Goal: Information Seeking & Learning: Check status

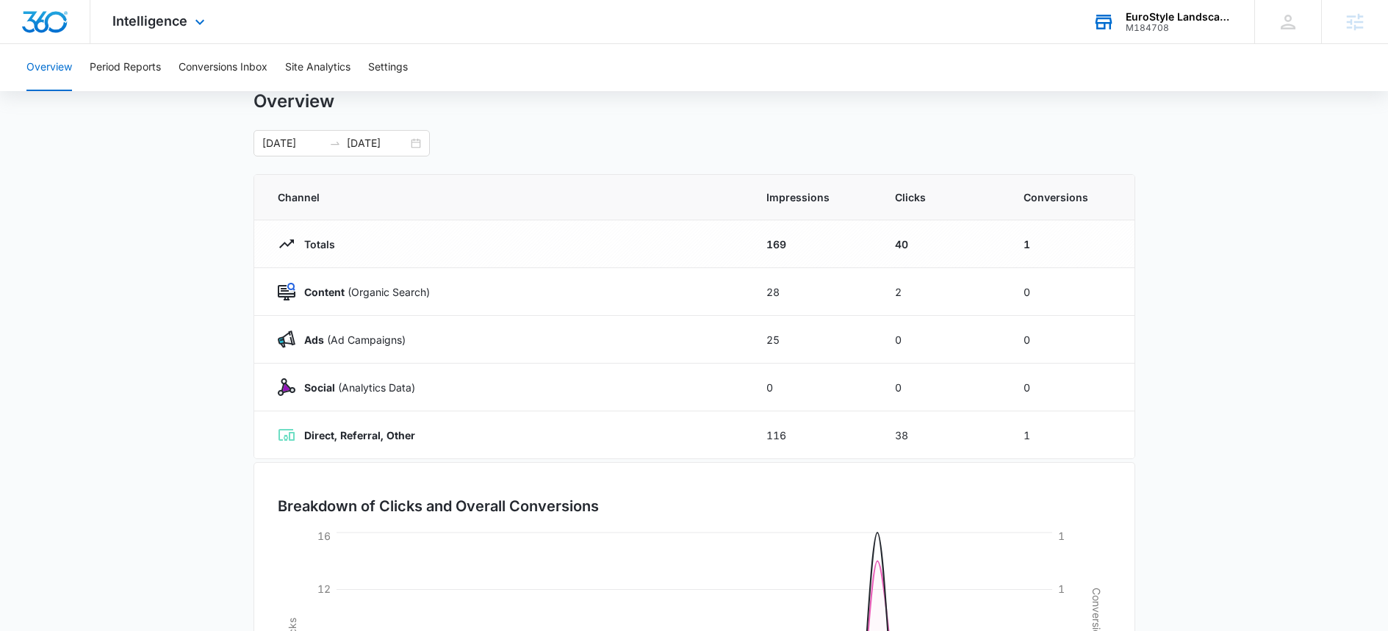
click at [1181, 2] on div "EuroStyle Landscaping M184708 Your Accounts View All" at bounding box center [1162, 21] width 184 height 43
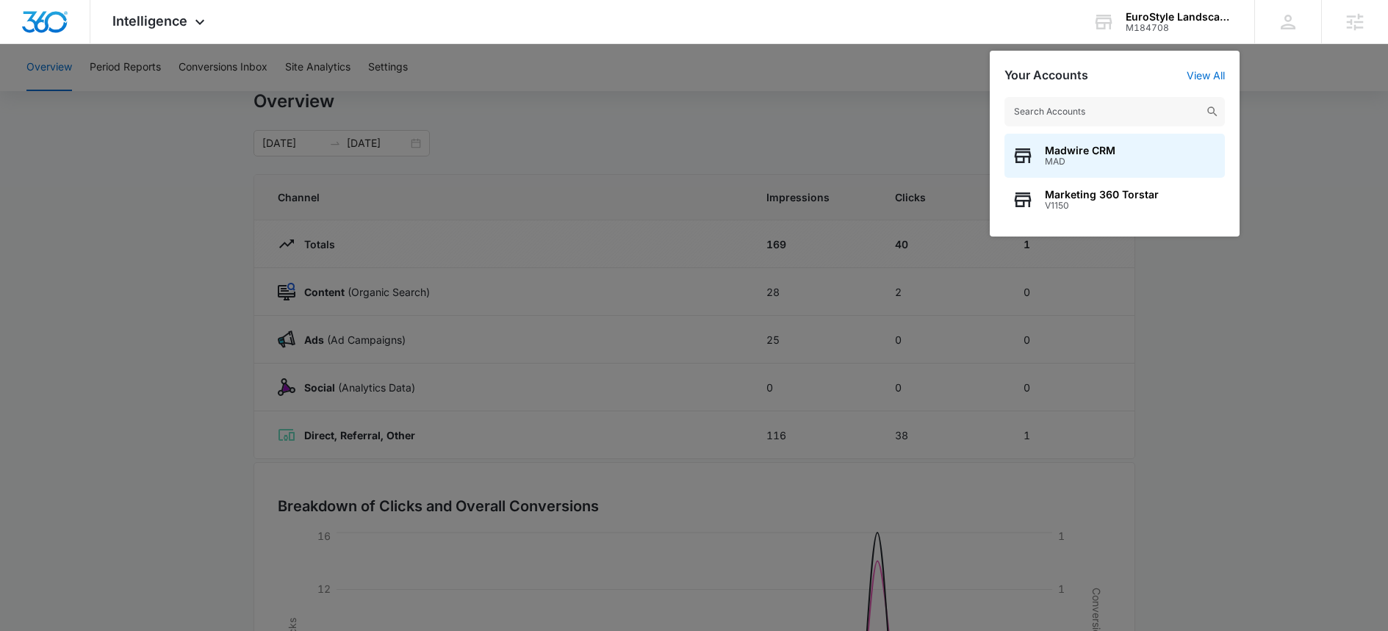
click at [1305, 95] on div at bounding box center [694, 315] width 1388 height 631
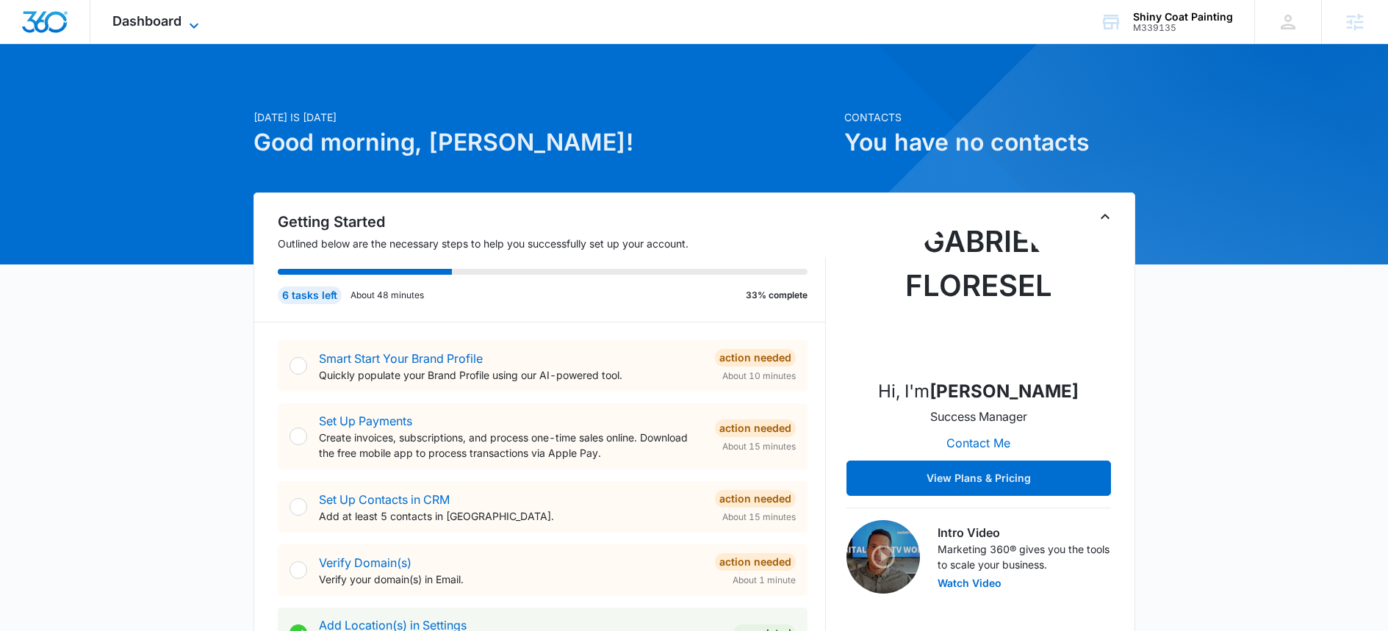
click at [180, 13] on span "Dashboard" at bounding box center [146, 20] width 69 height 15
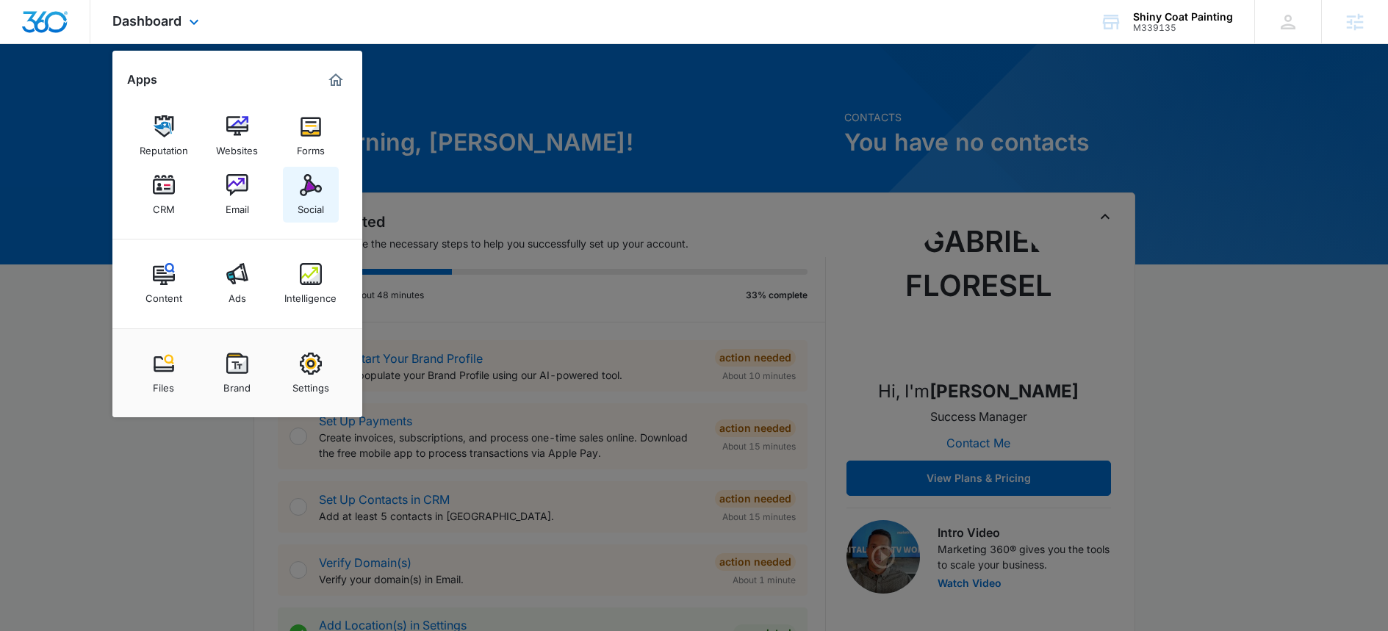
click at [312, 189] on img at bounding box center [311, 185] width 22 height 22
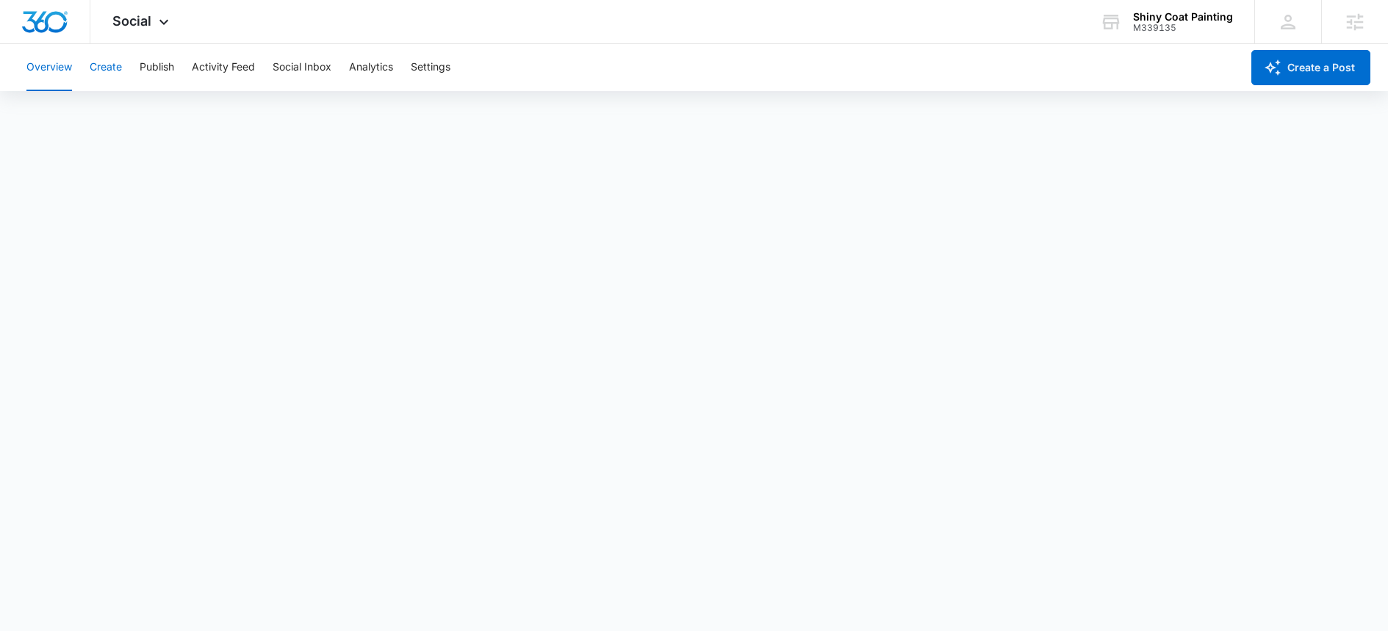
click at [116, 70] on button "Create" at bounding box center [106, 67] width 32 height 47
click at [63, 65] on button "Overview" at bounding box center [49, 67] width 46 height 47
click at [62, 26] on img "Dashboard" at bounding box center [44, 22] width 47 height 22
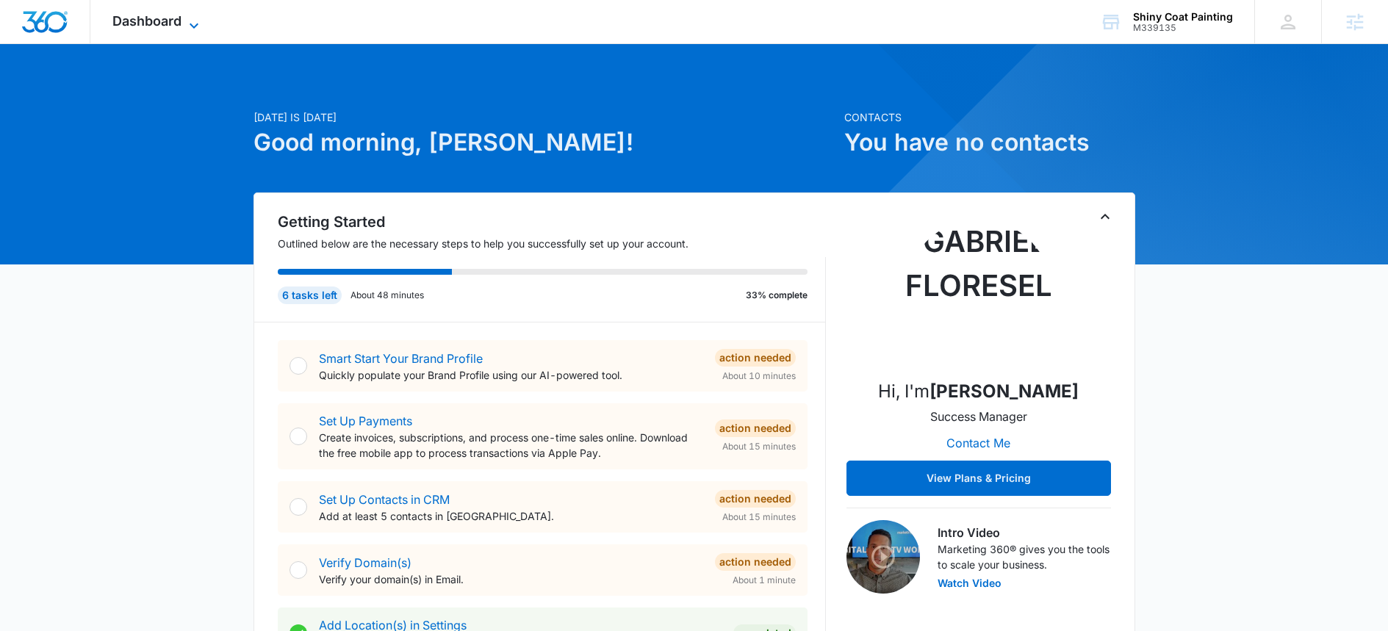
click at [175, 22] on span "Dashboard" at bounding box center [146, 20] width 69 height 15
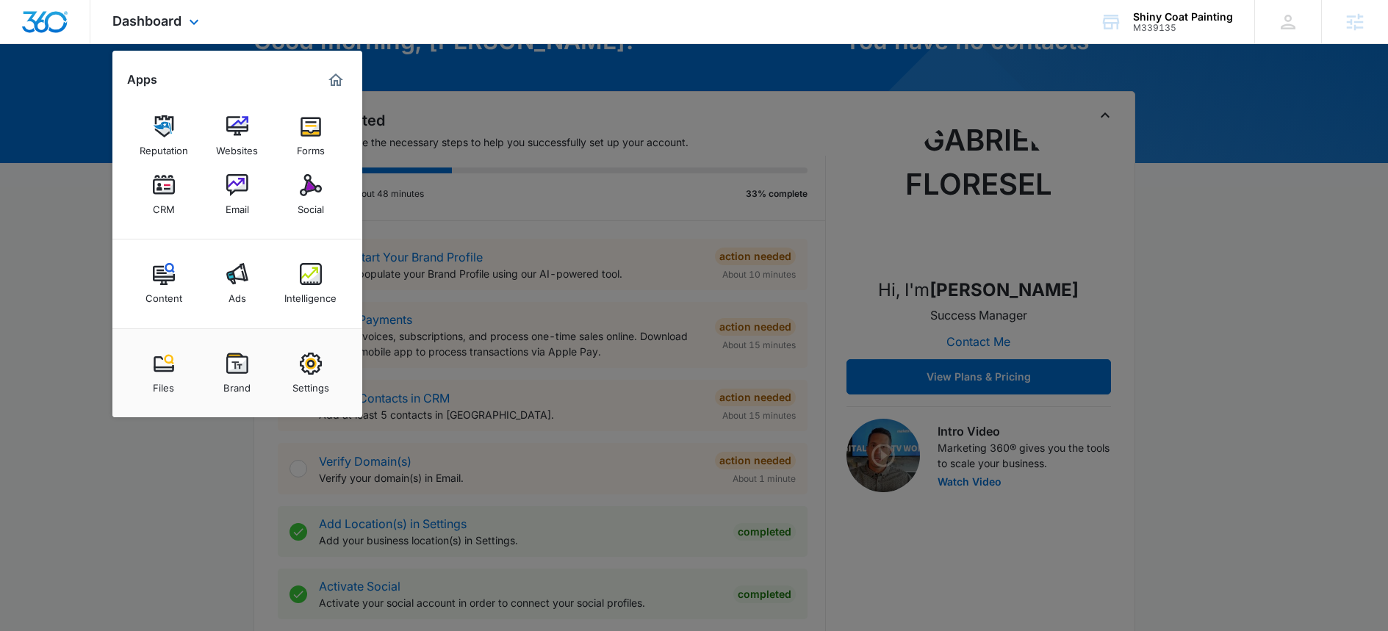
scroll to position [132, 0]
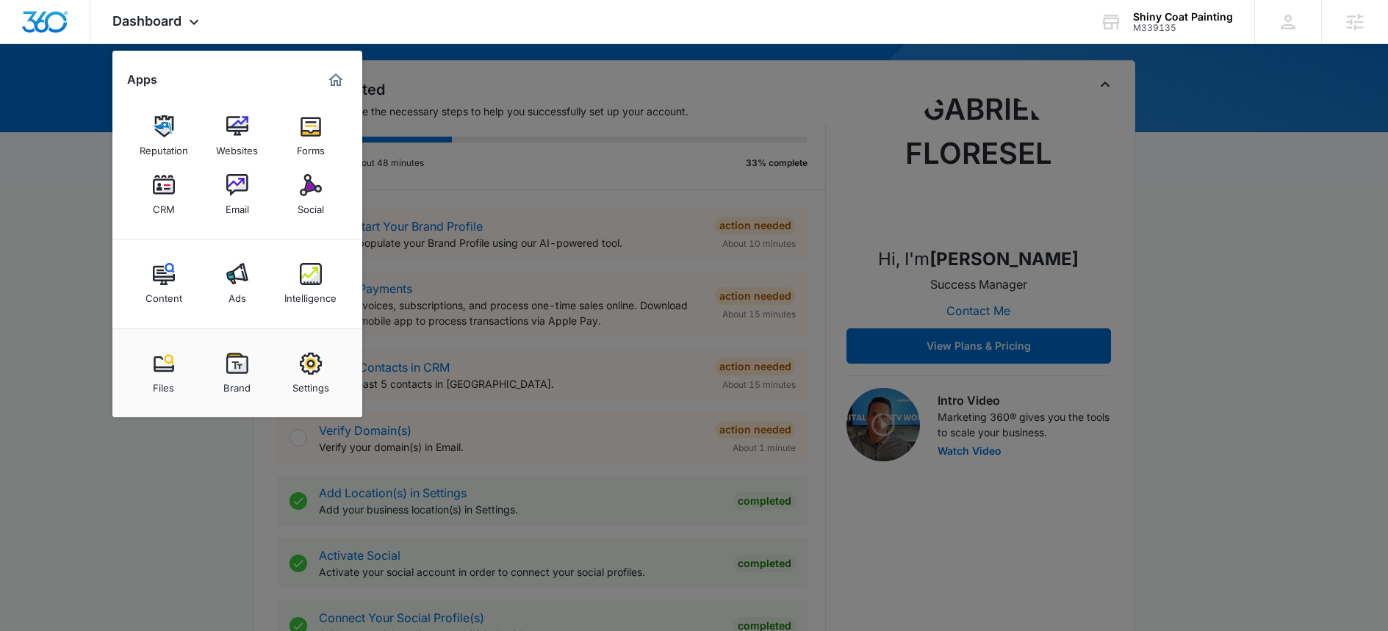
drag, startPoint x: 110, startPoint y: 500, endPoint x: 191, endPoint y: 490, distance: 81.4
click at [111, 500] on div at bounding box center [694, 315] width 1388 height 631
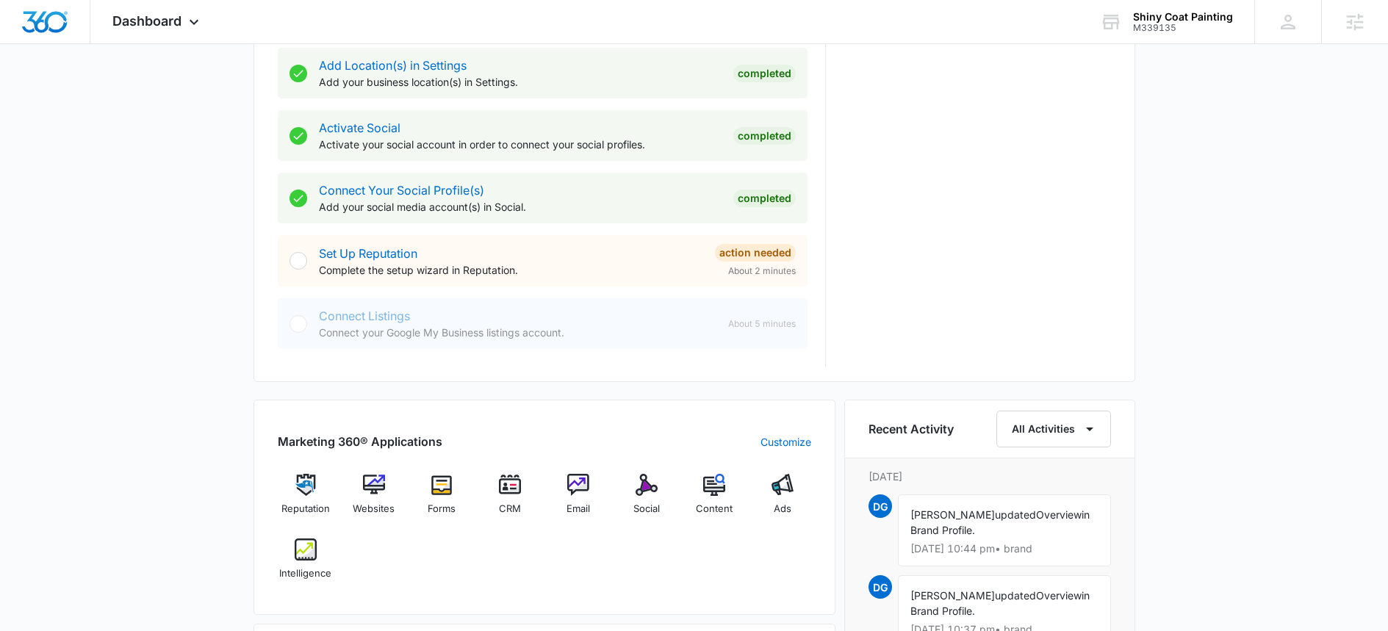
scroll to position [543, 0]
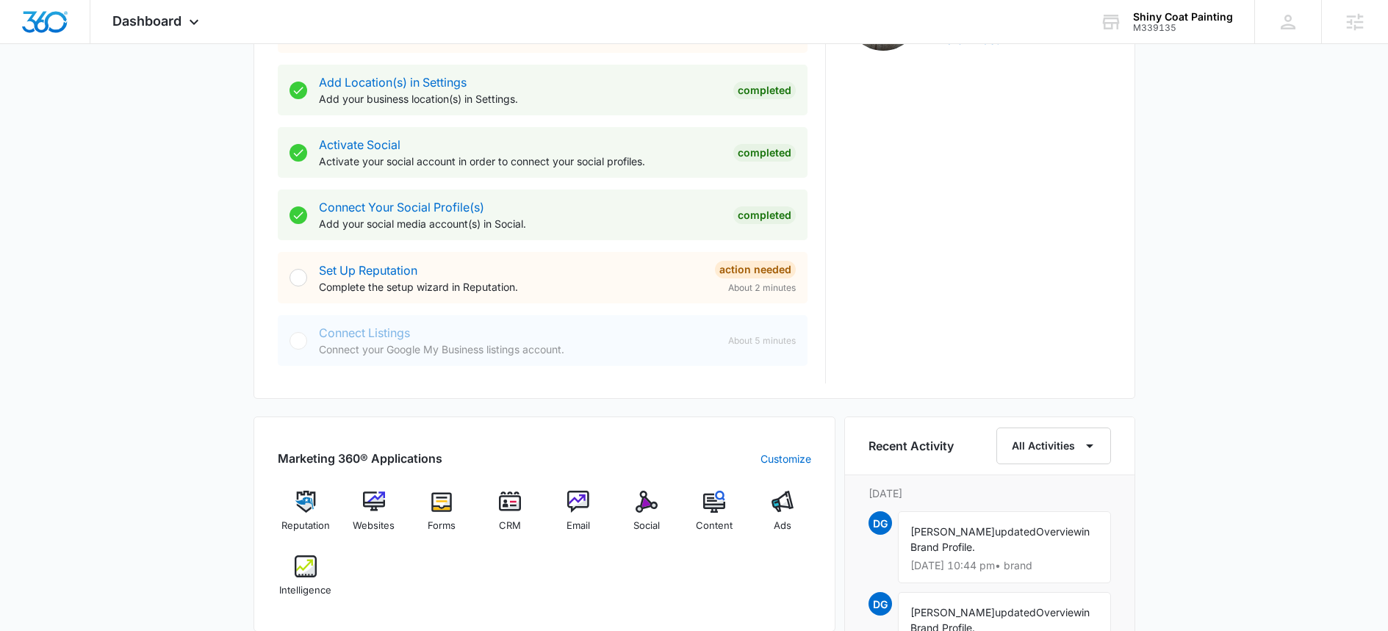
click at [357, 342] on p "Connect your Google My Business listings account." at bounding box center [517, 349] width 397 height 15
click at [370, 338] on div "Connect Listings Connect your Google My Business listings account." at bounding box center [517, 340] width 397 height 33
click at [415, 329] on div "Connect Listings Connect your Google My Business listings account." at bounding box center [517, 340] width 397 height 33
drag, startPoint x: 415, startPoint y: 329, endPoint x: 325, endPoint y: 333, distance: 89.7
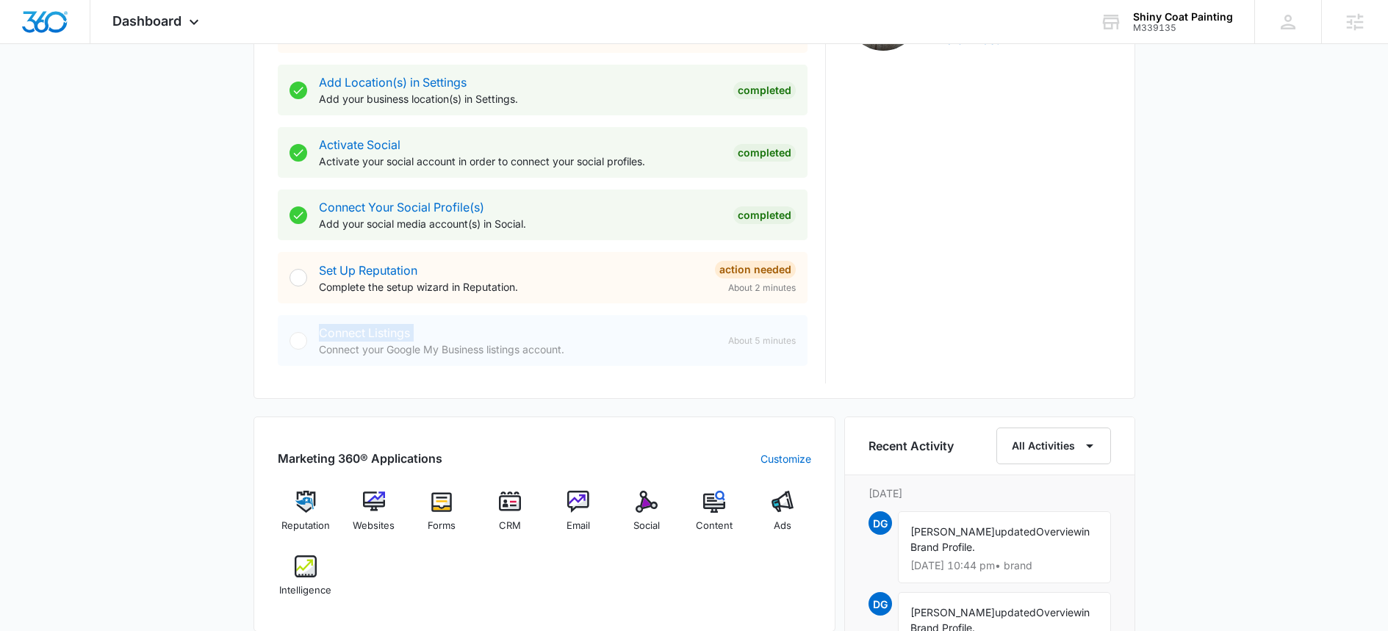
click at [412, 331] on div "Connect Listings Connect your Google My Business listings account." at bounding box center [517, 340] width 397 height 33
click at [311, 334] on div "Connect Listings Connect your Google My Business listings account. About 5 minu…" at bounding box center [543, 340] width 530 height 51
click at [306, 342] on div at bounding box center [298, 341] width 18 height 18
click at [311, 281] on div "Set Up Reputation Complete the setup wizard in Reputation. Action Needed About …" at bounding box center [543, 277] width 530 height 51
click at [400, 320] on div "Connect Listings Connect your Google My Business listings account. About 5 minu…" at bounding box center [543, 340] width 530 height 51
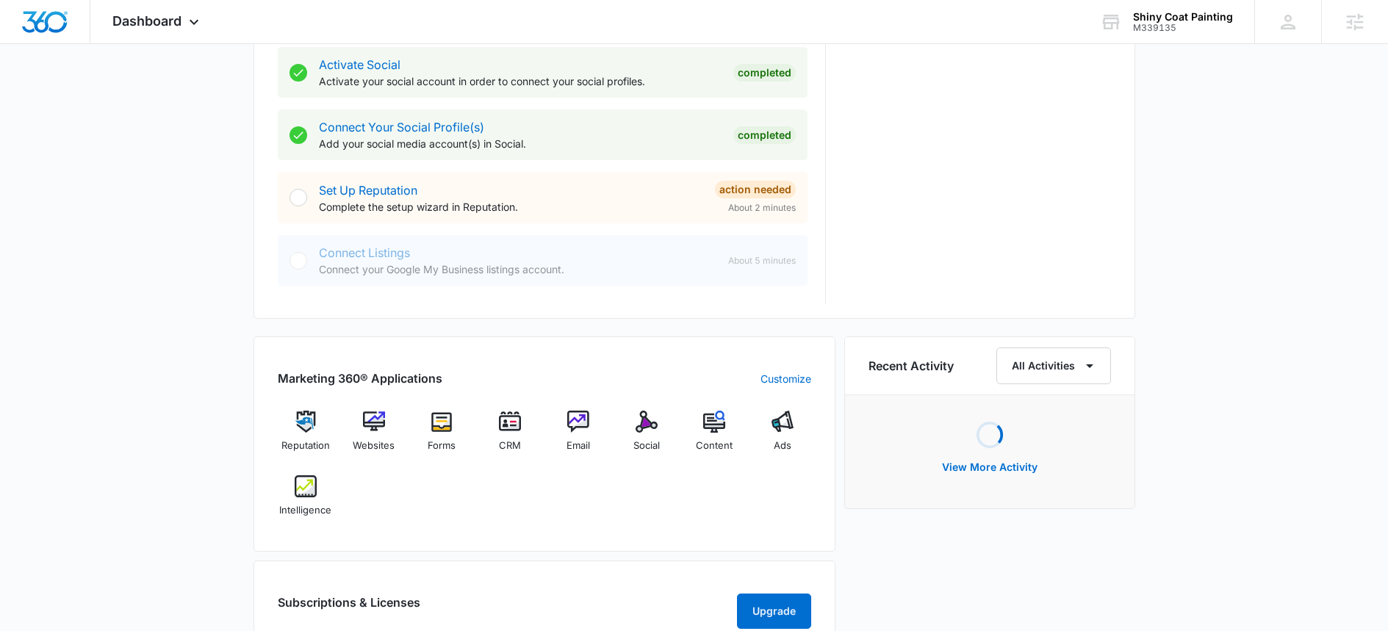
scroll to position [621, 0]
click at [442, 284] on div "Connect Listings Connect your Google My Business listings account. About 5 minu…" at bounding box center [543, 262] width 530 height 51
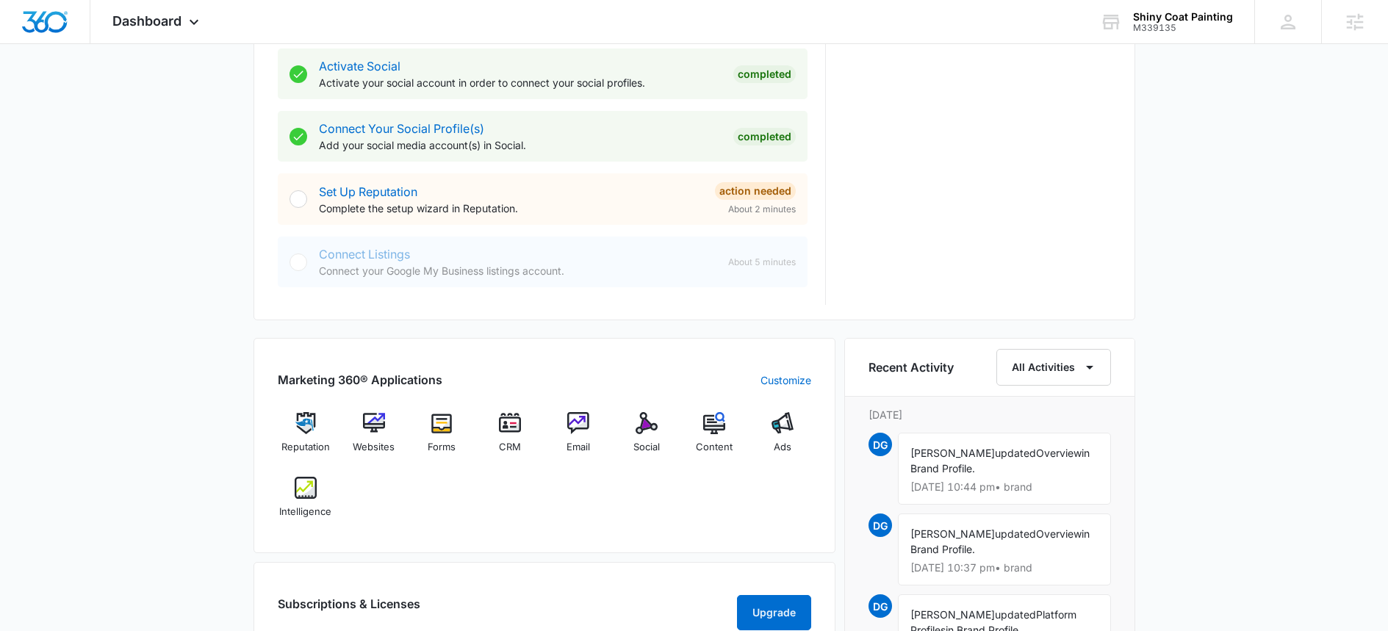
drag, startPoint x: 455, startPoint y: 273, endPoint x: 491, endPoint y: 262, distance: 38.6
click at [458, 271] on p "Connect your Google My Business listings account." at bounding box center [517, 270] width 397 height 15
click at [491, 262] on div "Connect Listings Connect your Google My Business listings account." at bounding box center [517, 261] width 397 height 33
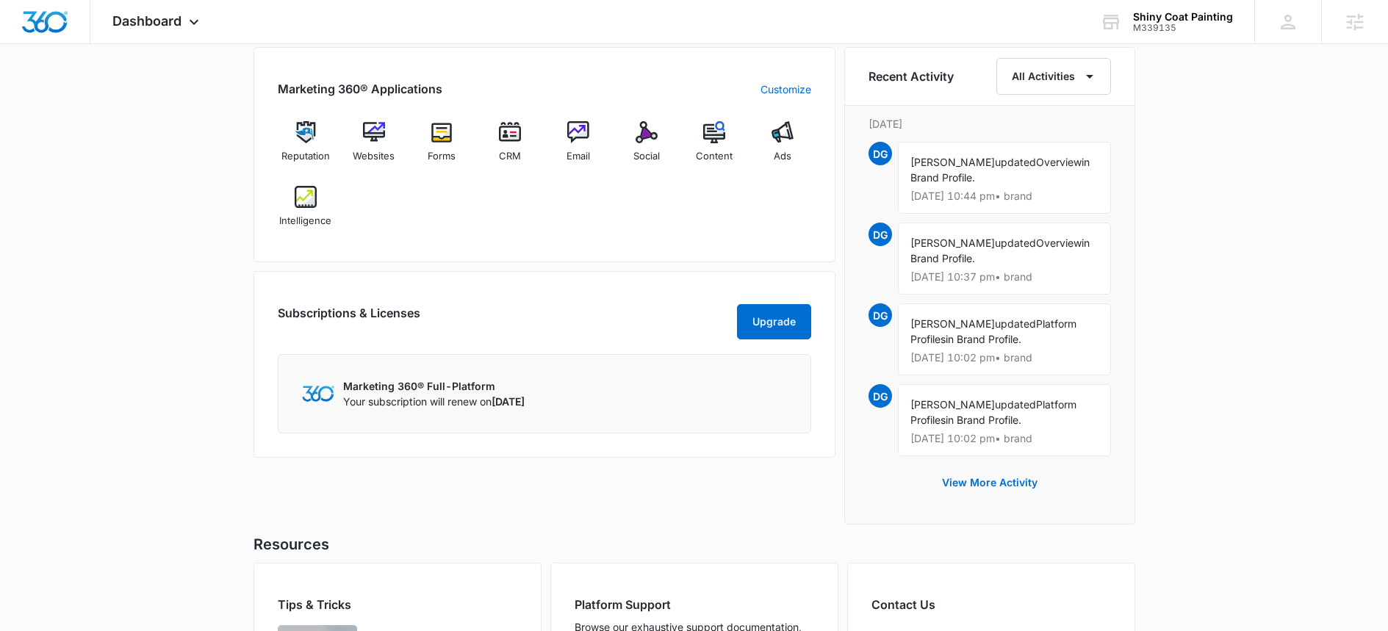
scroll to position [915, 0]
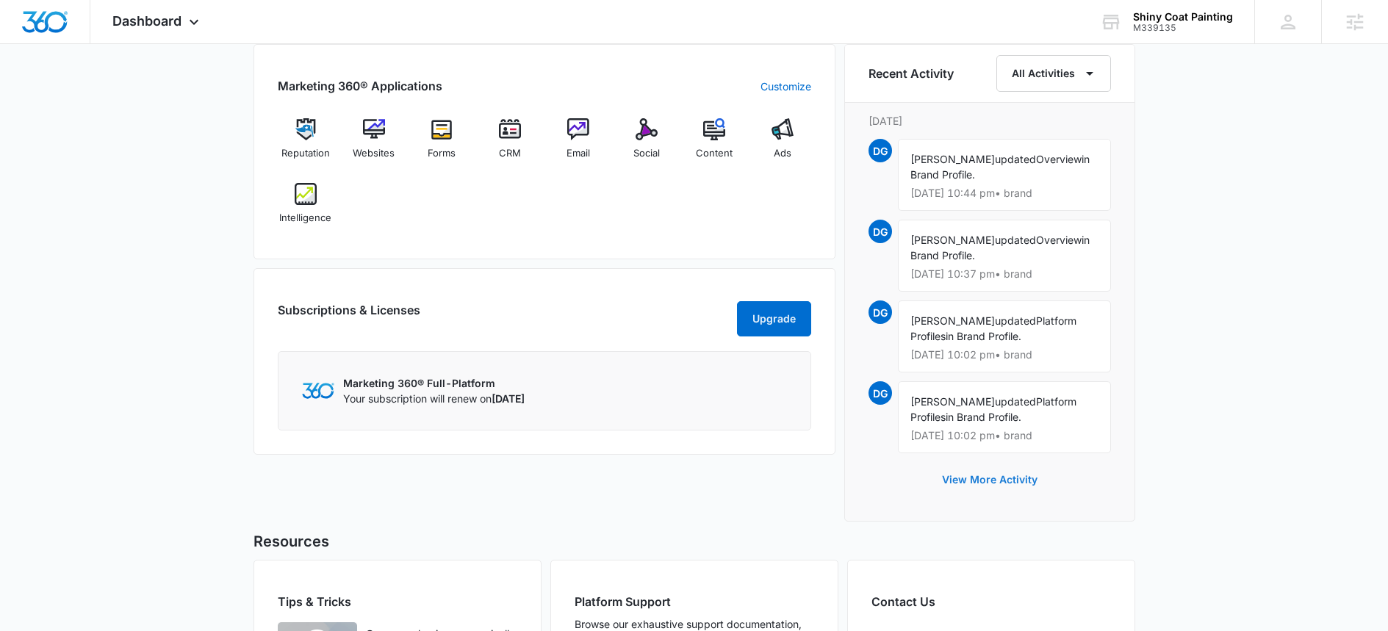
click at [1006, 475] on button "View More Activity" at bounding box center [989, 479] width 125 height 35
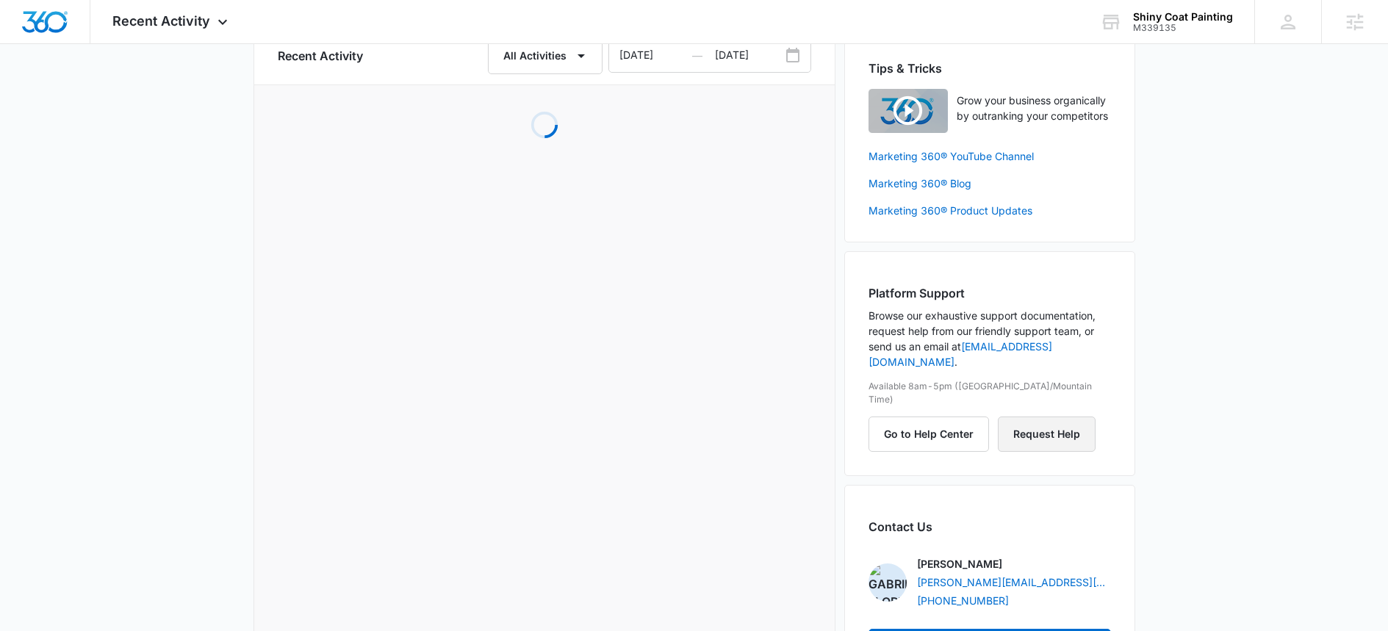
scroll to position [146, 0]
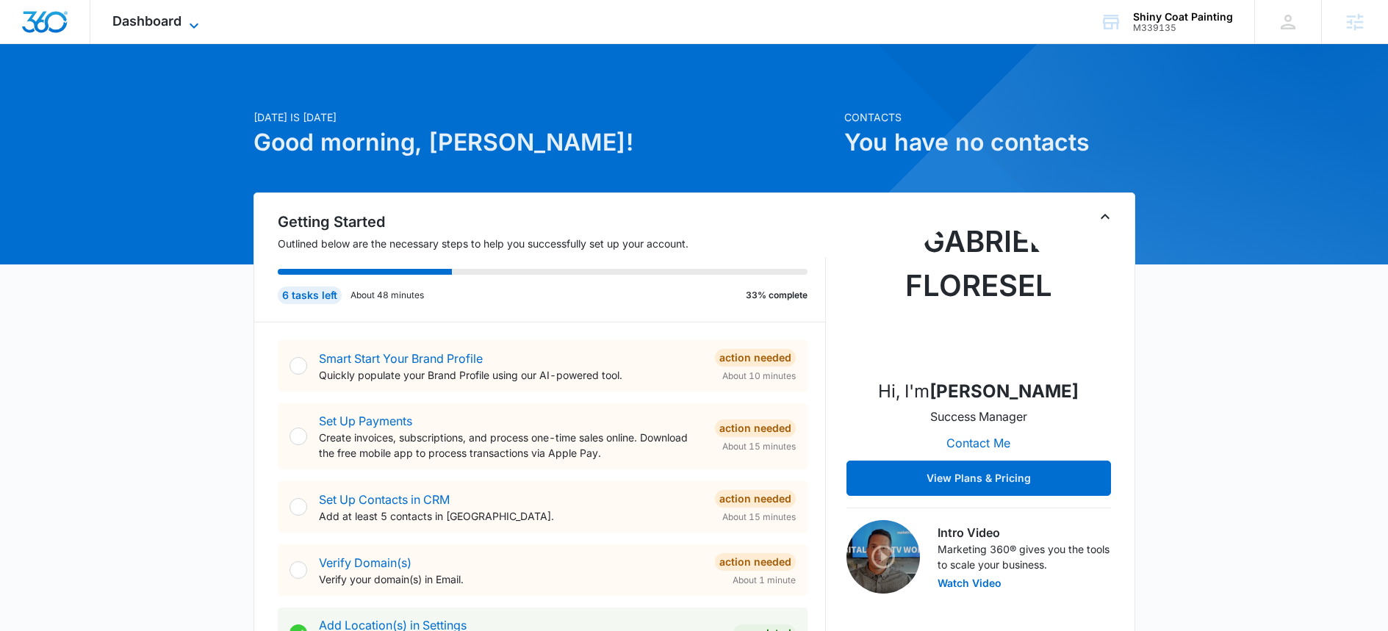
drag, startPoint x: 145, startPoint y: 24, endPoint x: 160, endPoint y: 23, distance: 15.5
click at [145, 25] on span "Dashboard" at bounding box center [146, 20] width 69 height 15
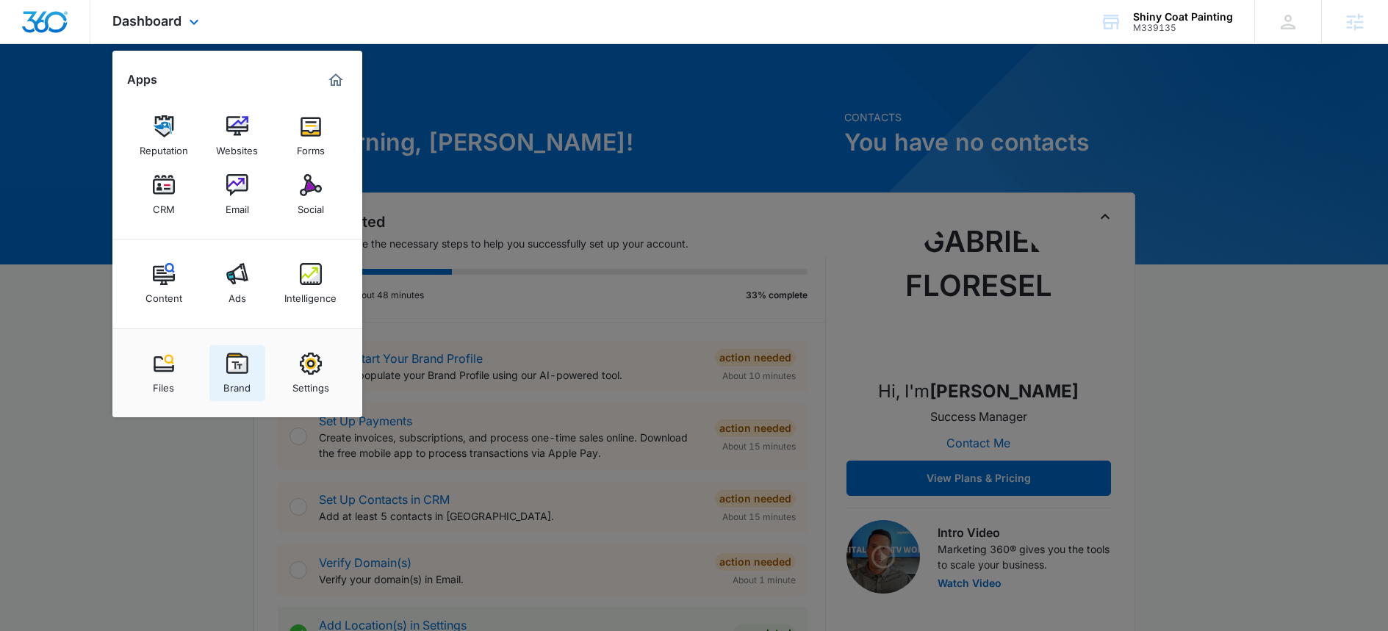
click at [239, 361] on img at bounding box center [237, 364] width 22 height 22
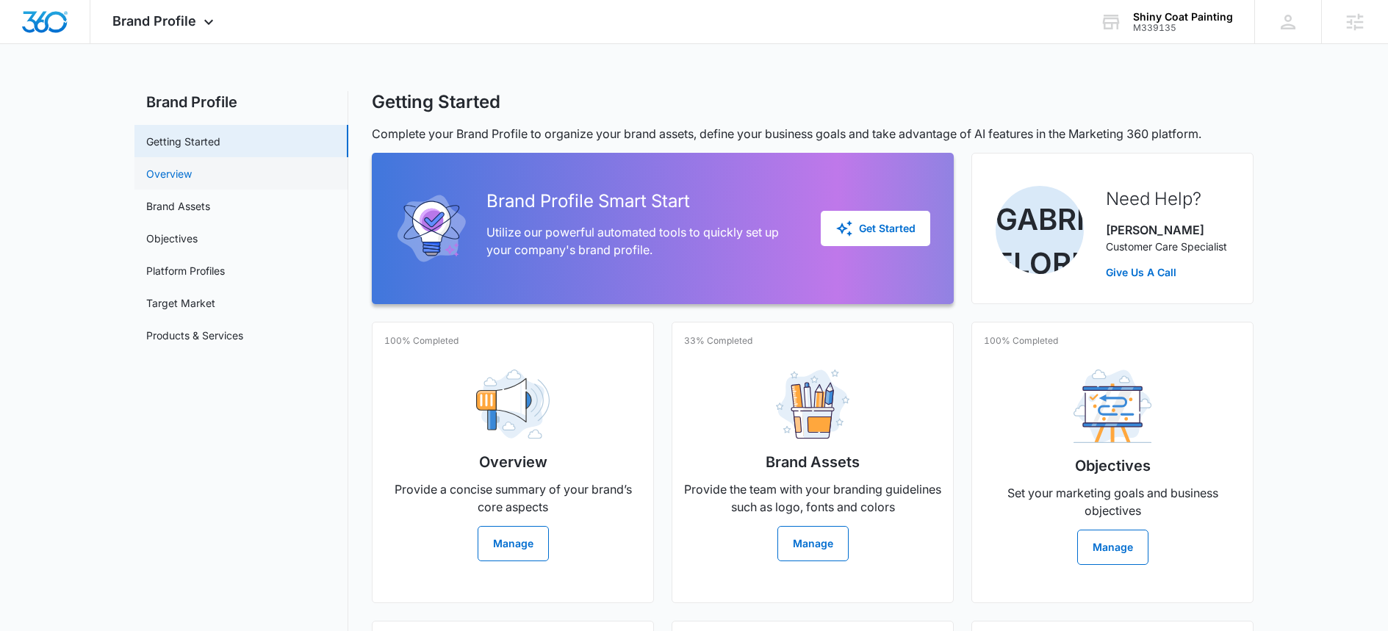
click at [192, 181] on link "Overview" at bounding box center [169, 173] width 46 height 15
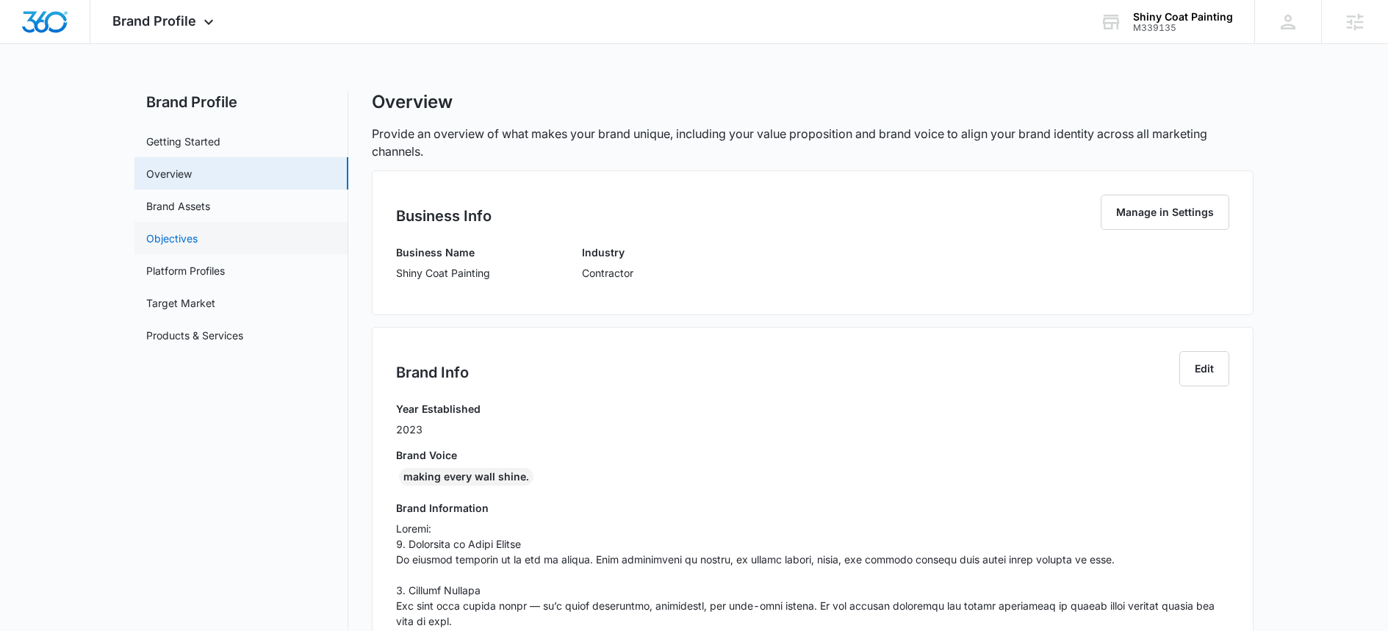
click at [192, 231] on link "Objectives" at bounding box center [171, 238] width 51 height 15
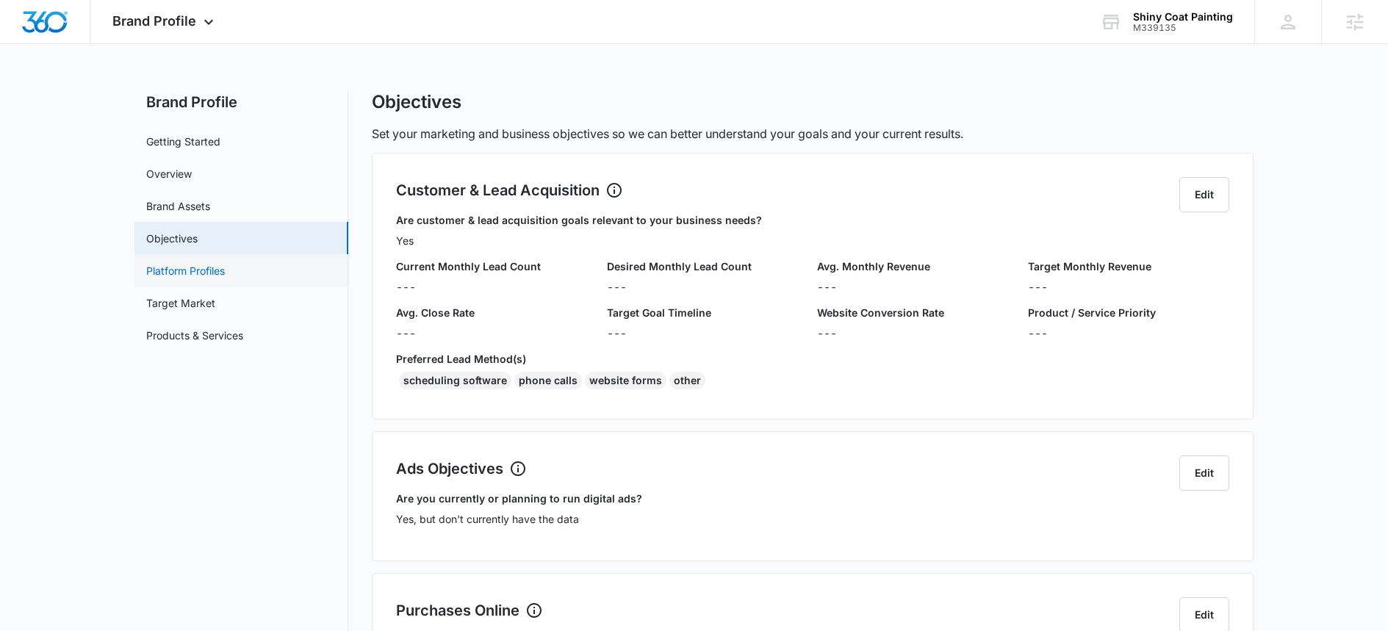
click at [225, 271] on link "Platform Profiles" at bounding box center [185, 270] width 79 height 15
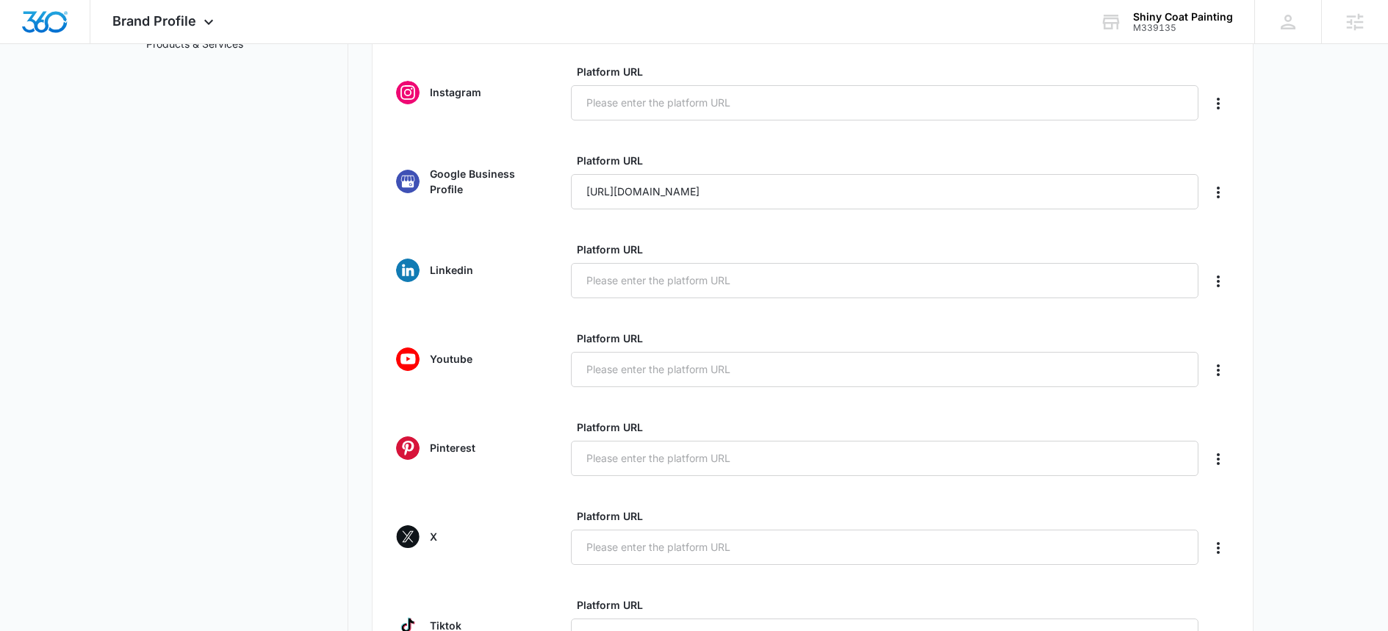
scroll to position [289, 0]
click at [749, 196] on input "https://shinycoatpainting.com" at bounding box center [884, 194] width 627 height 35
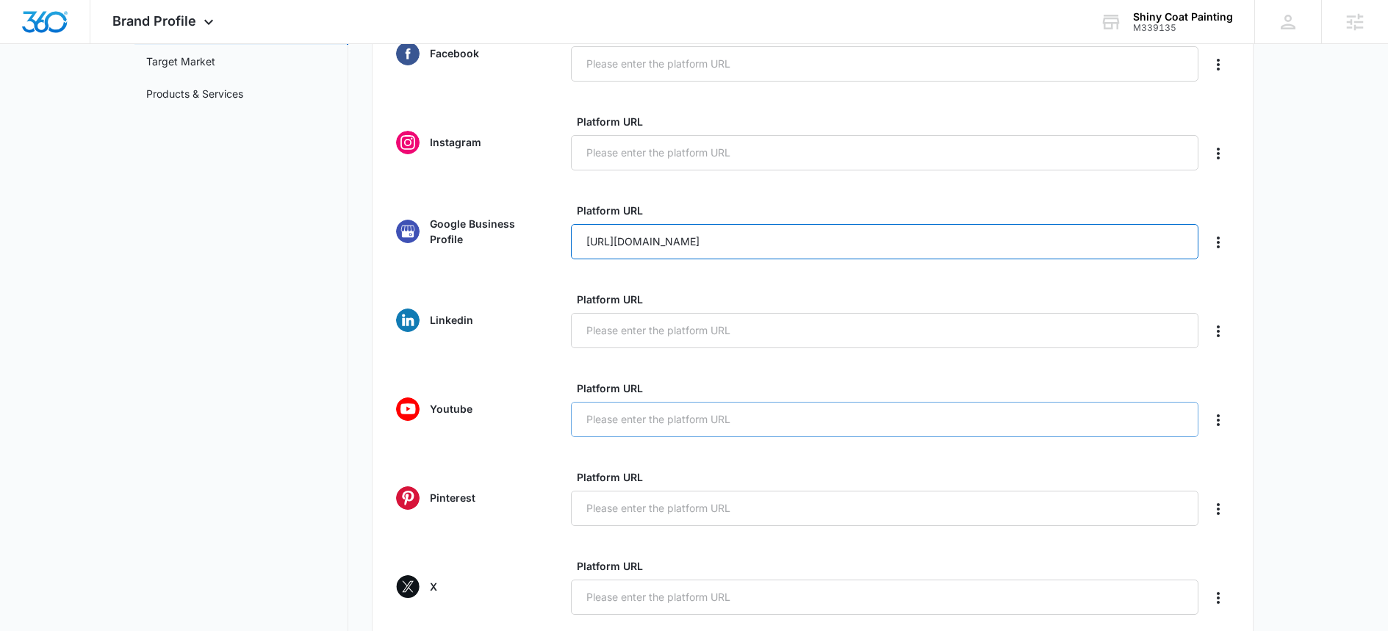
scroll to position [244, 0]
click at [751, 240] on input "https://shinycoatpainting.com" at bounding box center [884, 239] width 627 height 35
paste input "are.google/ShHqxAvVJluQaOITO"
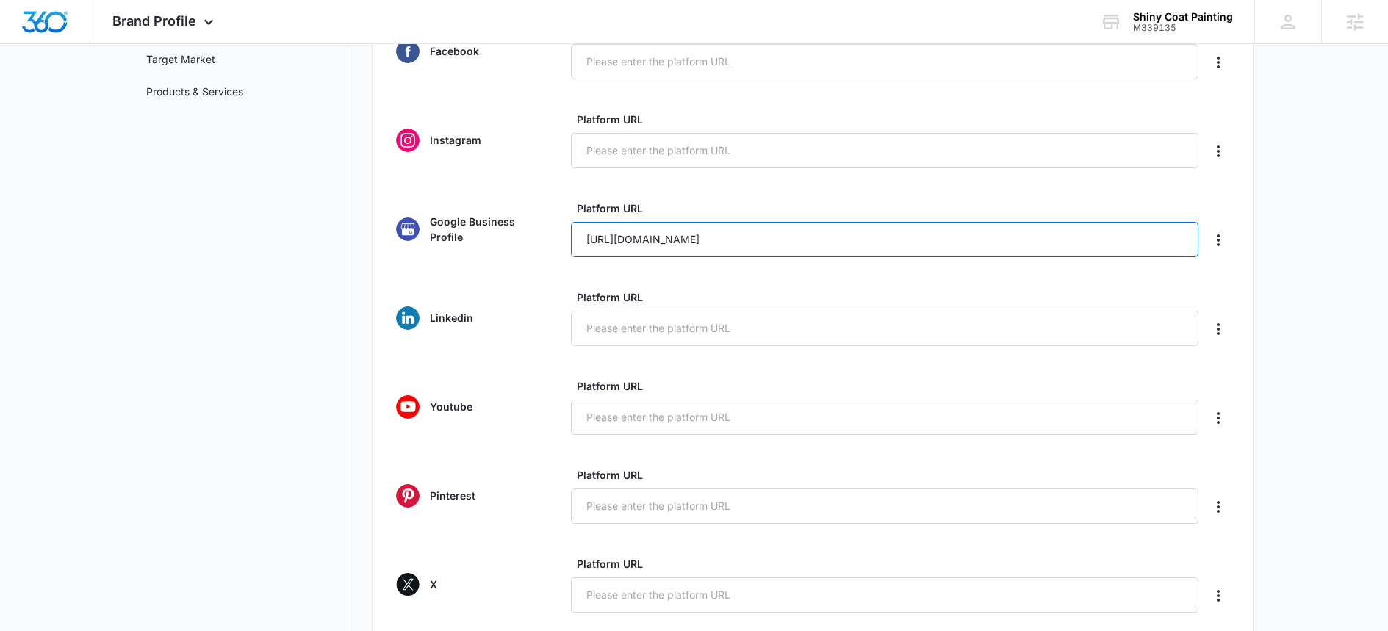
type input "https://share.google/ShHqxAvVJluQaOITO"
click at [882, 277] on form "Facebook Platform URL Instagram Platform URL Google Business Profile Platform U…" at bounding box center [812, 440] width 833 height 835
click at [909, 264] on form "Facebook Platform URL Instagram Platform URL Google Business Profile Platform U…" at bounding box center [812, 440] width 833 height 835
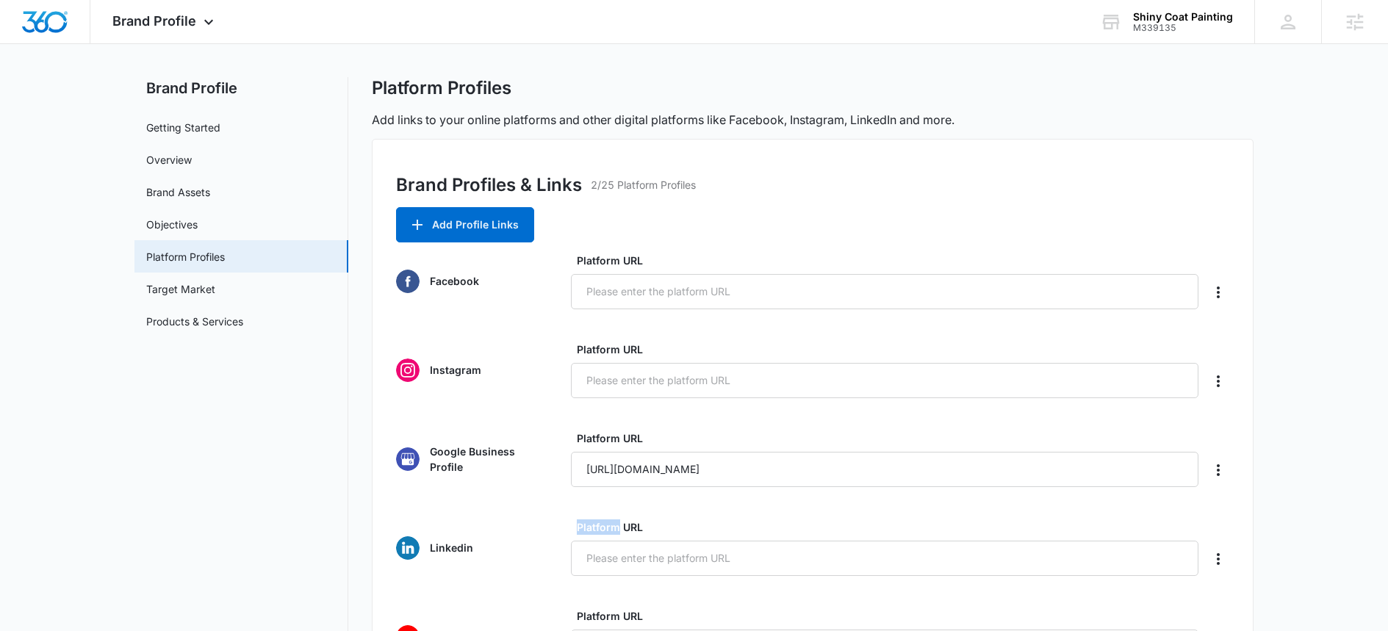
scroll to position [0, 0]
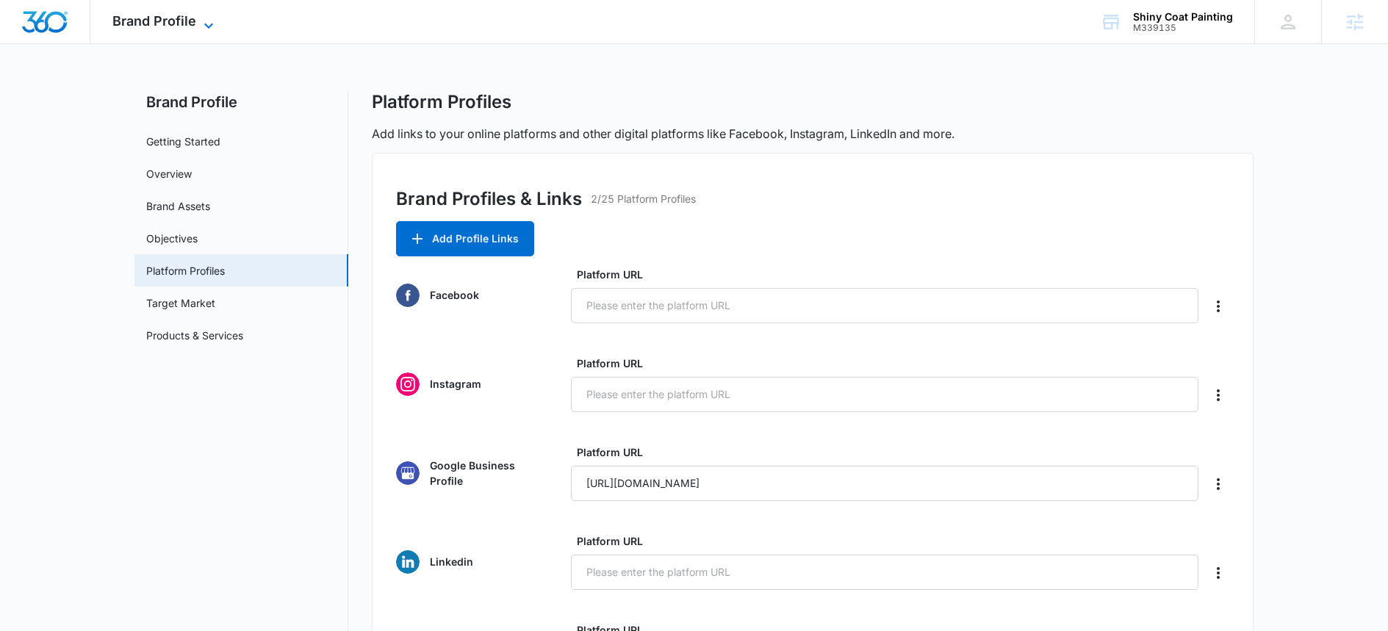
click at [148, 18] on span "Brand Profile" at bounding box center [154, 20] width 84 height 15
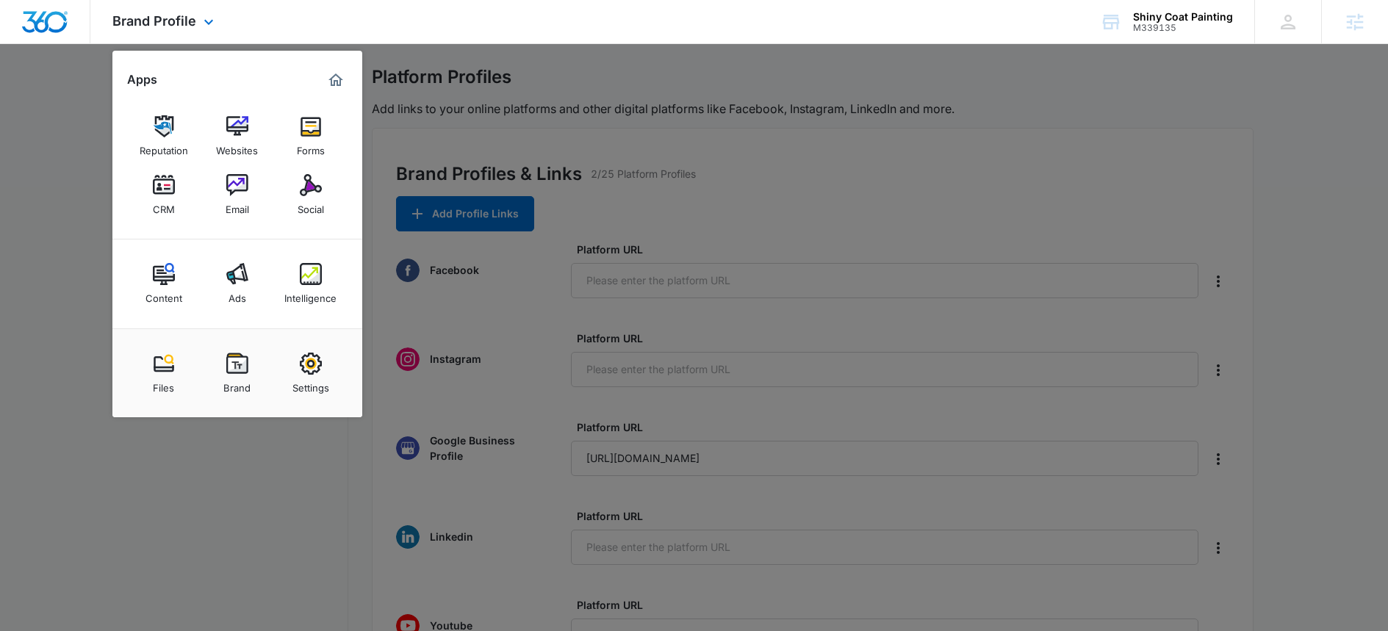
scroll to position [37, 0]
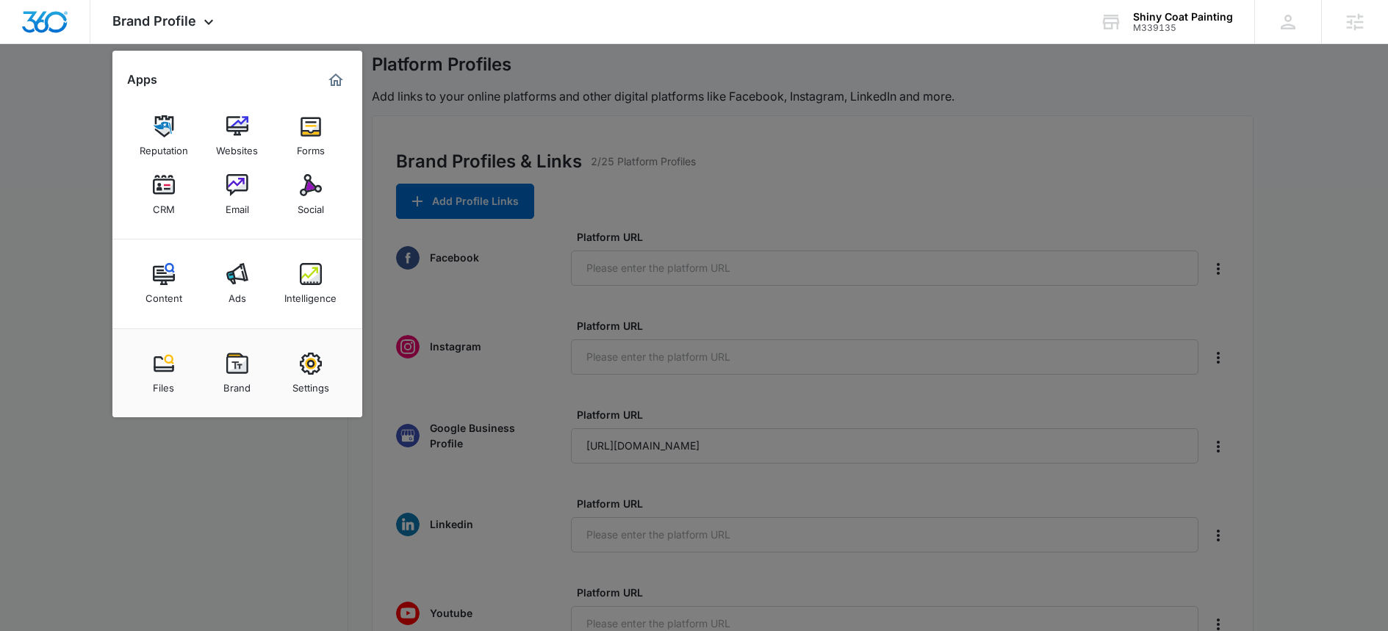
click at [284, 374] on link "Settings" at bounding box center [311, 373] width 56 height 56
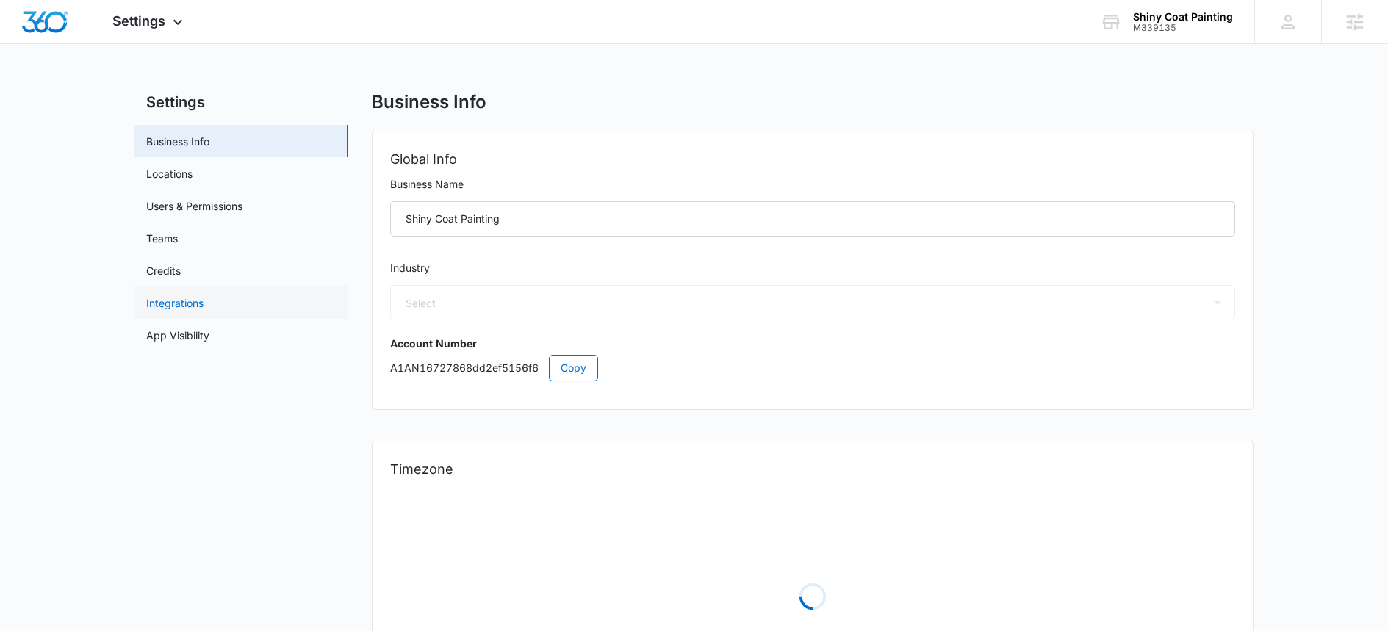
select select "4"
select select "US"
select select "America/Chicago"
click at [190, 335] on link "App Visibility" at bounding box center [177, 335] width 63 height 15
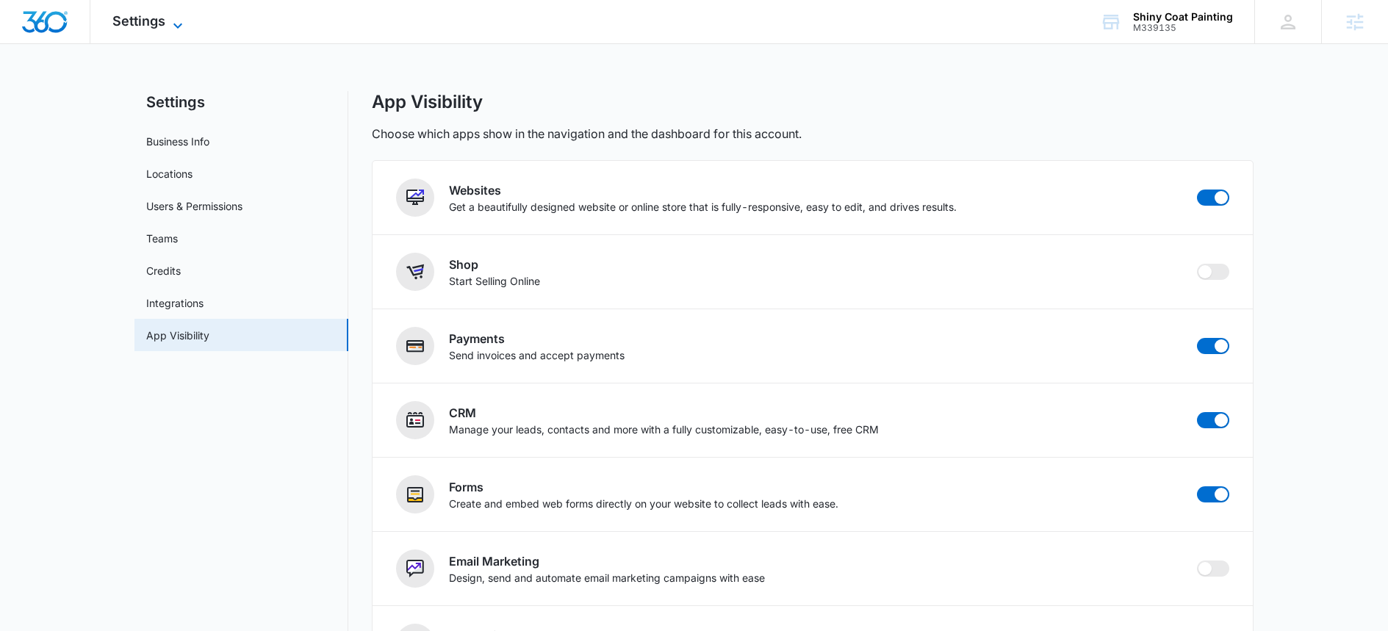
click at [155, 23] on span "Settings" at bounding box center [138, 20] width 53 height 15
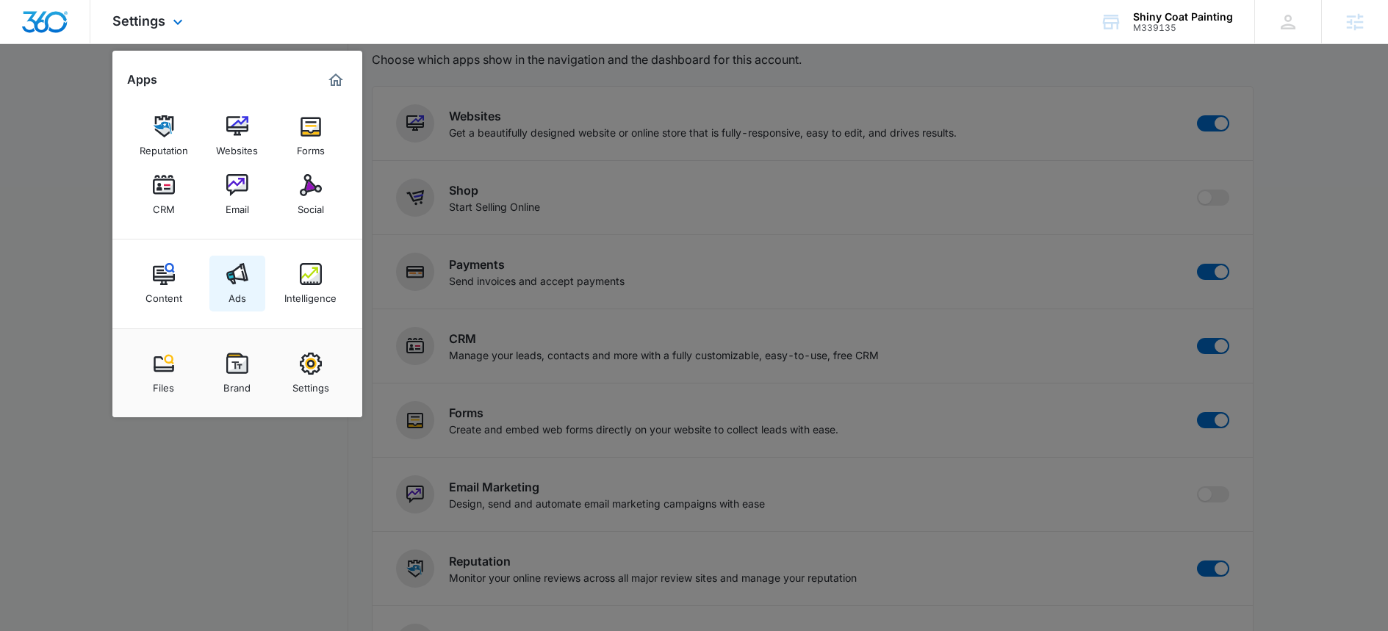
scroll to position [187, 0]
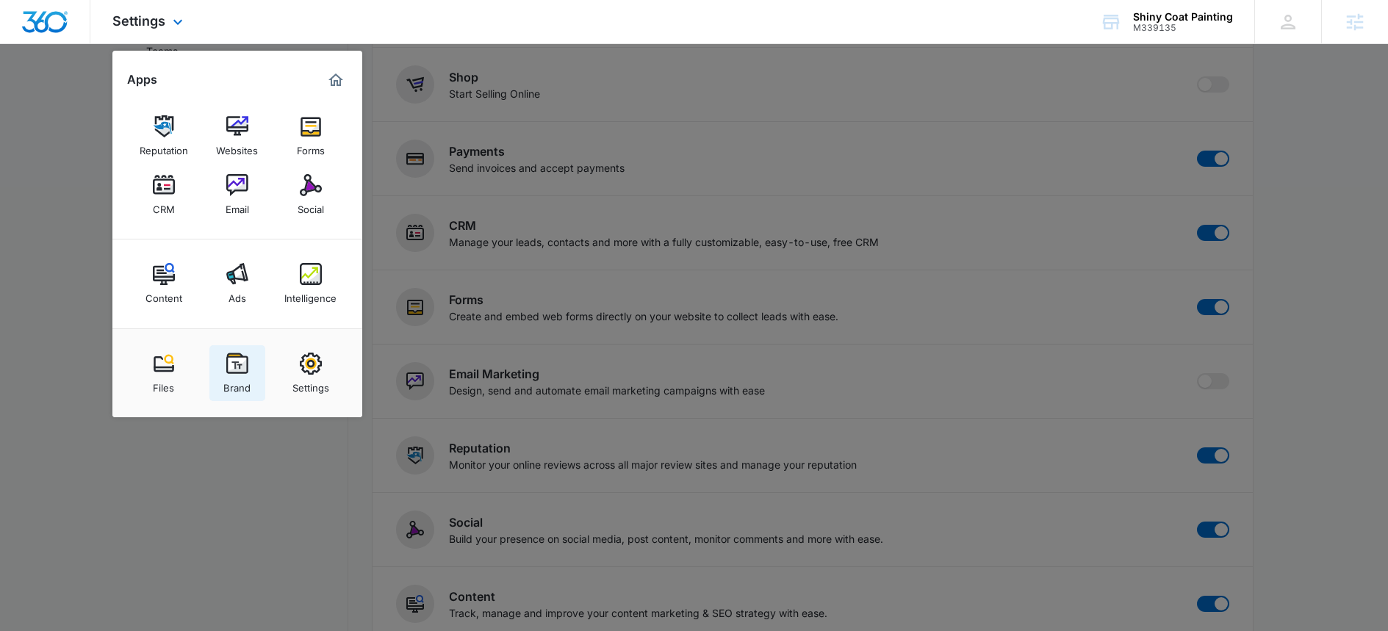
click at [234, 349] on link "Brand" at bounding box center [237, 373] width 56 height 56
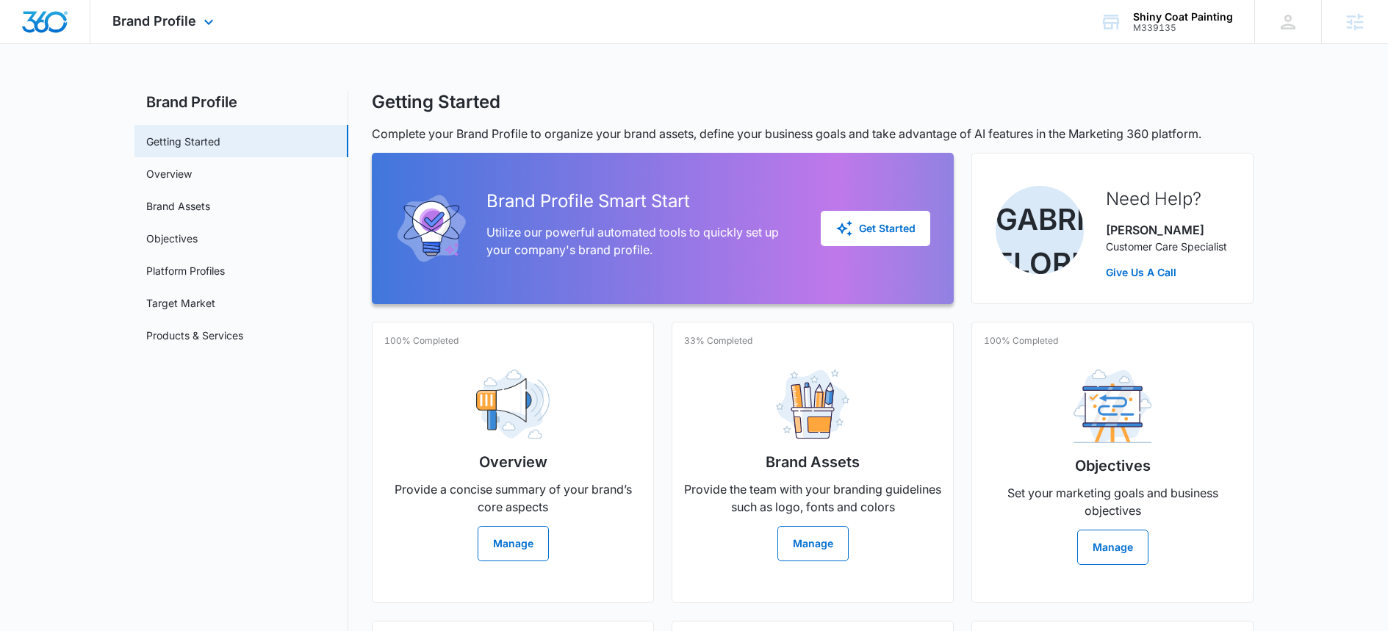
click at [34, 34] on div at bounding box center [45, 21] width 90 height 43
click at [37, 21] on img "Dashboard" at bounding box center [44, 22] width 47 height 22
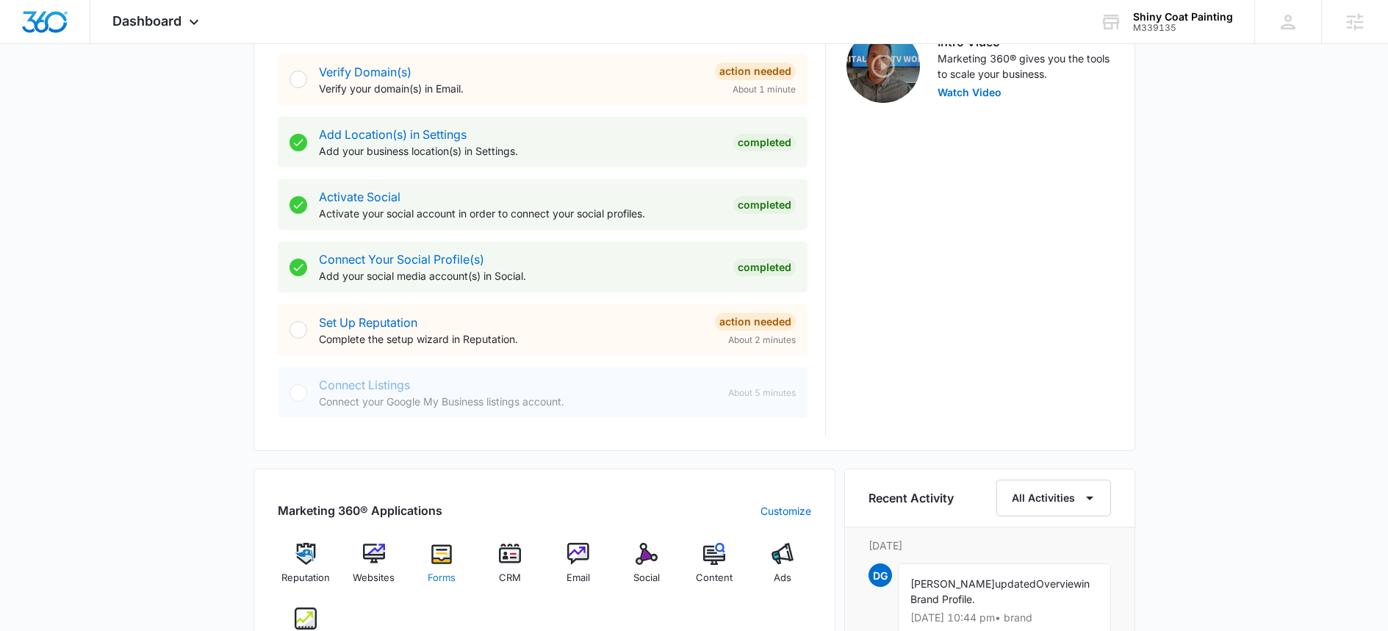
scroll to position [611, 0]
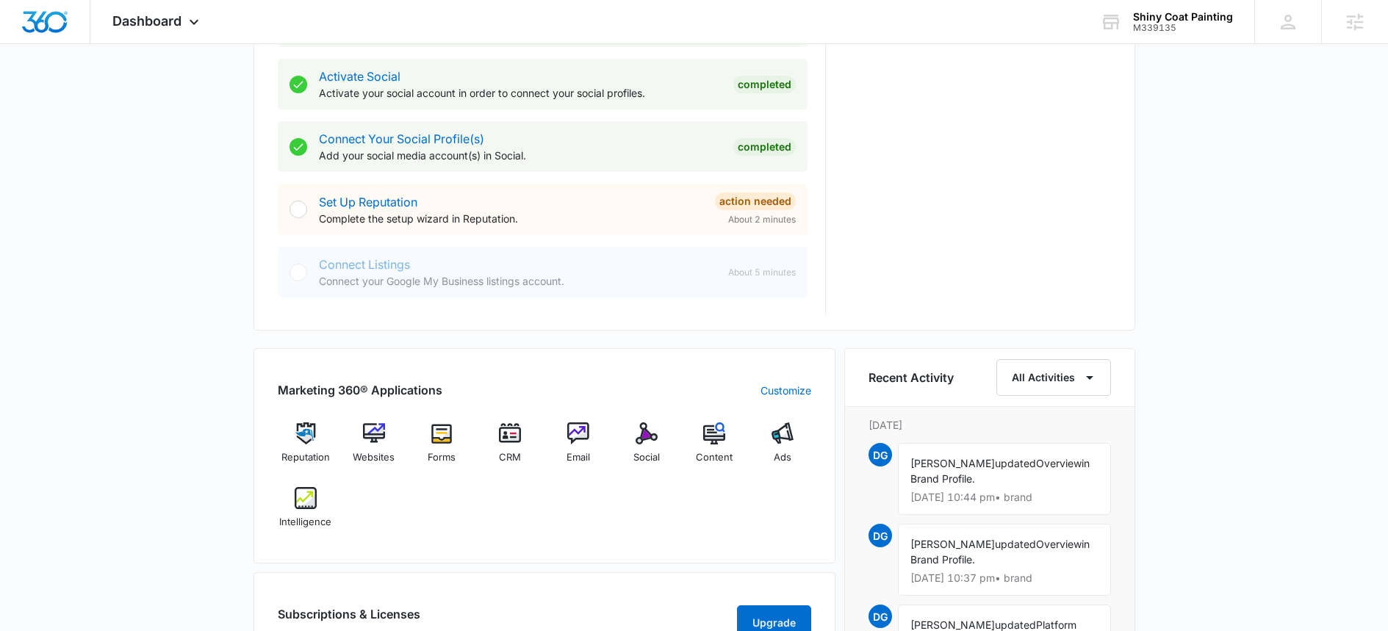
click at [719, 281] on div "Connect Listings Connect your Google My Business listings account. About 5 minu…" at bounding box center [557, 272] width 477 height 33
click at [724, 275] on div "Connect Listings Connect your Google My Business listings account. About 5 minu…" at bounding box center [557, 272] width 477 height 33
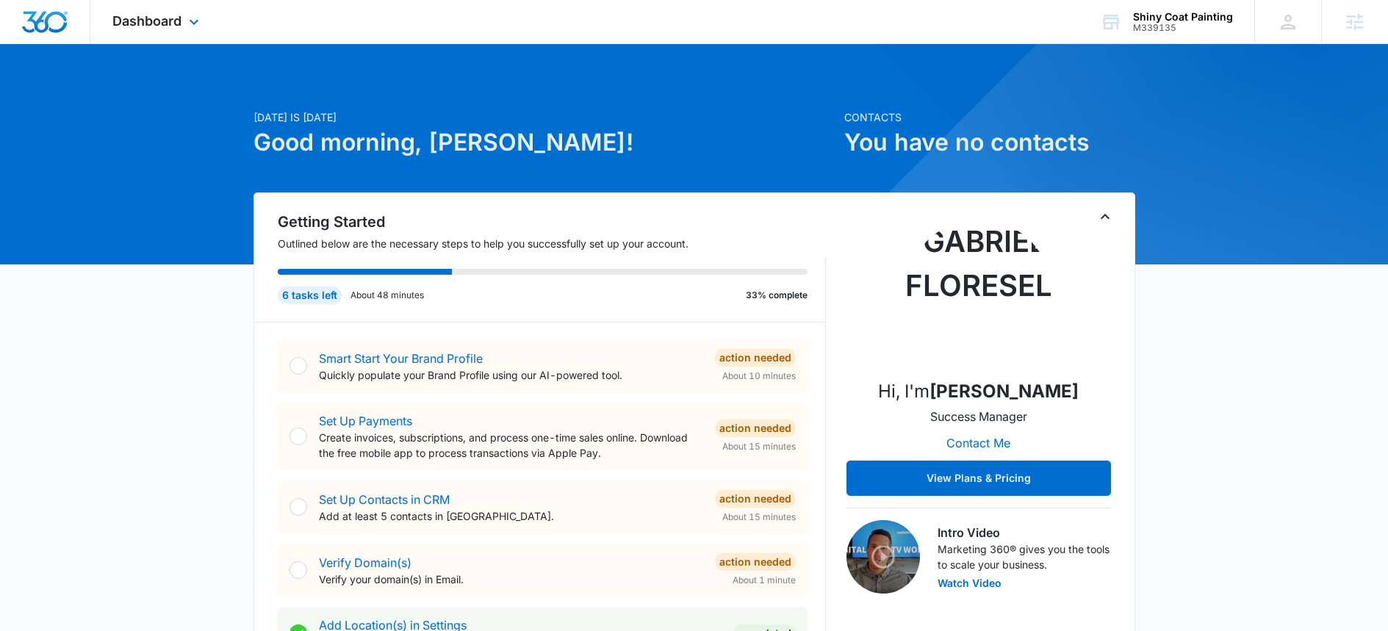
click at [135, 10] on div "Dashboard Apps Reputation Websites Forms CRM Email Social Content Ads Intellige…" at bounding box center [157, 21] width 134 height 43
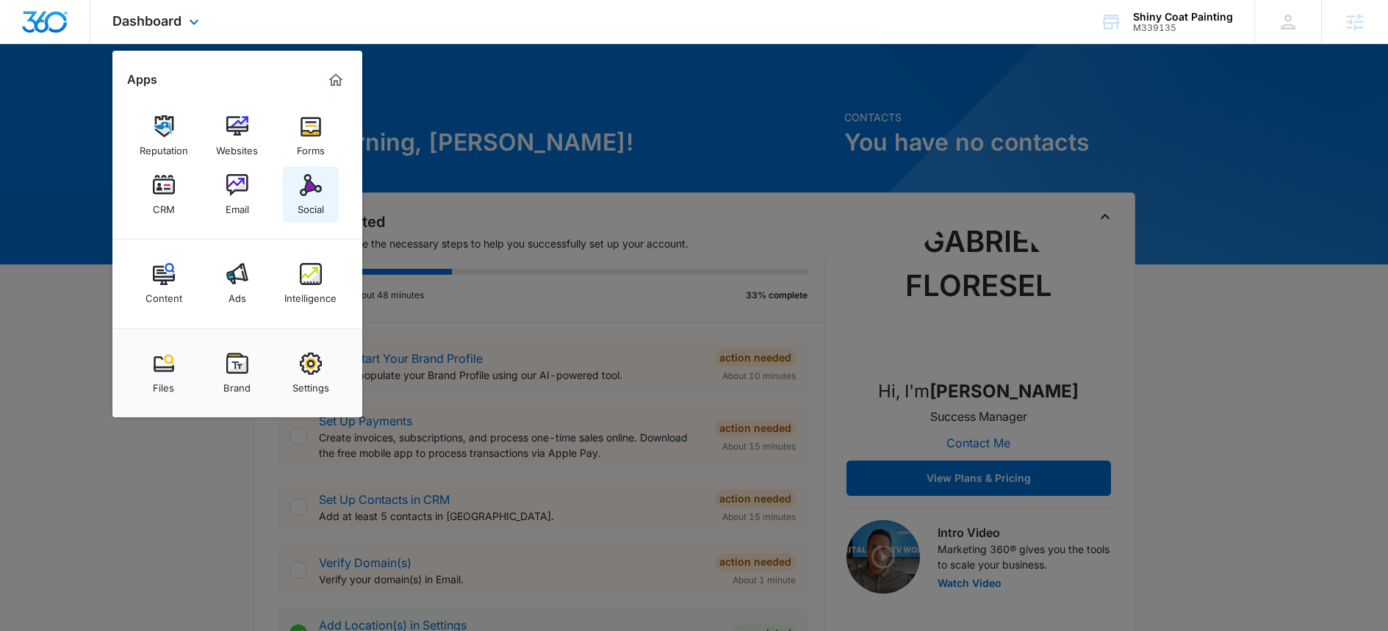
click at [308, 182] on img at bounding box center [311, 185] width 22 height 22
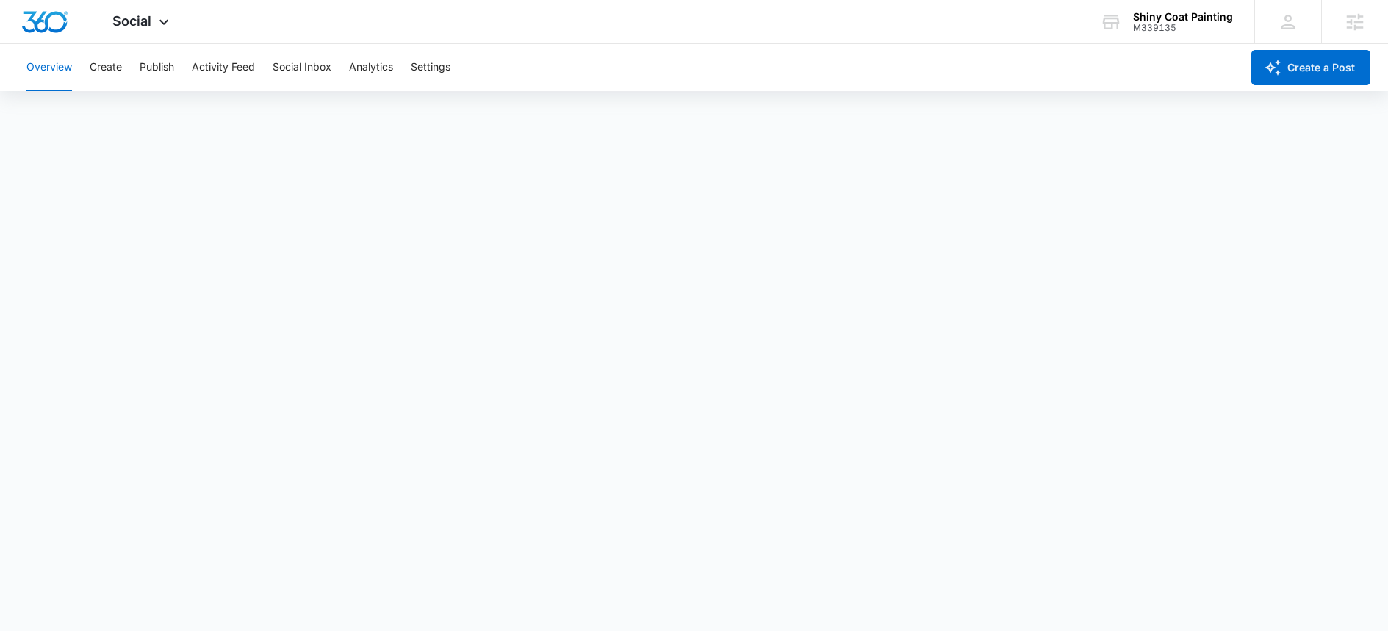
click at [131, 71] on div "Overview Create Publish Activity Feed Social Inbox Analytics Settings" at bounding box center [629, 67] width 1223 height 47
drag, startPoint x: 82, startPoint y: 68, endPoint x: 70, endPoint y: 71, distance: 12.0
click at [80, 68] on div "Overview Create Publish Activity Feed Social Inbox Analytics Settings" at bounding box center [629, 67] width 1223 height 47
click at [50, 71] on button "Overview" at bounding box center [49, 67] width 46 height 47
click at [156, 29] on icon at bounding box center [164, 26] width 18 height 18
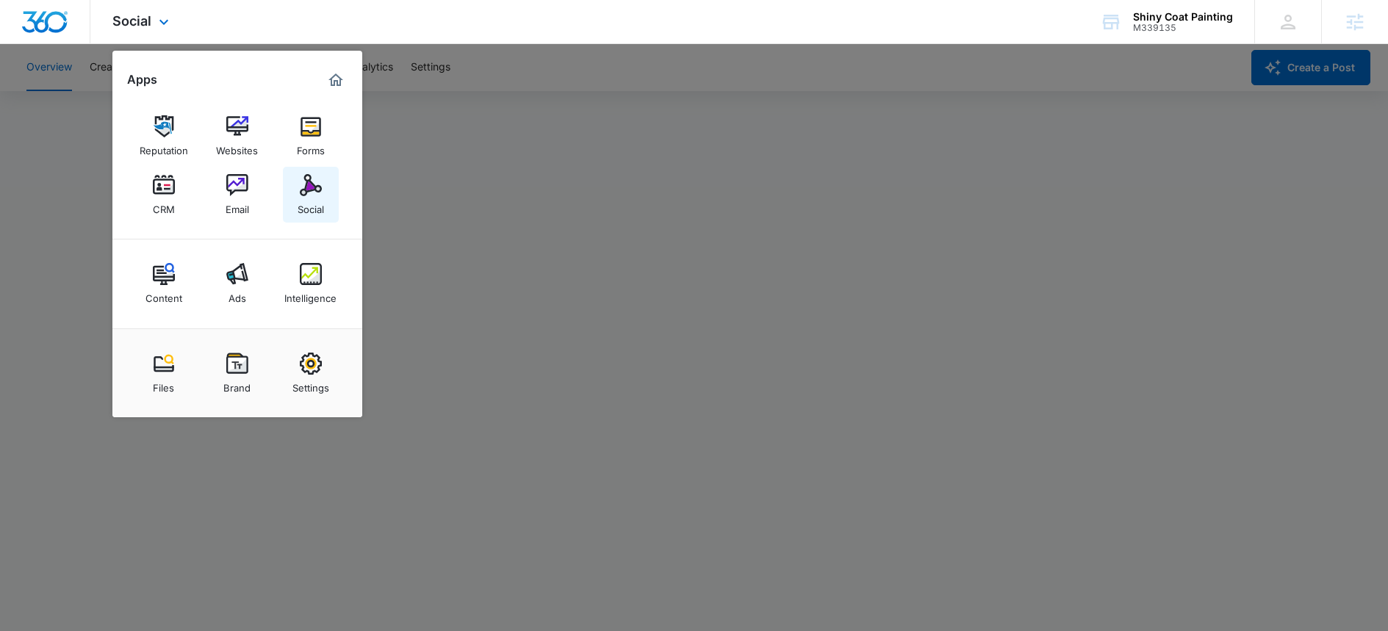
click at [310, 188] on img at bounding box center [311, 185] width 22 height 22
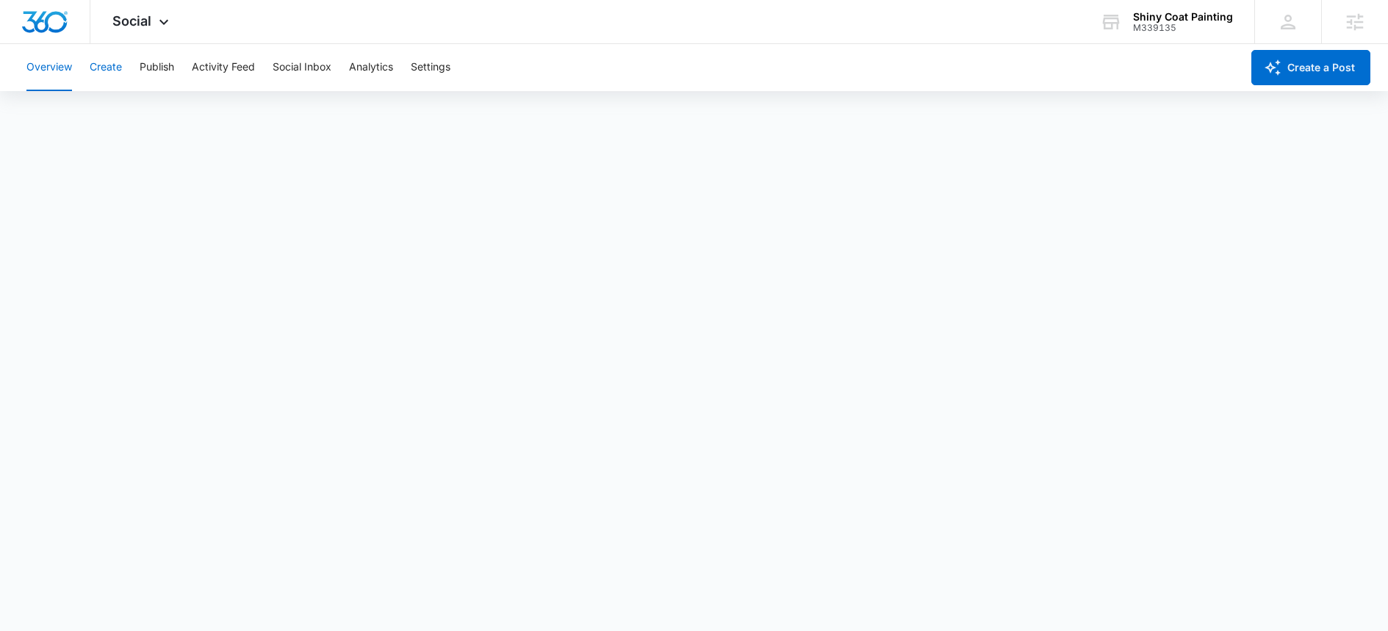
click at [104, 61] on button "Create" at bounding box center [106, 67] width 32 height 47
click at [53, 64] on button "Overview" at bounding box center [49, 67] width 46 height 47
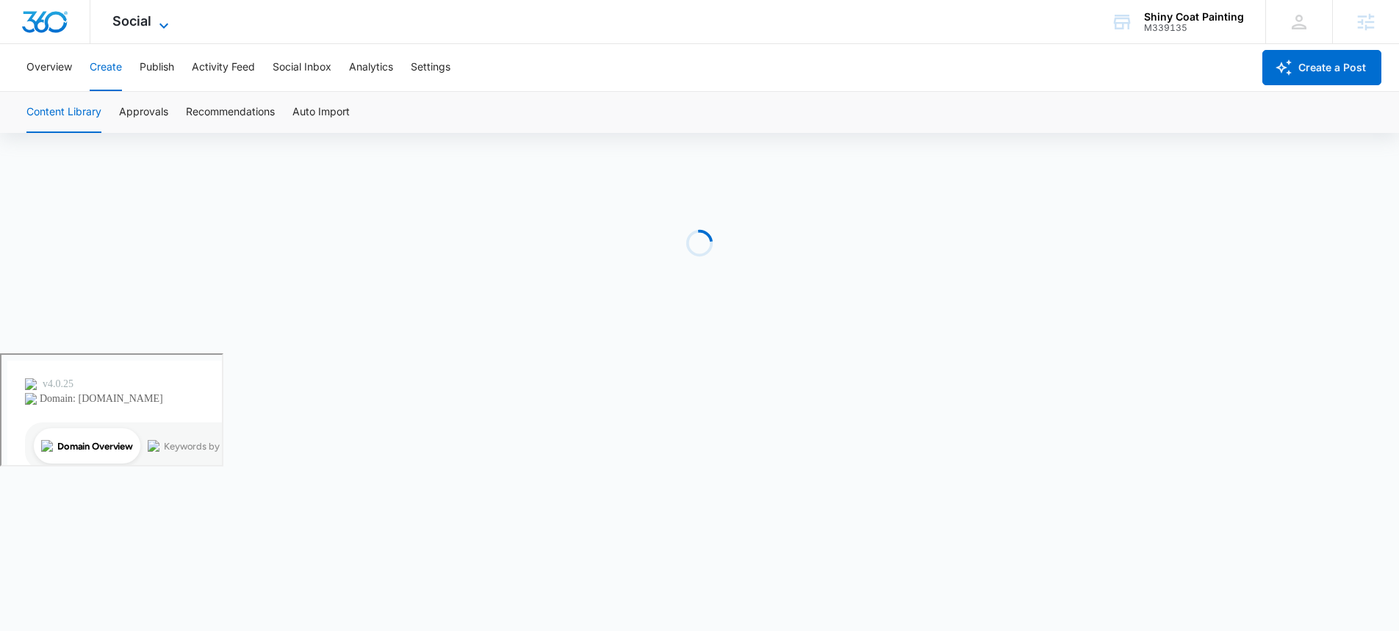
click at [127, 26] on span "Social" at bounding box center [131, 20] width 39 height 15
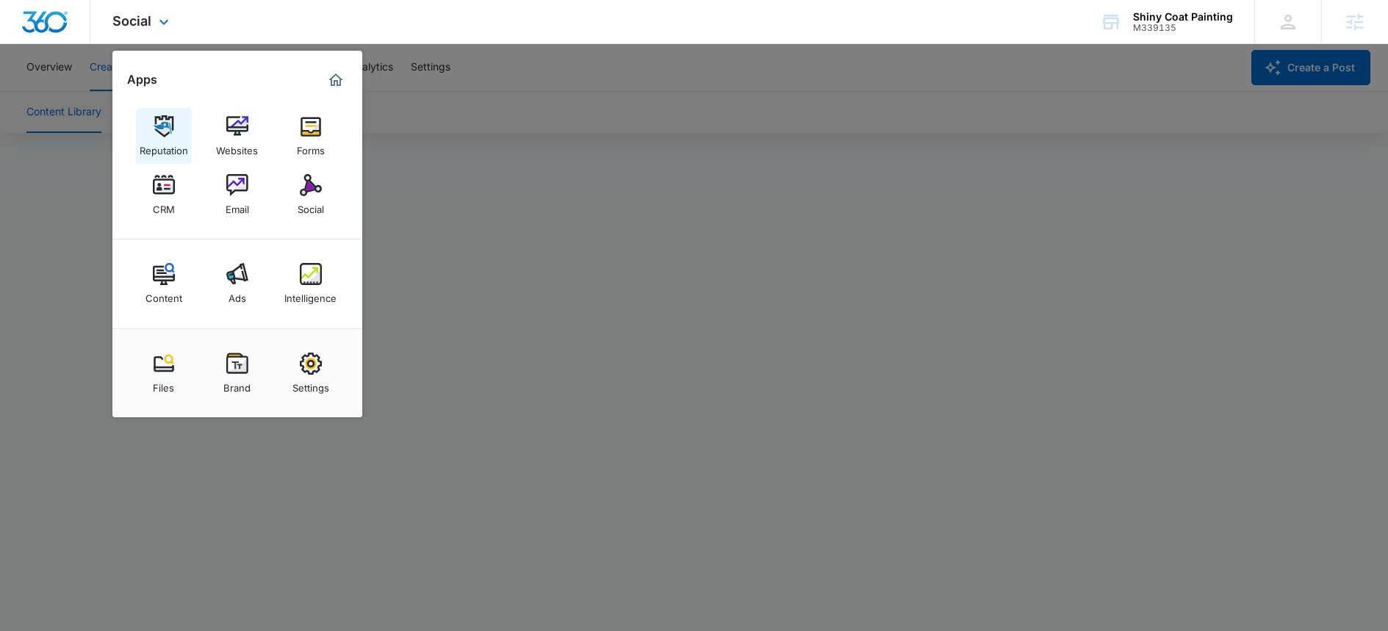
click at [151, 136] on link "Reputation" at bounding box center [164, 136] width 56 height 56
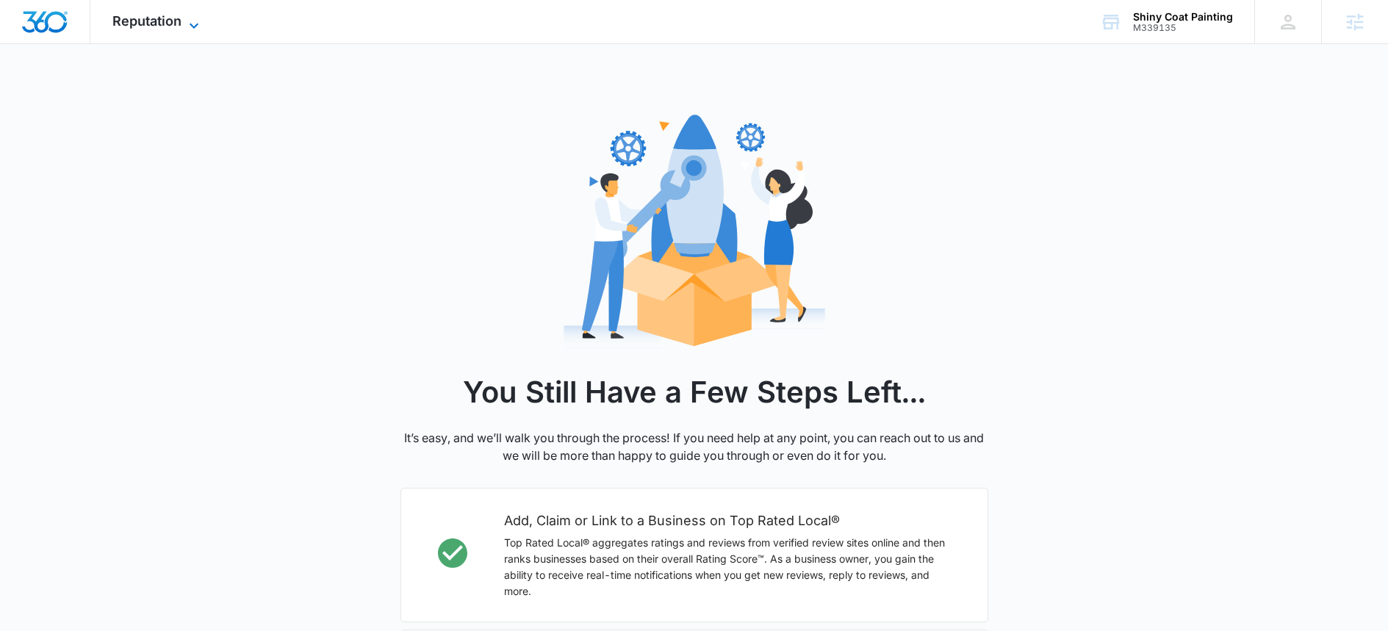
click at [140, 15] on span "Reputation" at bounding box center [146, 20] width 69 height 15
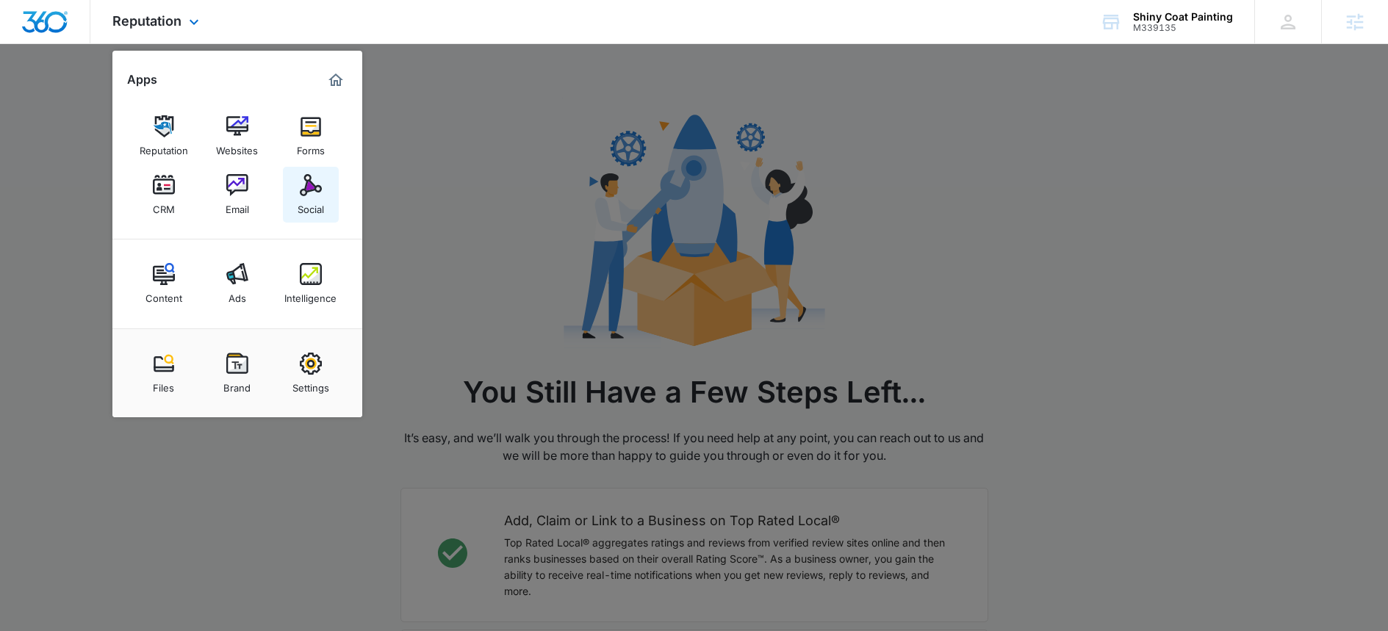
click at [300, 190] on img at bounding box center [311, 185] width 22 height 22
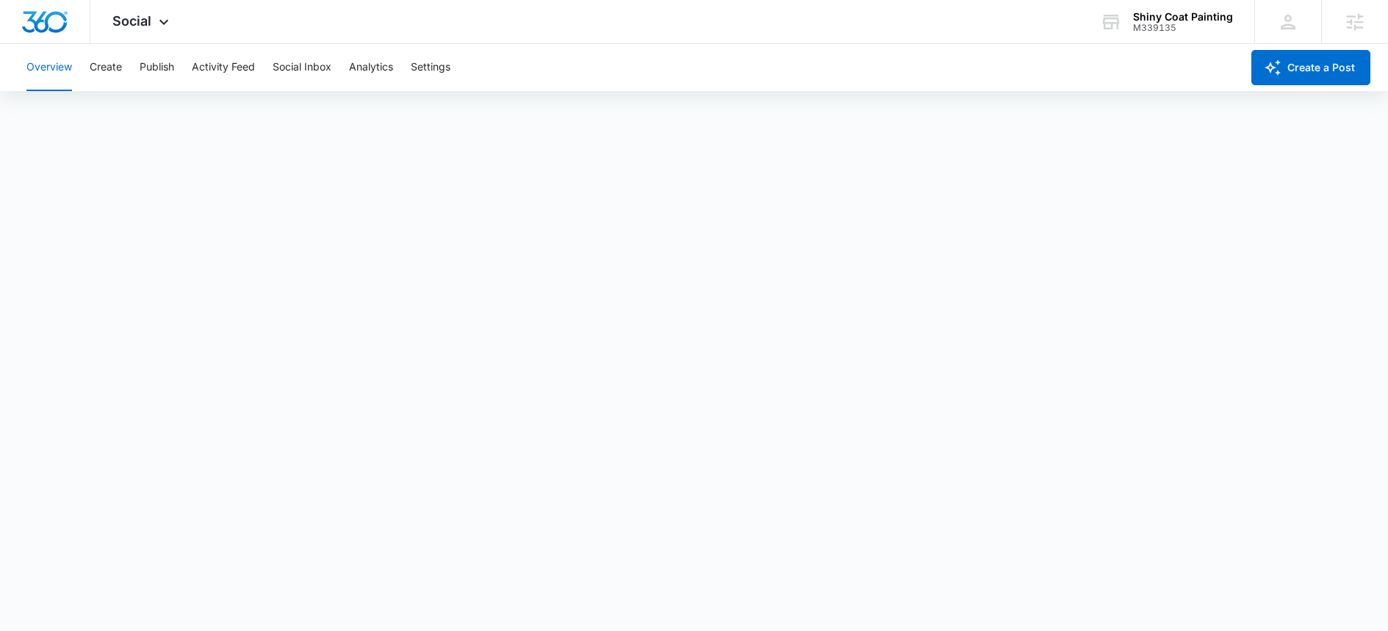
scroll to position [4, 0]
click at [104, 68] on button "Create" at bounding box center [106, 67] width 32 height 47
click at [59, 57] on button "Overview" at bounding box center [49, 67] width 46 height 47
click at [118, 65] on button "Create" at bounding box center [106, 67] width 32 height 47
click at [159, 61] on button "Publish" at bounding box center [157, 67] width 35 height 47
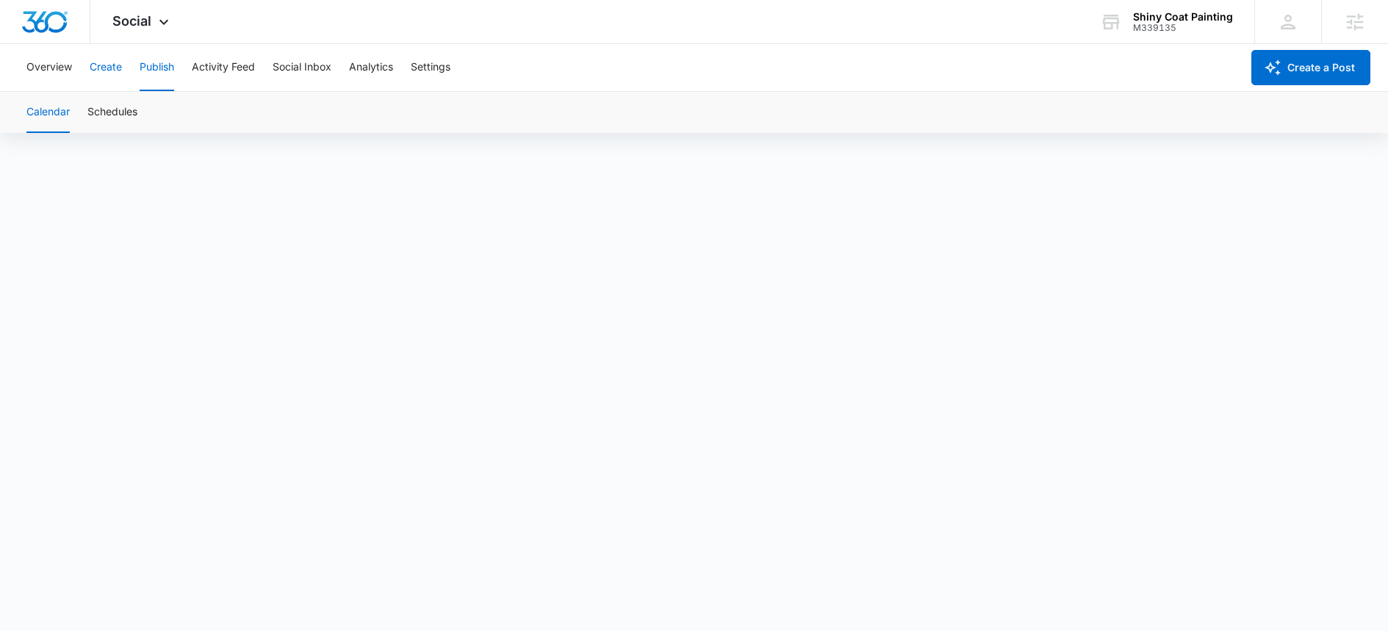
click at [110, 67] on button "Create" at bounding box center [106, 67] width 32 height 47
click at [60, 57] on button "Overview" at bounding box center [49, 67] width 46 height 47
click at [155, 20] on icon at bounding box center [164, 26] width 18 height 18
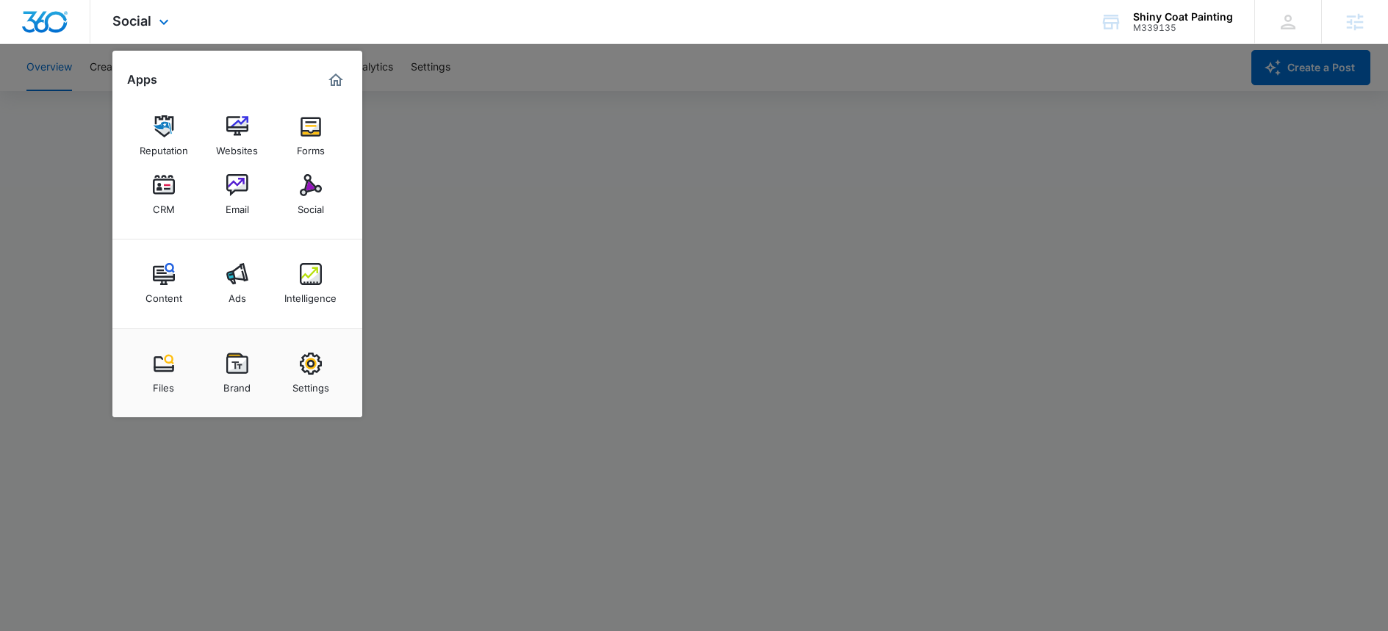
click at [250, 24] on div "Social Apps Reputation Websites Forms CRM Email Social Content Ads Intelligence…" at bounding box center [694, 22] width 1388 height 44
click at [248, 24] on div "Social Apps Reputation Websites Forms CRM Email Social Content Ads Intelligence…" at bounding box center [694, 22] width 1388 height 44
click at [286, 15] on div "Social Apps Reputation Websites Forms CRM Email Social Content Ads Intelligence…" at bounding box center [694, 22] width 1388 height 44
click at [31, 143] on div at bounding box center [694, 315] width 1388 height 631
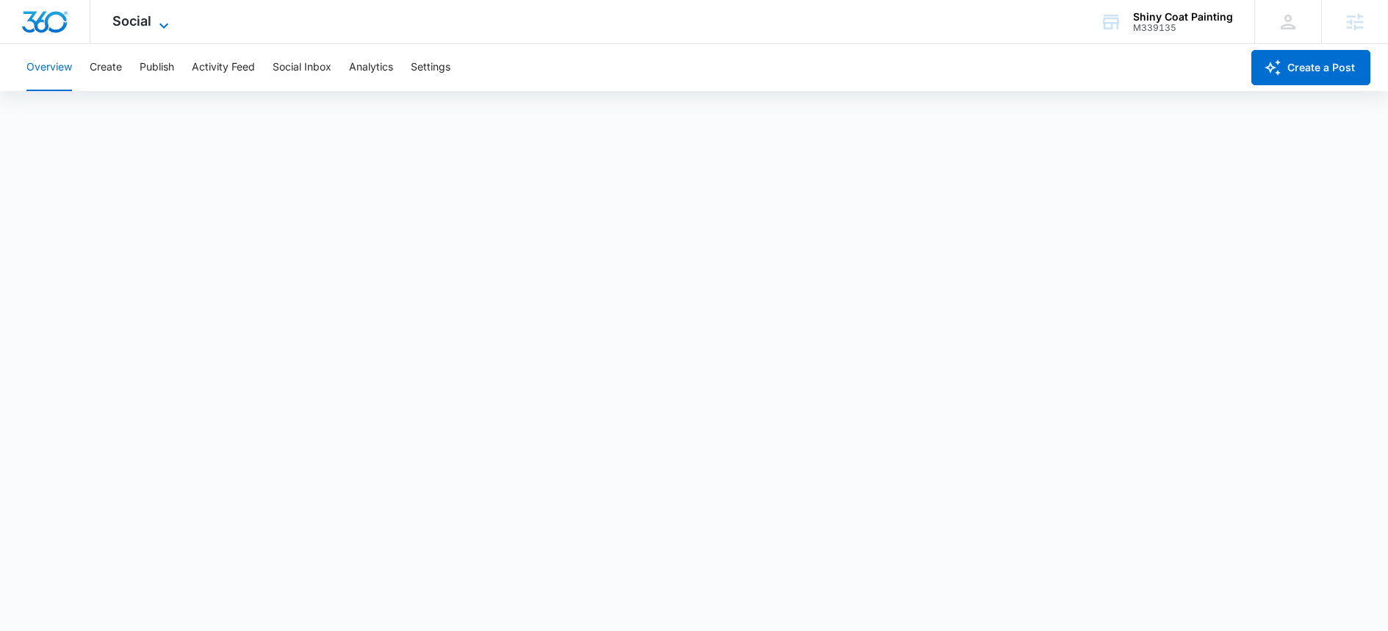
click at [124, 24] on span "Social" at bounding box center [131, 20] width 39 height 15
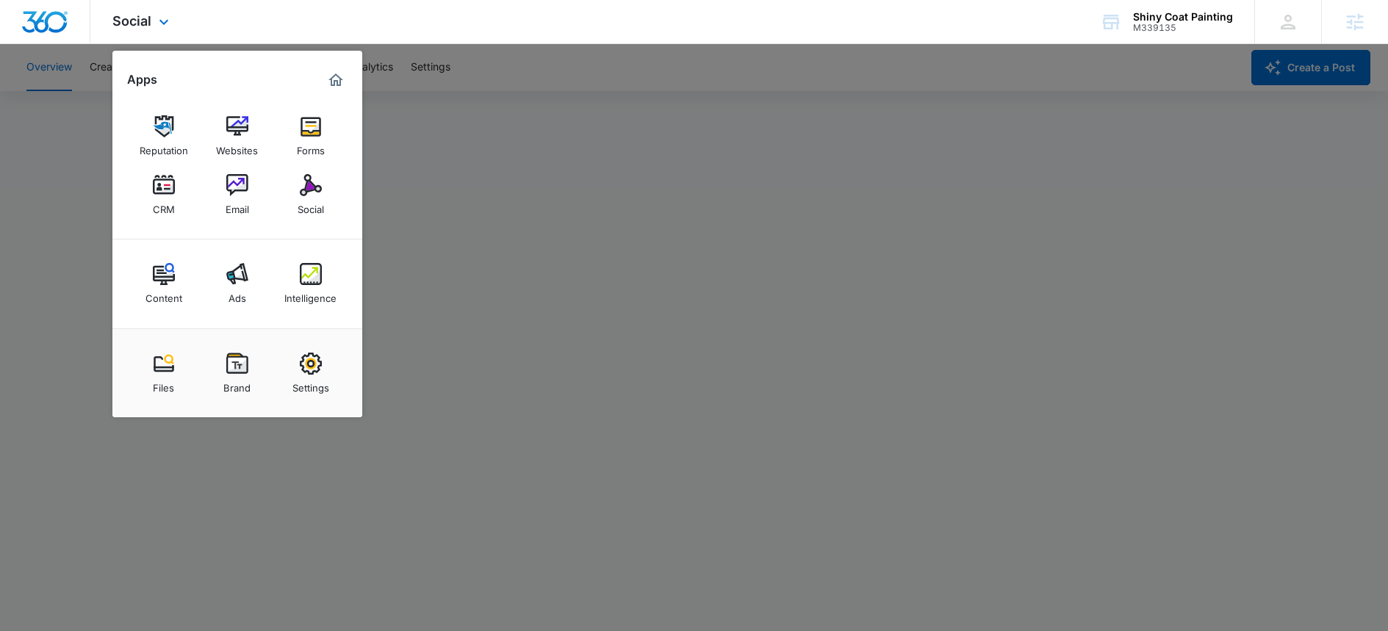
click at [406, 29] on div "Social Apps Reputation Websites Forms CRM Email Social Content Ads Intelligence…" at bounding box center [694, 22] width 1388 height 44
click at [498, 64] on div at bounding box center [694, 315] width 1388 height 631
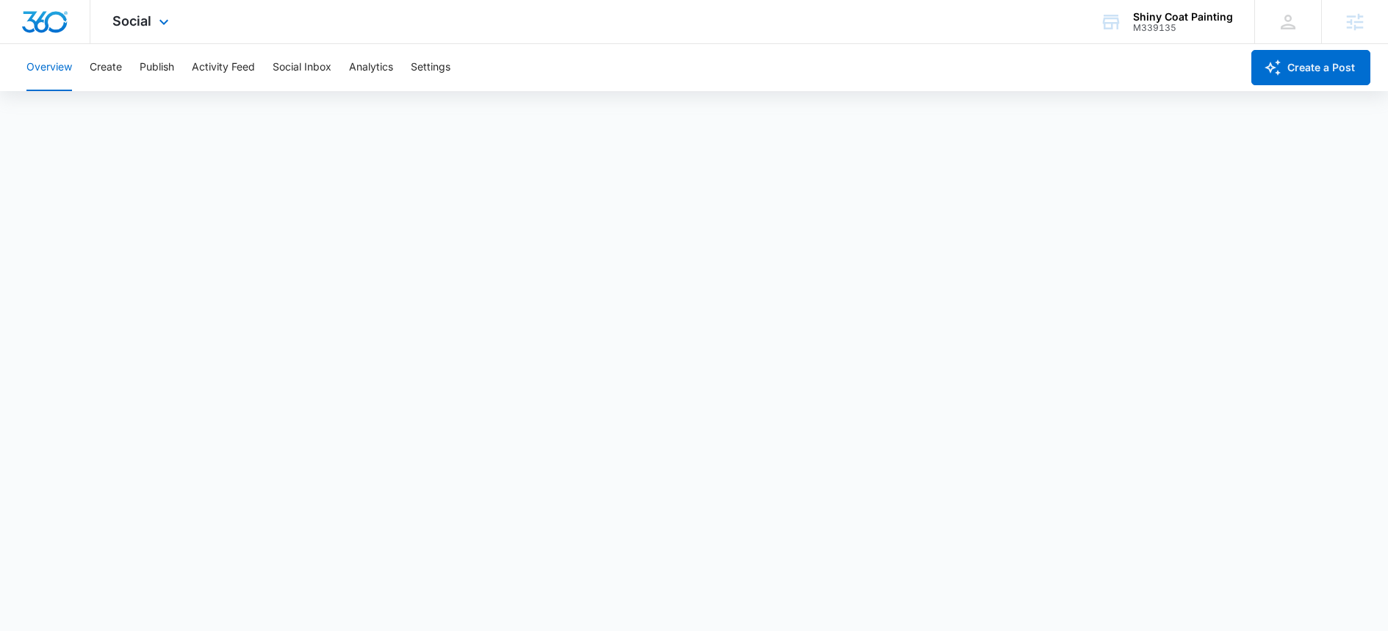
click at [53, 21] on img "Dashboard" at bounding box center [44, 22] width 47 height 22
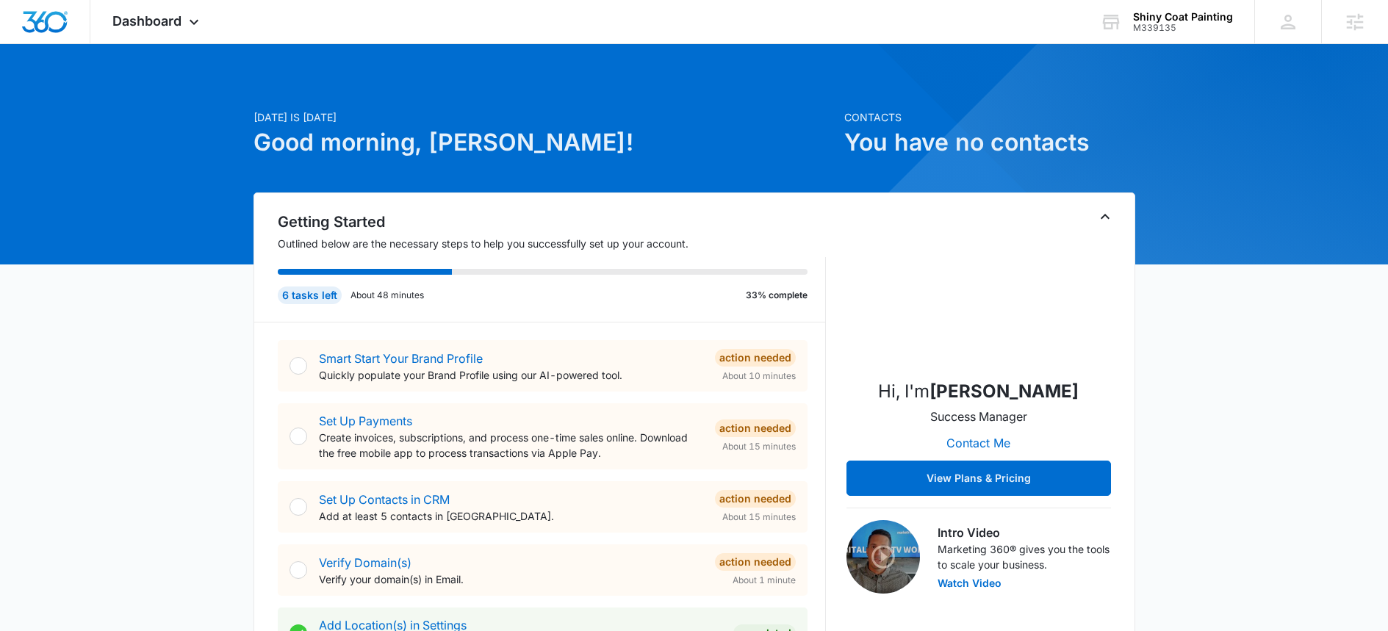
scroll to position [32, 0]
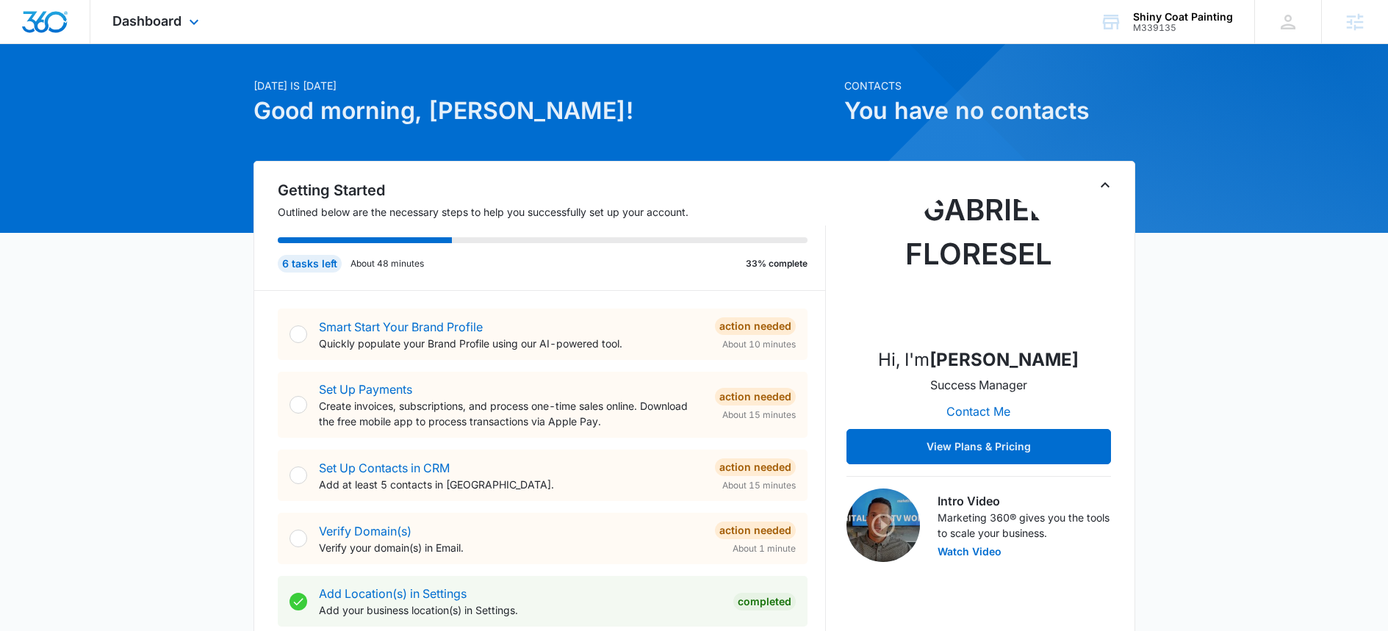
click at [184, 24] on div "Dashboard Apps Reputation Websites Forms CRM Email Social Content Ads Intellige…" at bounding box center [157, 21] width 134 height 43
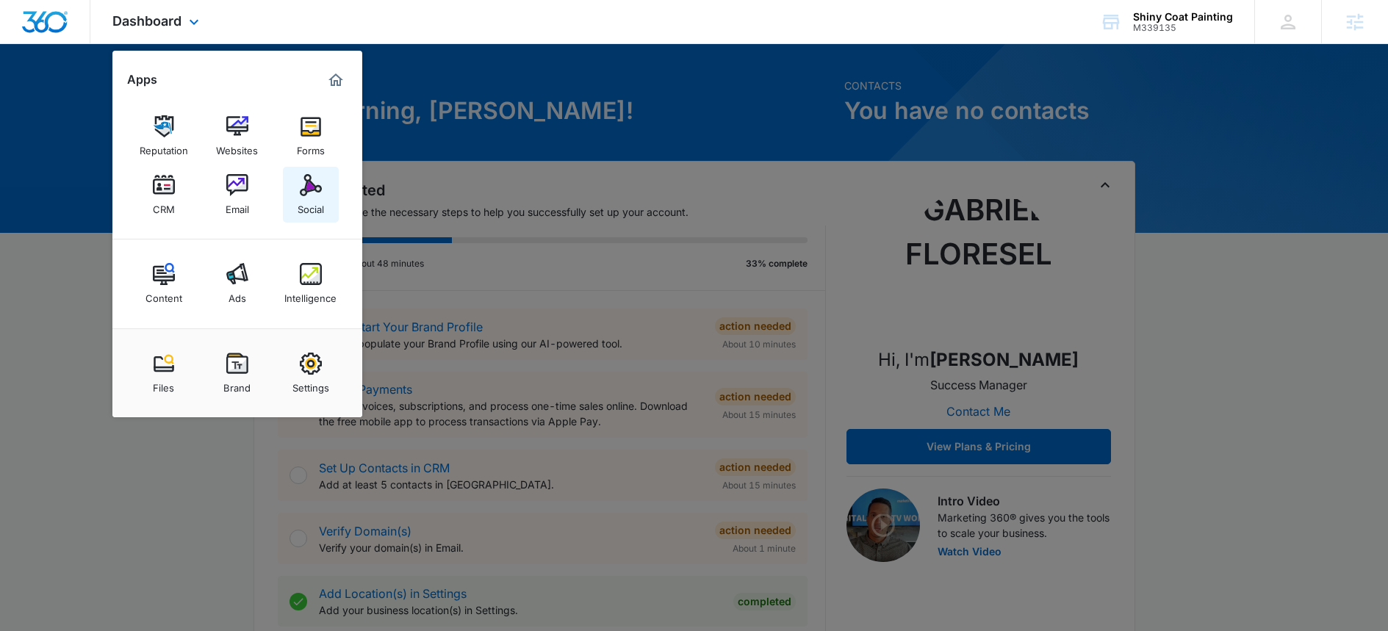
click at [326, 201] on link "Social" at bounding box center [311, 195] width 56 height 56
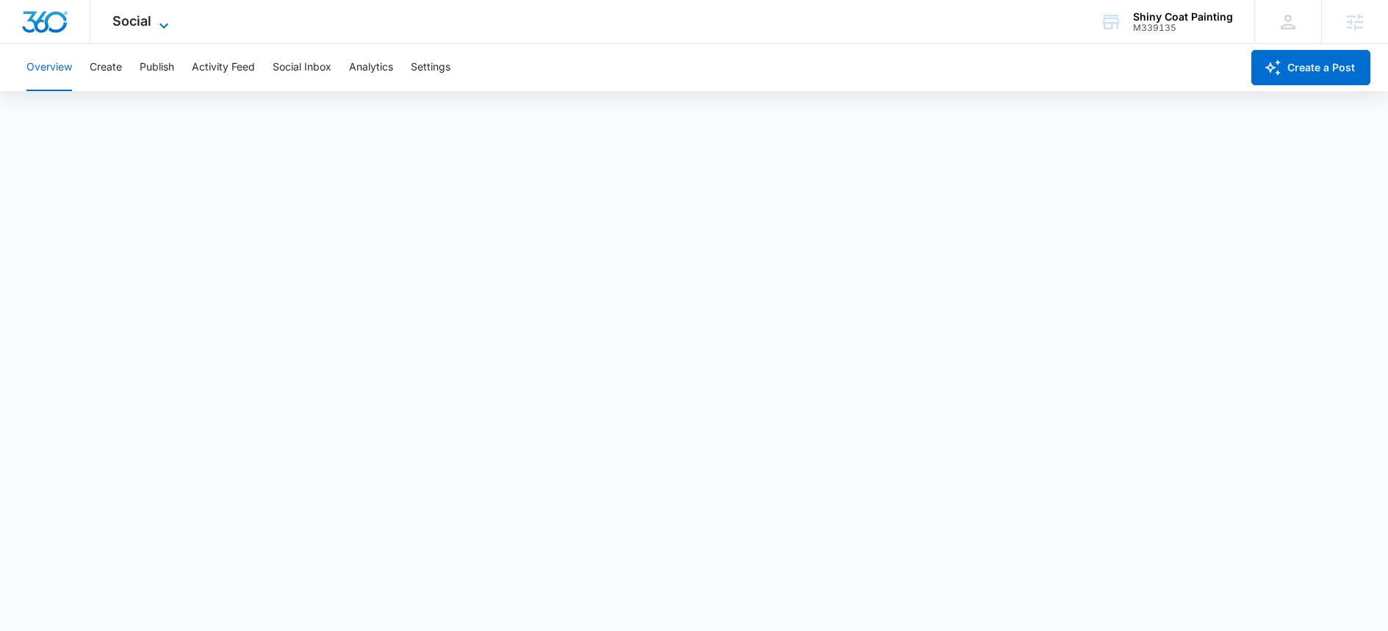
click at [141, 22] on span "Social" at bounding box center [131, 20] width 39 height 15
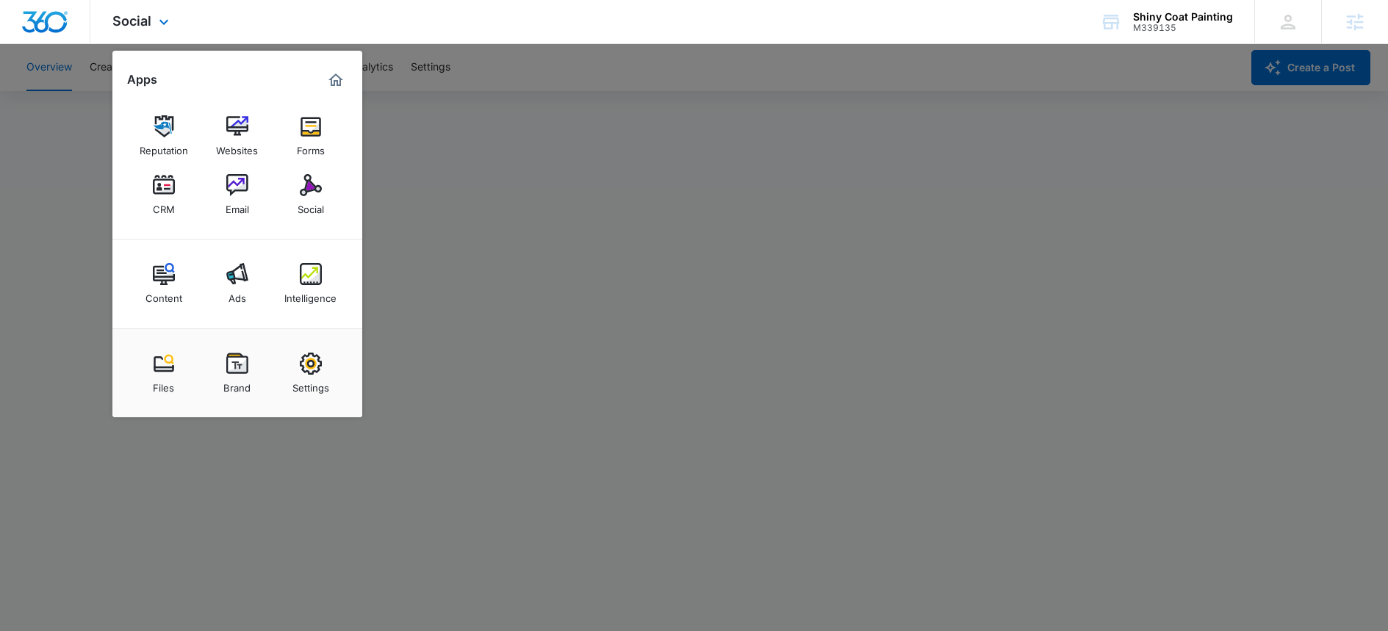
click at [345, 81] on div "Marketing 360® Dashboard" at bounding box center [336, 80] width 24 height 24
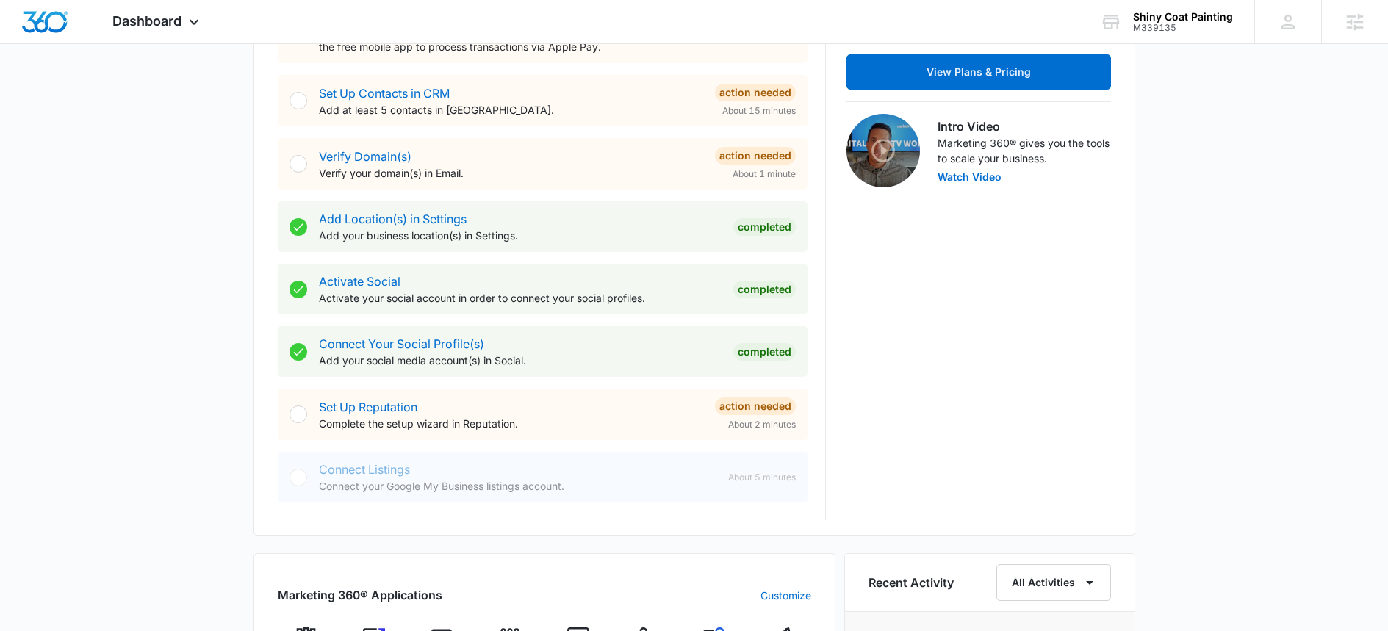
scroll to position [497, 0]
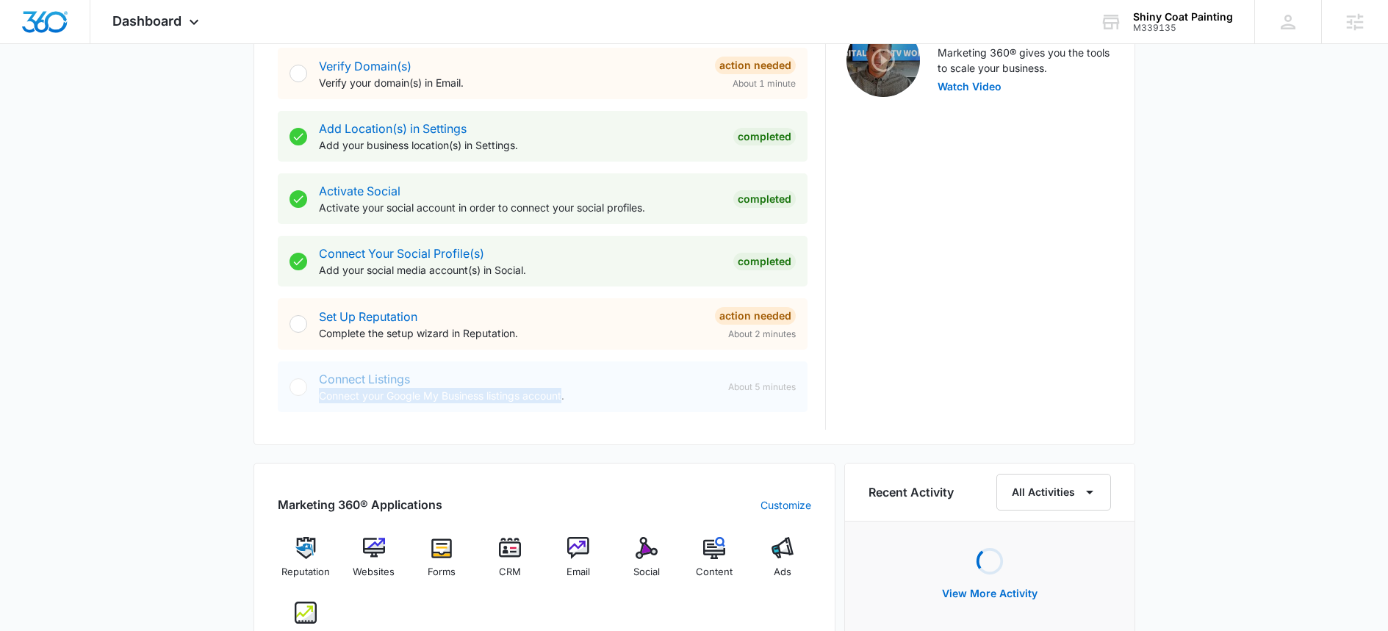
click at [564, 390] on div "Connect Listings Connect your Google My Business listings account." at bounding box center [517, 386] width 397 height 33
drag, startPoint x: 564, startPoint y: 390, endPoint x: 682, endPoint y: 417, distance: 120.6
click at [571, 390] on p "Connect your Google My Business listings account." at bounding box center [517, 395] width 397 height 15
click at [733, 375] on div "Connect Listings Connect your Google My Business listings account. About 5 minu…" at bounding box center [557, 386] width 477 height 33
click at [751, 384] on span "About 5 minutes" at bounding box center [762, 387] width 68 height 13
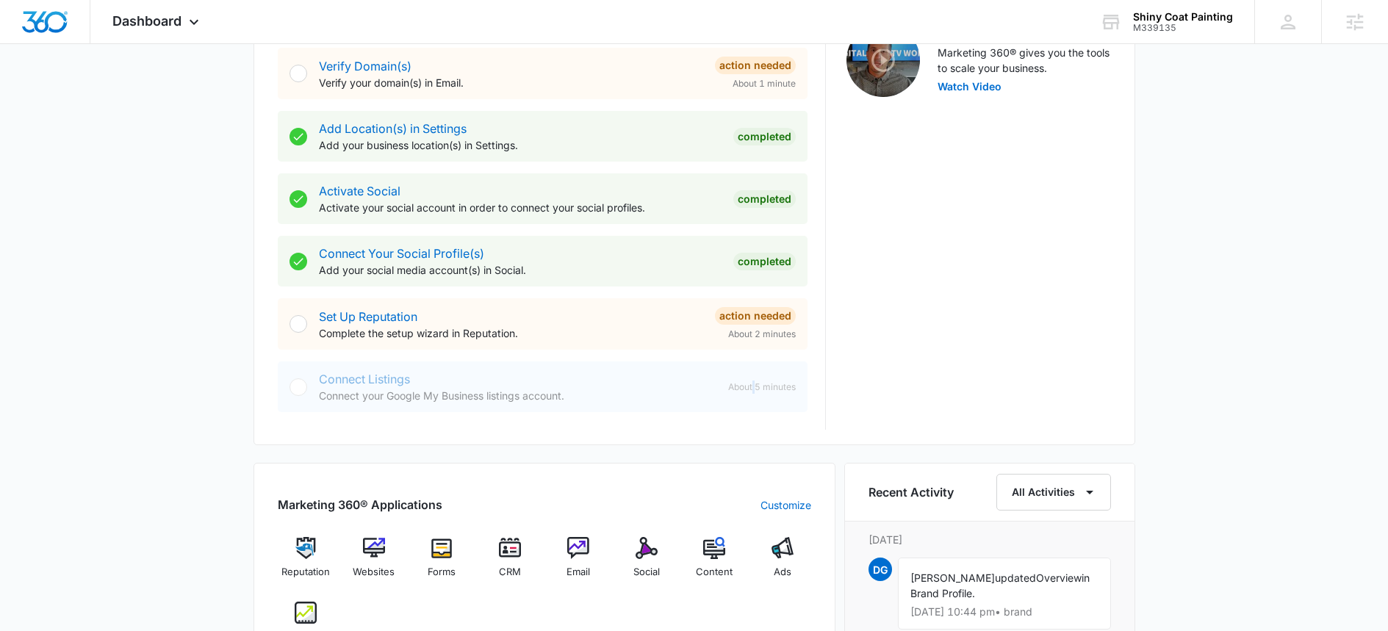
click at [751, 384] on span "About 5 minutes" at bounding box center [762, 387] width 68 height 13
click at [544, 378] on div "Connect Listings Connect your Google My Business listings account." at bounding box center [517, 386] width 397 height 33
click at [382, 370] on div "Connect Listings Connect your Google My Business listings account. About 5 minu…" at bounding box center [543, 386] width 530 height 51
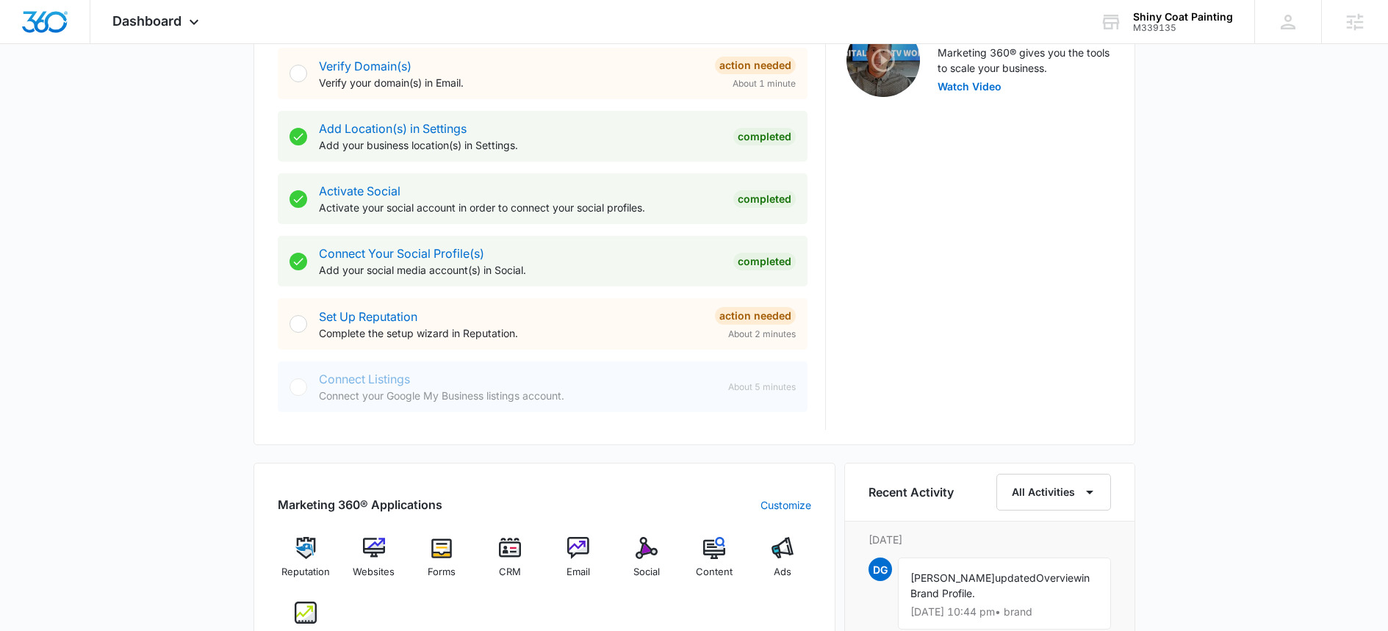
click at [284, 398] on div "Connect Listings Connect your Google My Business listings account. About 5 minu…" at bounding box center [543, 386] width 530 height 51
click at [298, 393] on div at bounding box center [298, 387] width 18 height 18
click at [296, 386] on div at bounding box center [298, 387] width 18 height 18
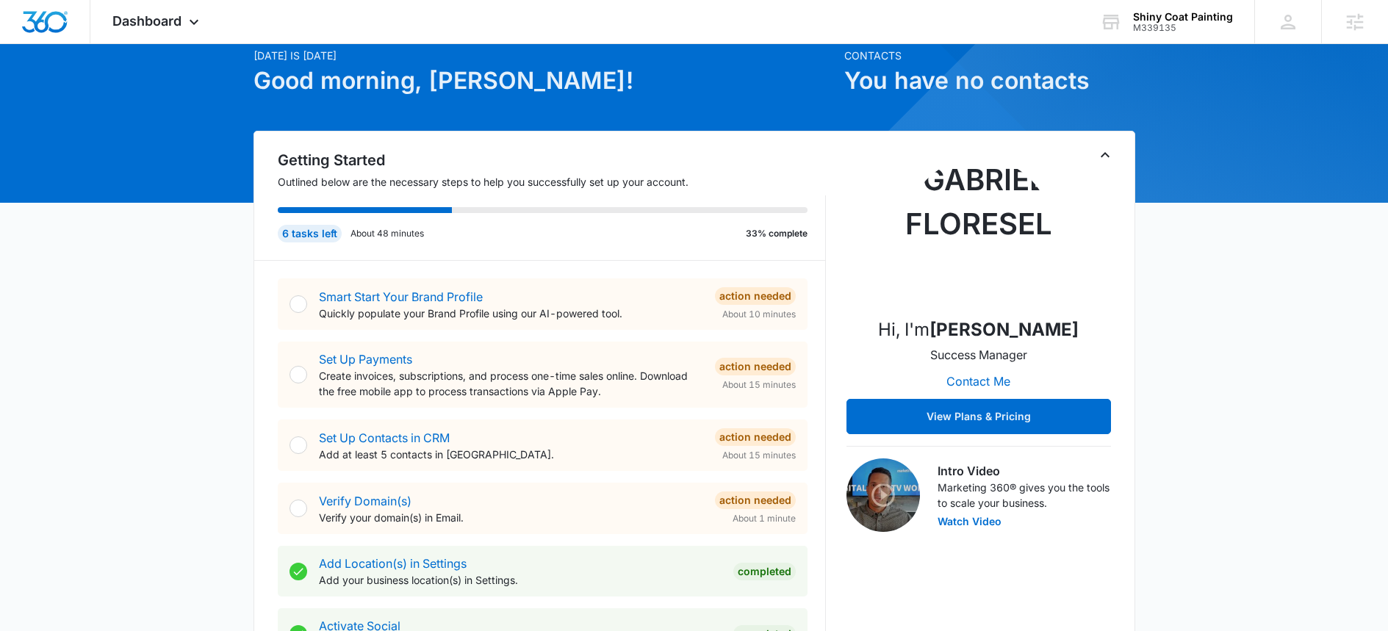
scroll to position [0, 0]
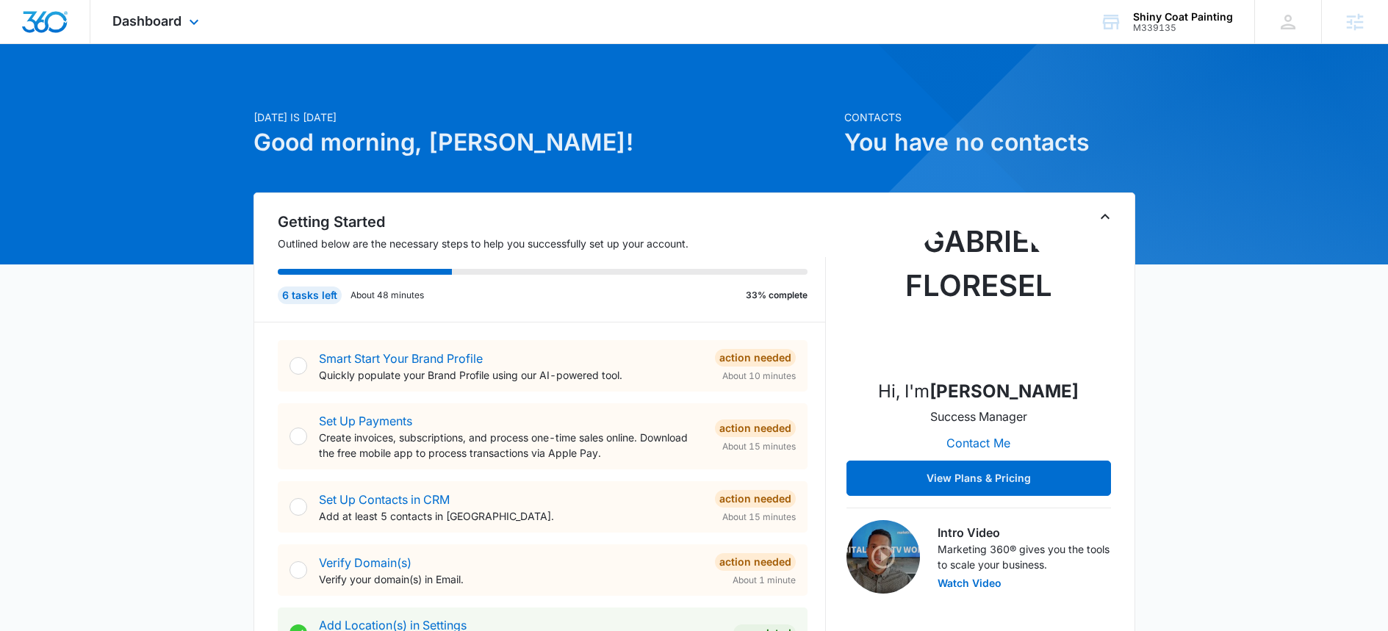
click at [52, 29] on img "Dashboard" at bounding box center [44, 22] width 47 height 22
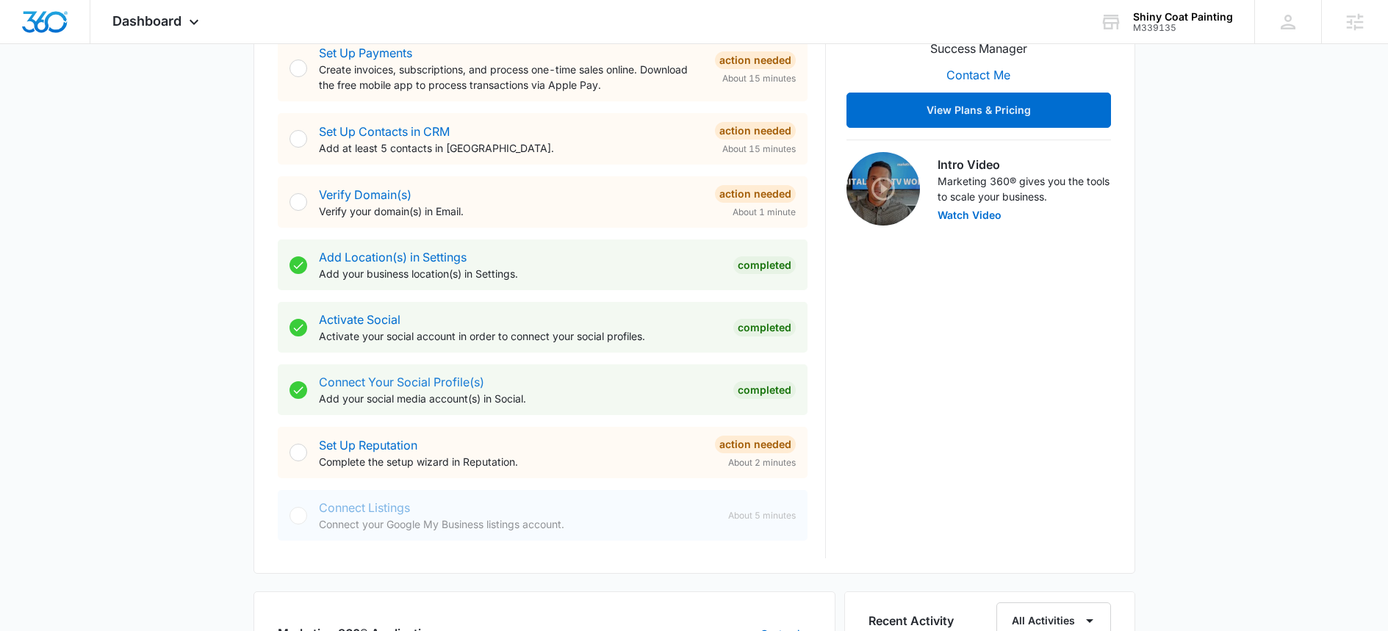
scroll to position [369, 0]
click at [290, 505] on div "Connect Listings Connect your Google My Business listings account. About 5 minu…" at bounding box center [543, 514] width 530 height 51
click at [295, 511] on div "Connect Listings Connect your Google My Business listings account. About 5 minu…" at bounding box center [543, 514] width 530 height 51
drag, startPoint x: 299, startPoint y: 518, endPoint x: 315, endPoint y: 523, distance: 17.0
click at [299, 519] on div at bounding box center [298, 515] width 18 height 18
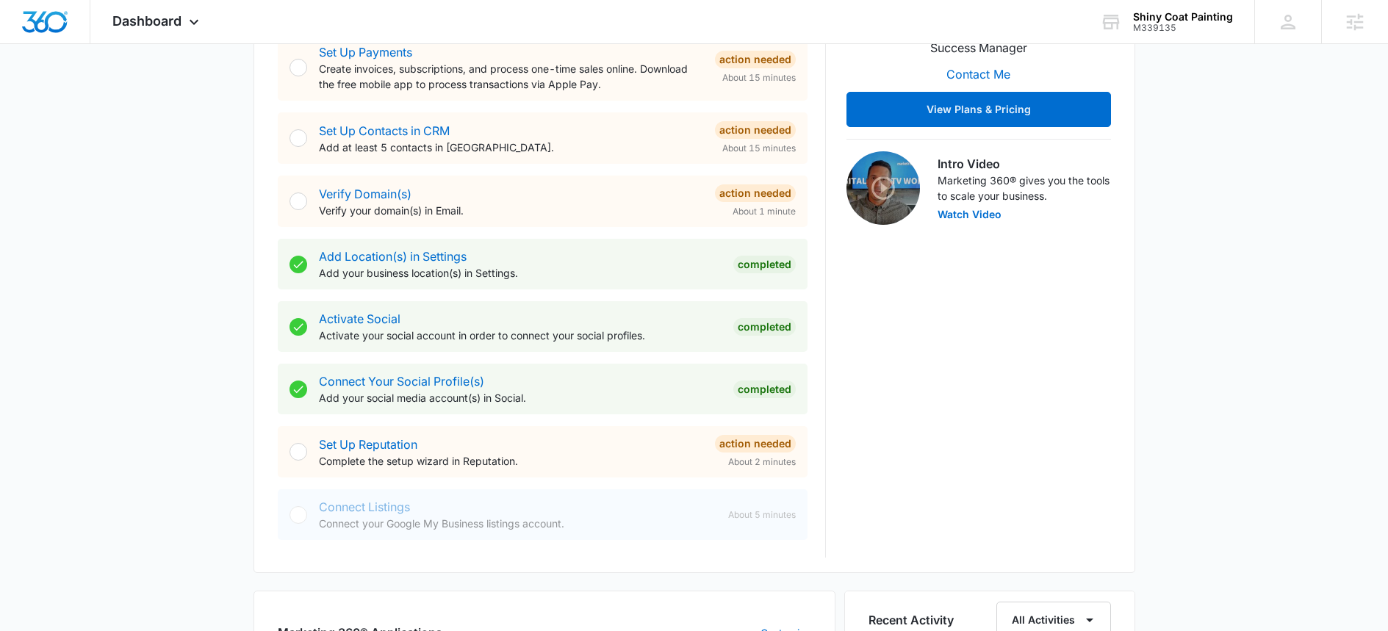
click at [316, 522] on div "Connect Listings Connect your Google My Business listings account. About 5 minu…" at bounding box center [543, 514] width 530 height 51
click at [317, 520] on div "Connect Listings Connect your Google My Business listings account. About 5 minu…" at bounding box center [543, 514] width 530 height 51
drag, startPoint x: 206, startPoint y: 21, endPoint x: 192, endPoint y: 21, distance: 14.7
click at [205, 22] on div "Dashboard Apps Reputation Websites Forms CRM Email Social Content Ads Intellige…" at bounding box center [157, 21] width 134 height 43
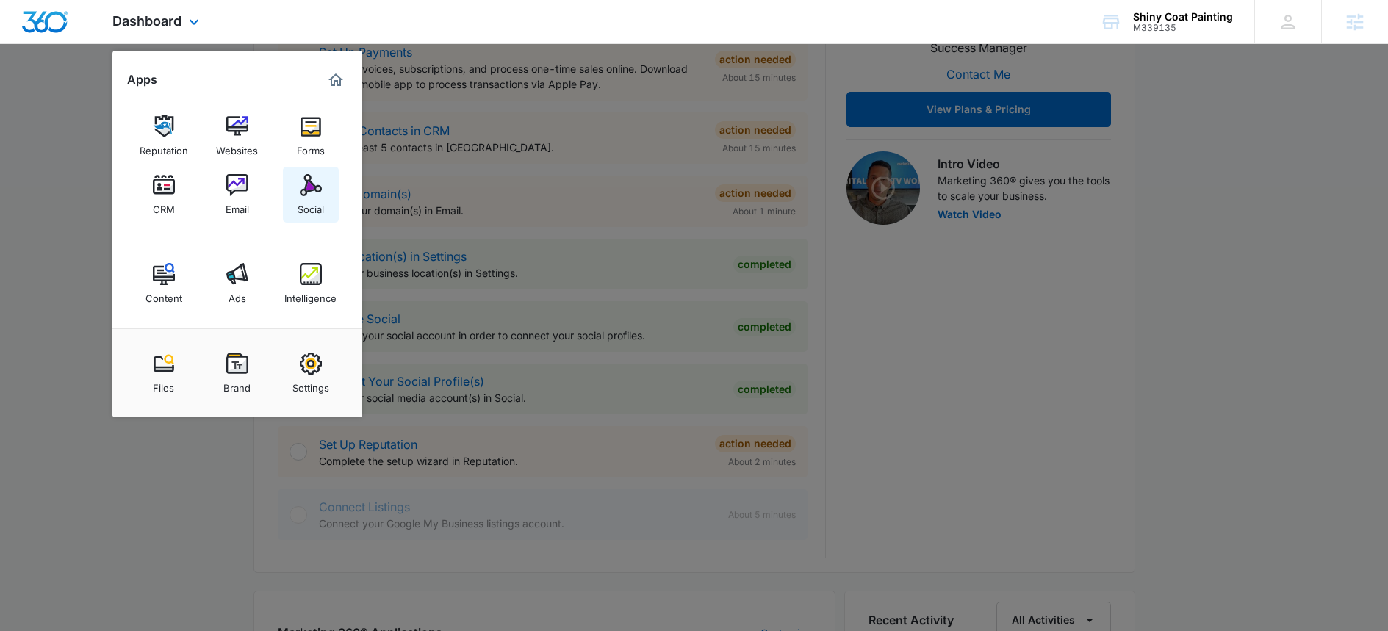
click at [324, 201] on link "Social" at bounding box center [311, 195] width 56 height 56
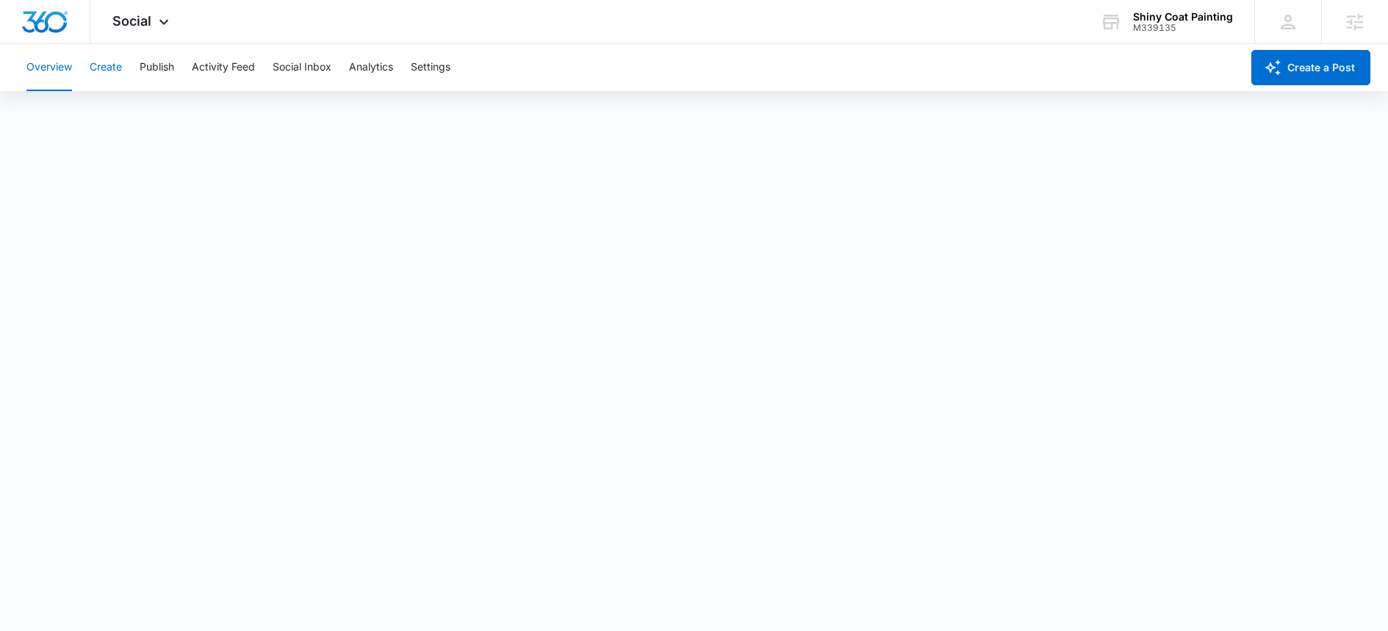
click at [109, 69] on button "Create" at bounding box center [106, 67] width 32 height 47
click at [152, 23] on div "Social Apps Reputation Websites Forms CRM Email Social Content Ads Intelligence…" at bounding box center [142, 21] width 104 height 43
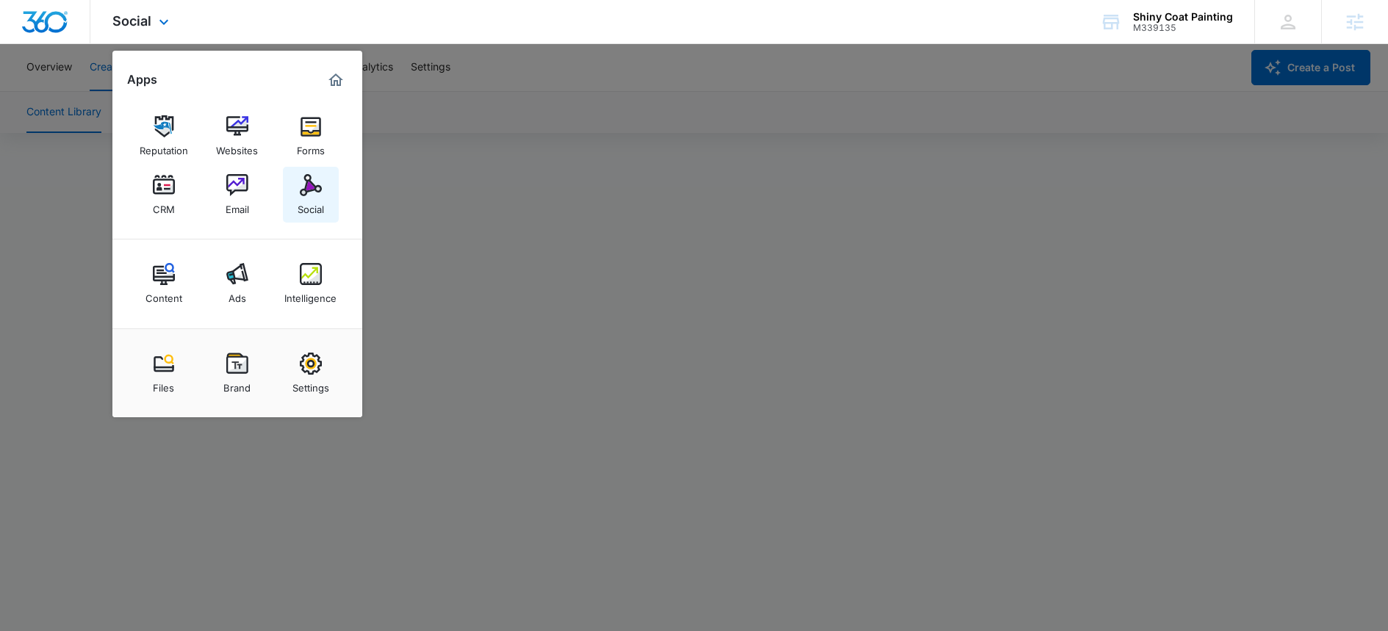
click at [313, 182] on img at bounding box center [311, 185] width 22 height 22
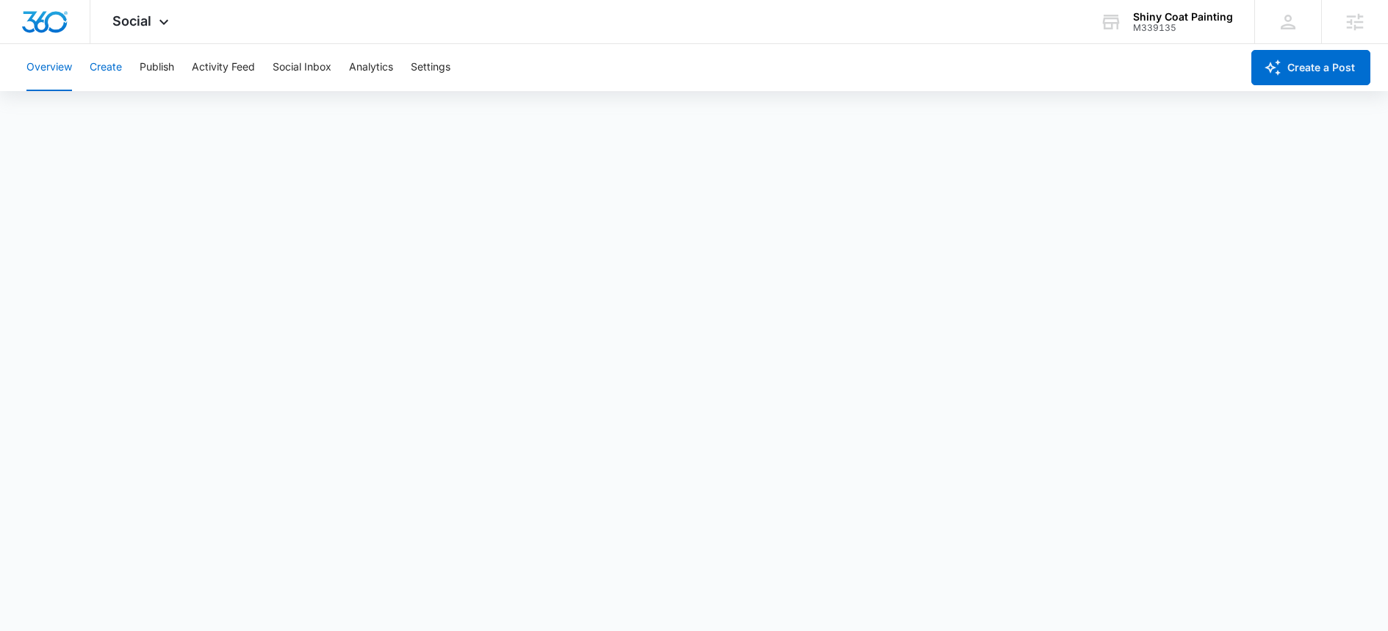
click at [92, 70] on button "Create" at bounding box center [106, 67] width 32 height 47
click at [43, 68] on button "Overview" at bounding box center [49, 67] width 46 height 47
click at [148, 24] on span "Social" at bounding box center [131, 20] width 39 height 15
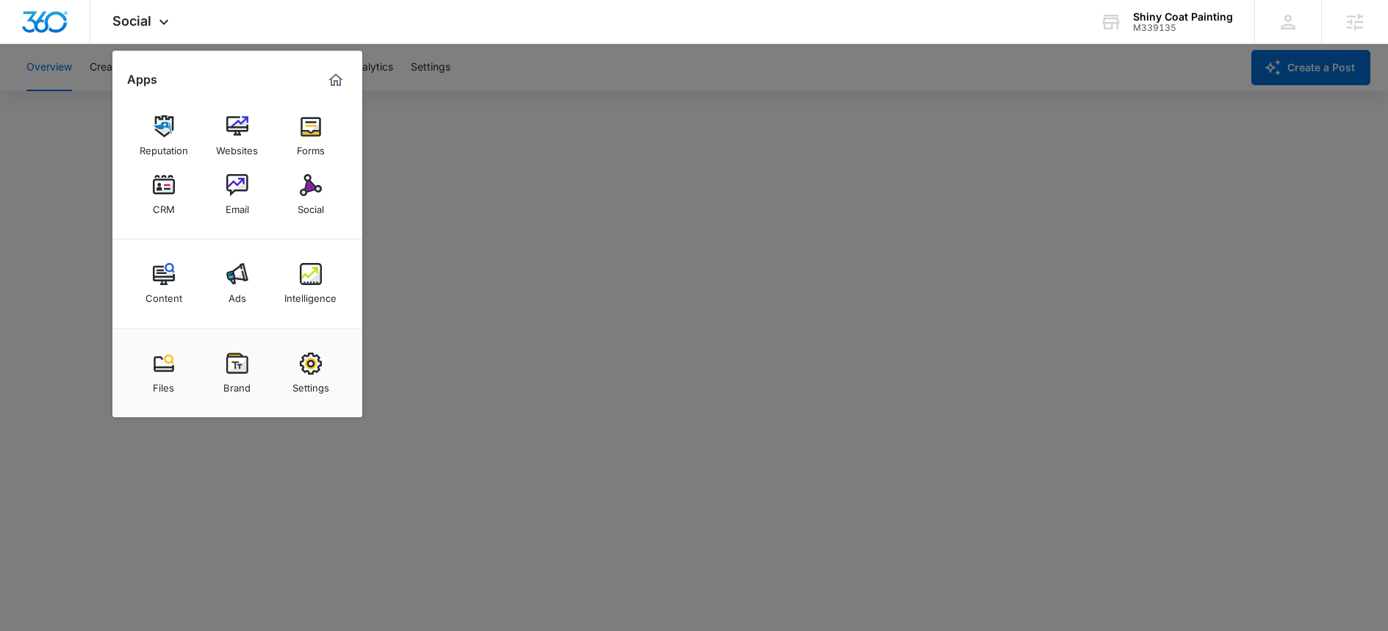
click at [507, 68] on div at bounding box center [694, 315] width 1388 height 631
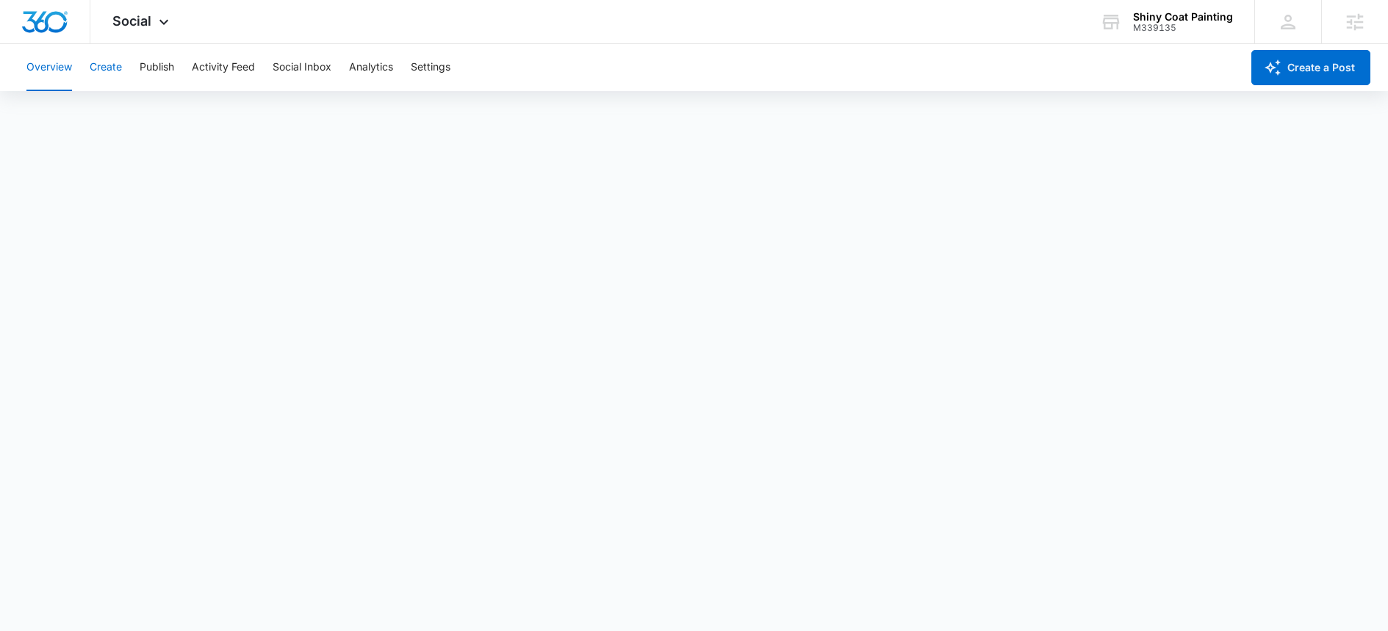
click at [113, 65] on button "Create" at bounding box center [106, 67] width 32 height 47
click at [54, 65] on button "Overview" at bounding box center [49, 67] width 46 height 47
click at [120, 65] on button "Create" at bounding box center [106, 67] width 32 height 47
click at [166, 64] on button "Publish" at bounding box center [157, 67] width 35 height 47
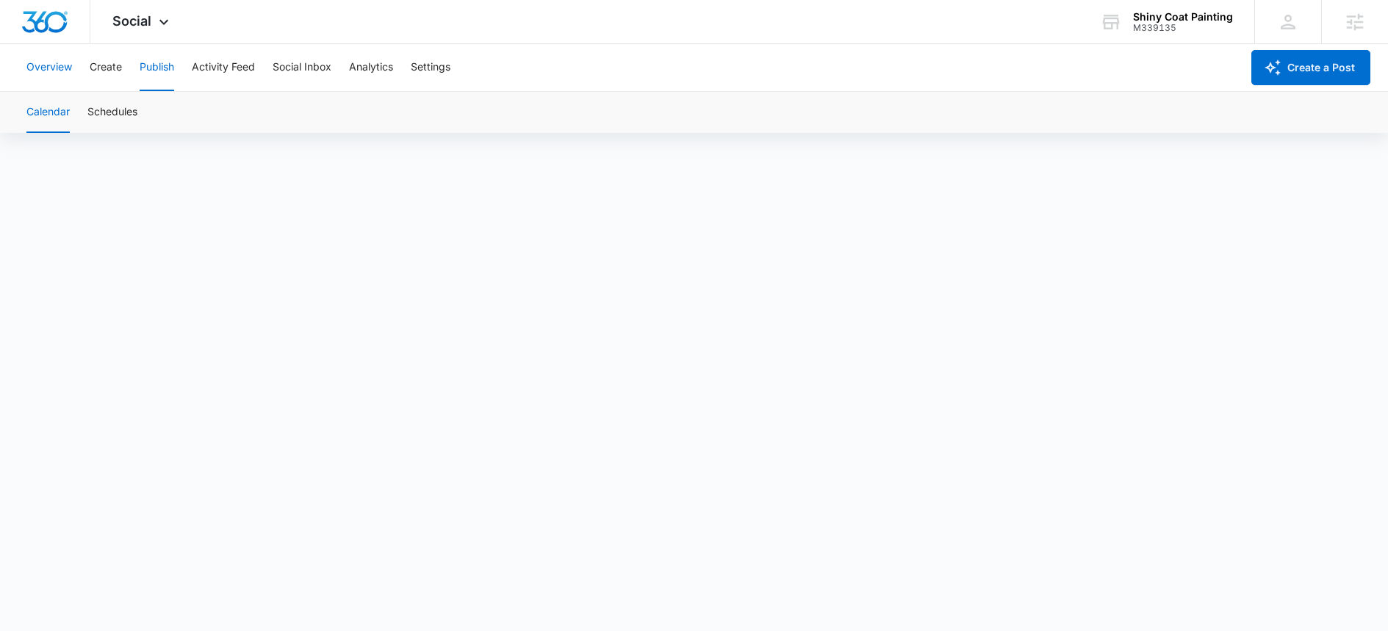
drag, startPoint x: 41, startPoint y: 69, endPoint x: 150, endPoint y: 63, distance: 108.9
click at [42, 69] on button "Overview" at bounding box center [49, 67] width 46 height 47
click at [160, 24] on icon at bounding box center [163, 25] width 9 height 5
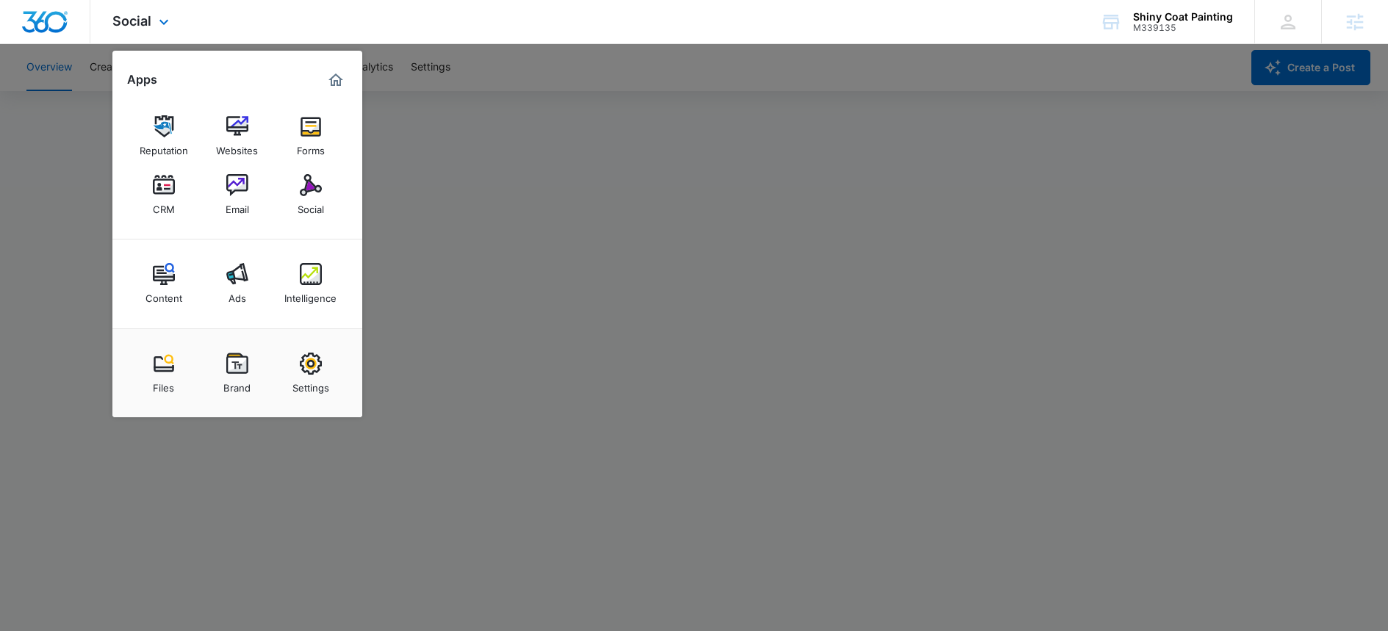
click at [337, 85] on img "Marketing 360® Dashboard" at bounding box center [336, 80] width 18 height 18
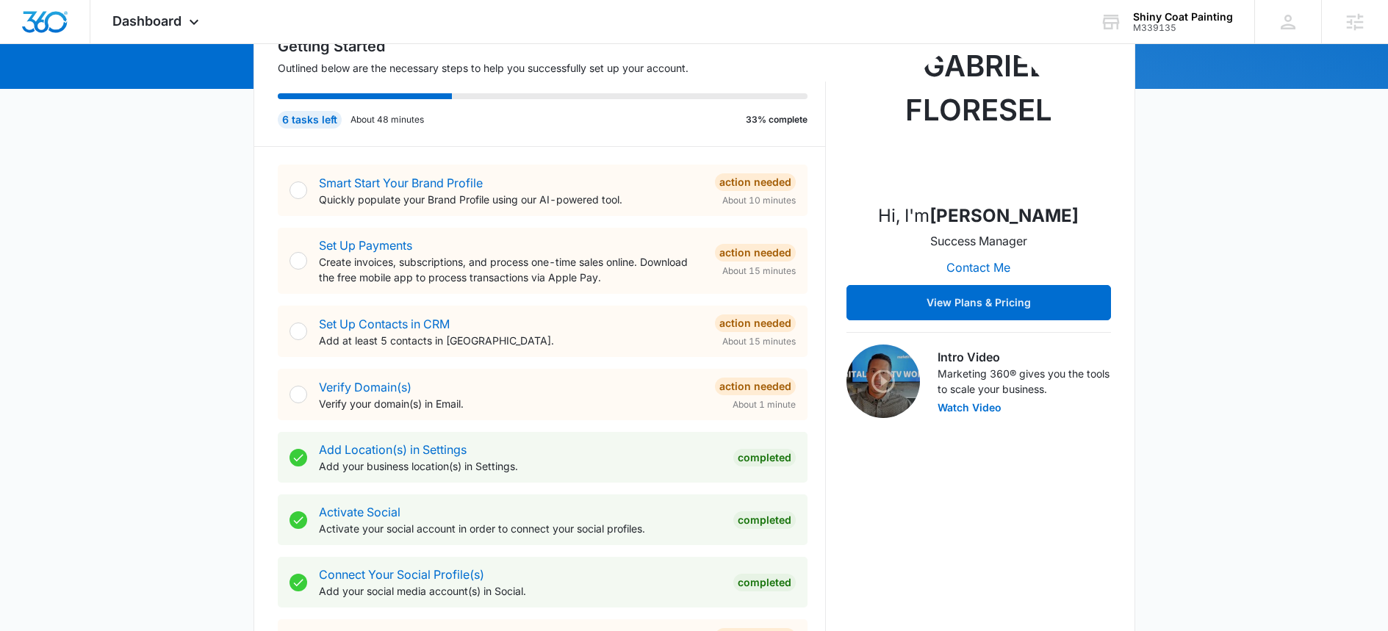
scroll to position [361, 0]
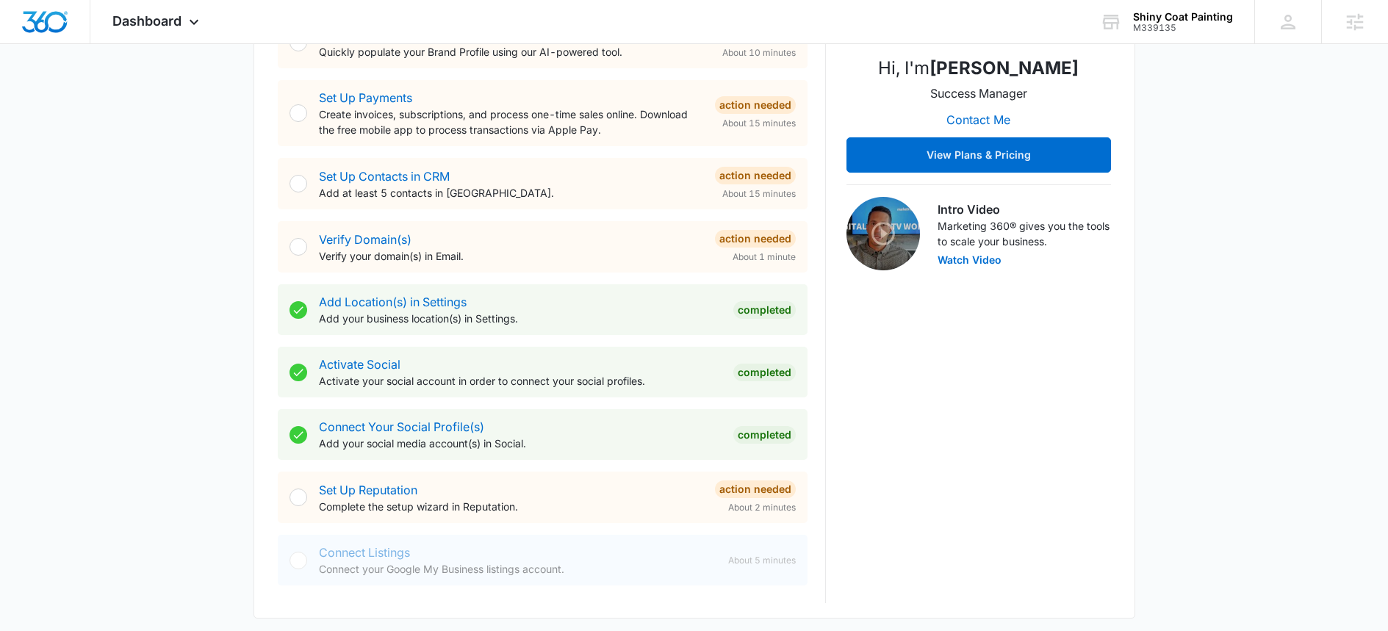
scroll to position [358, 0]
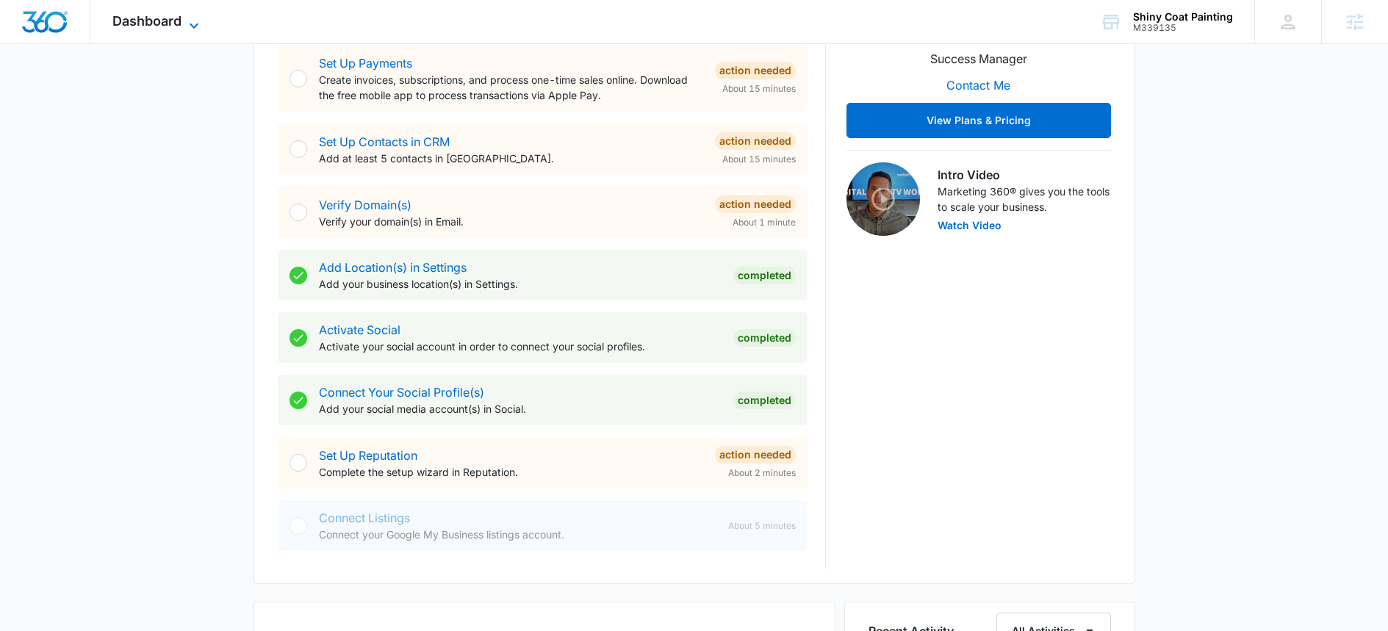
click at [165, 21] on span "Dashboard" at bounding box center [146, 20] width 69 height 15
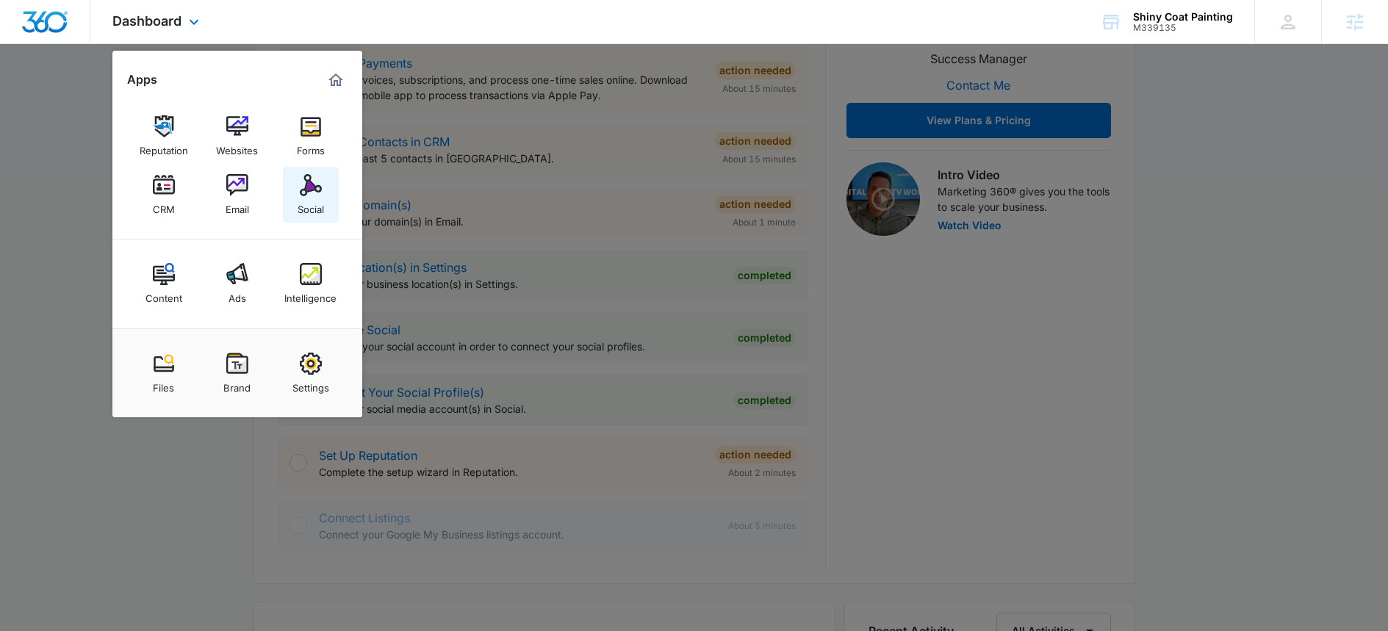
click at [311, 212] on div "Social" at bounding box center [311, 205] width 26 height 19
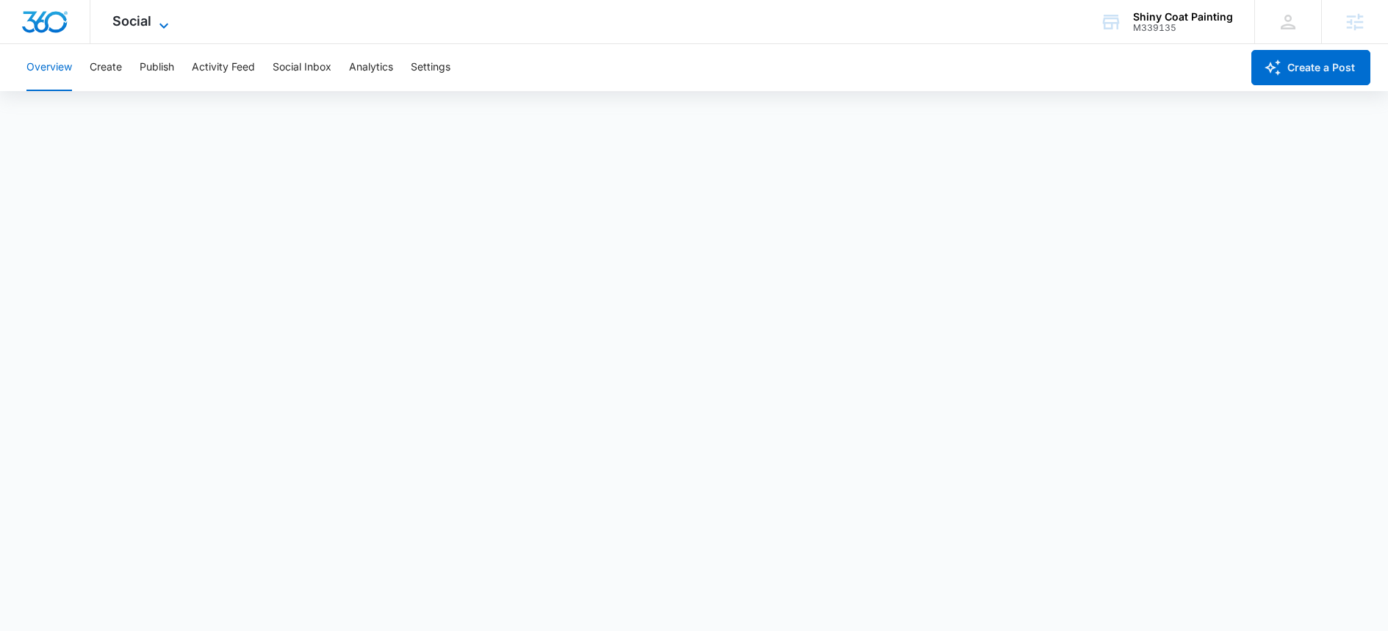
click at [133, 23] on span "Social" at bounding box center [131, 20] width 39 height 15
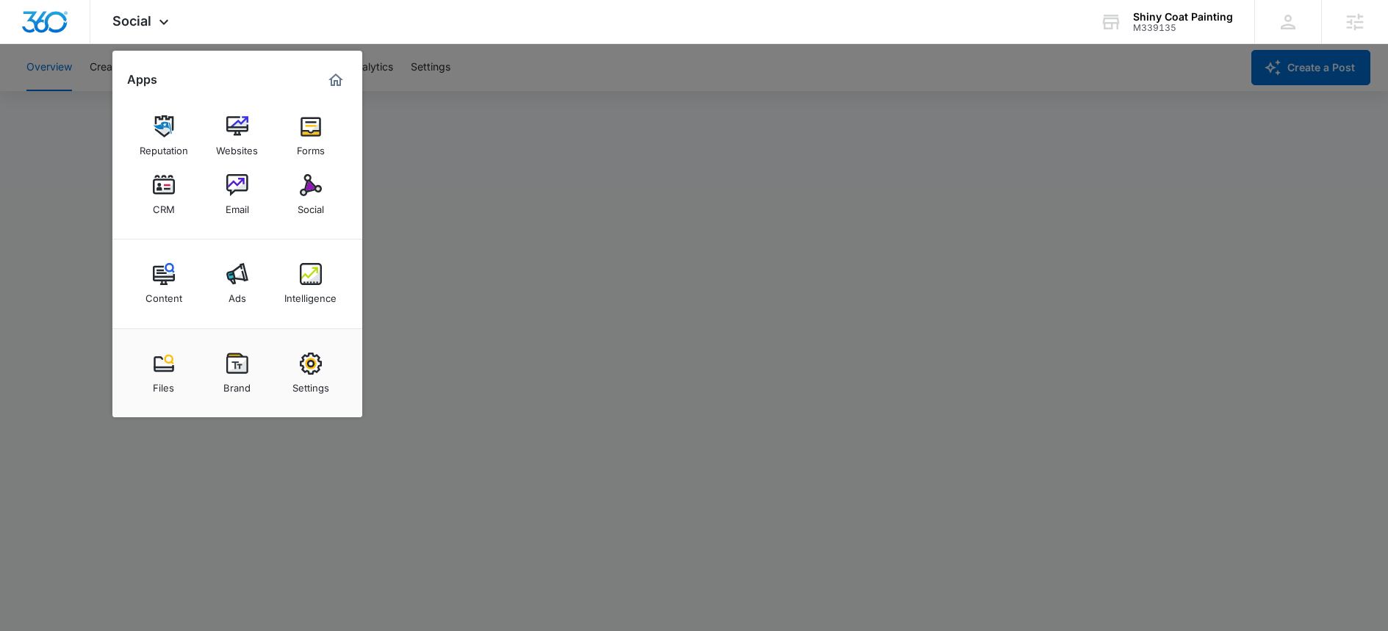
click at [26, 116] on div at bounding box center [694, 315] width 1388 height 631
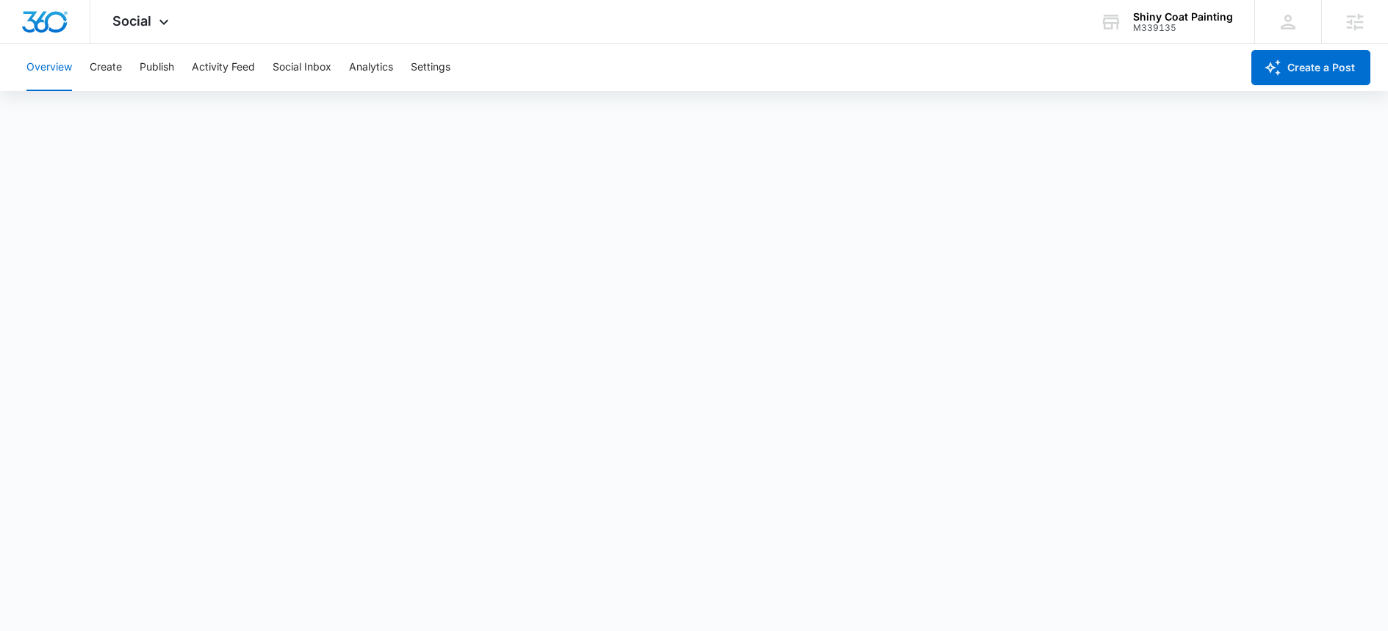
click at [65, 65] on button "Overview" at bounding box center [49, 67] width 46 height 47
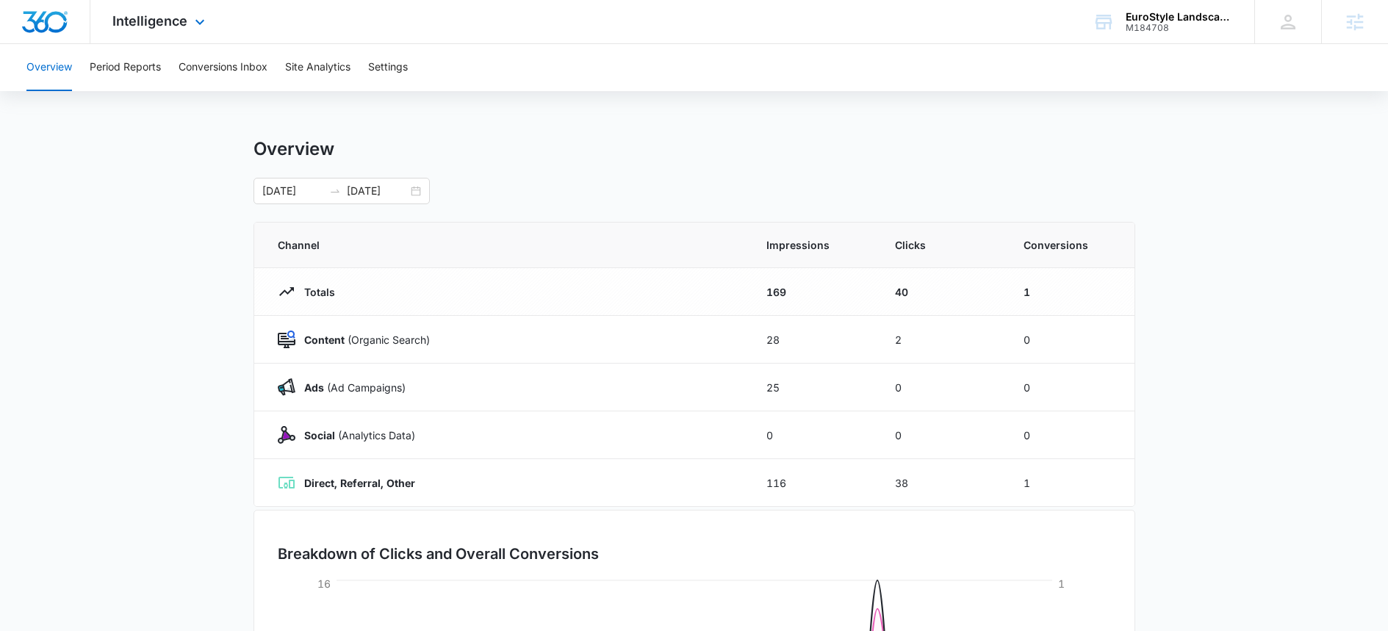
click at [179, 32] on div "Intelligence Apps Reputation Websites Forms CRM Email Social Content Ads Intell…" at bounding box center [160, 21] width 140 height 43
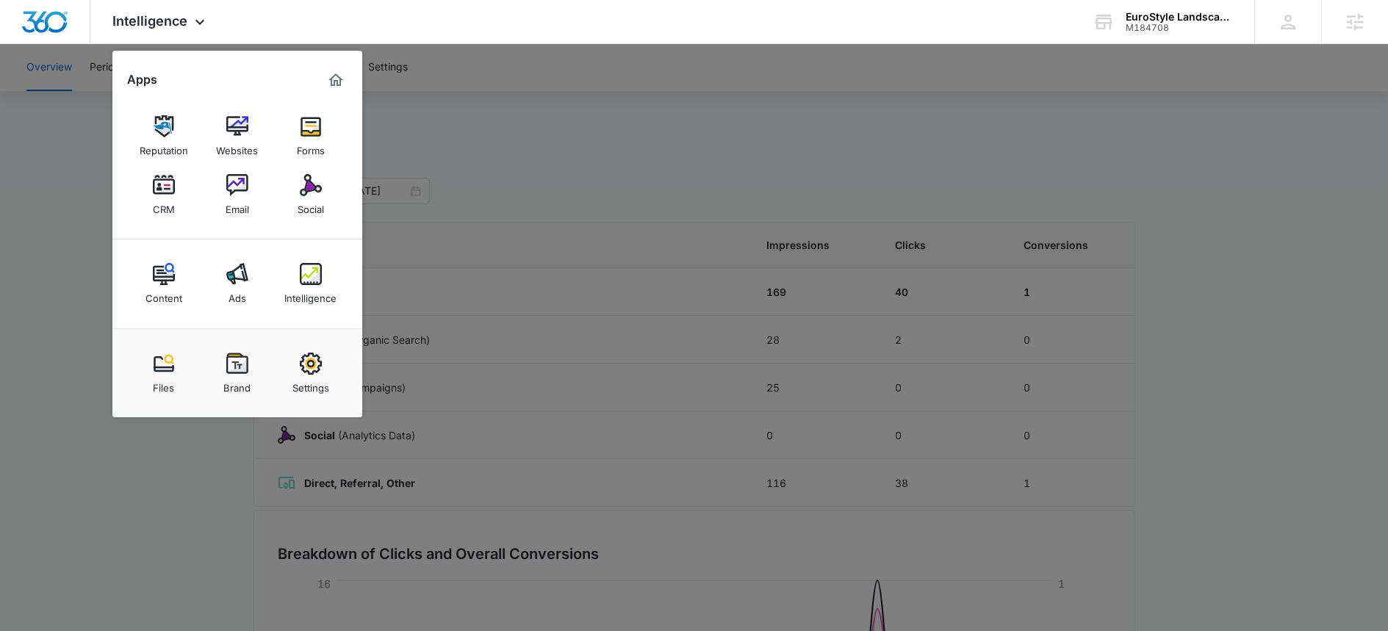
click at [214, 280] on link "Ads" at bounding box center [237, 284] width 56 height 56
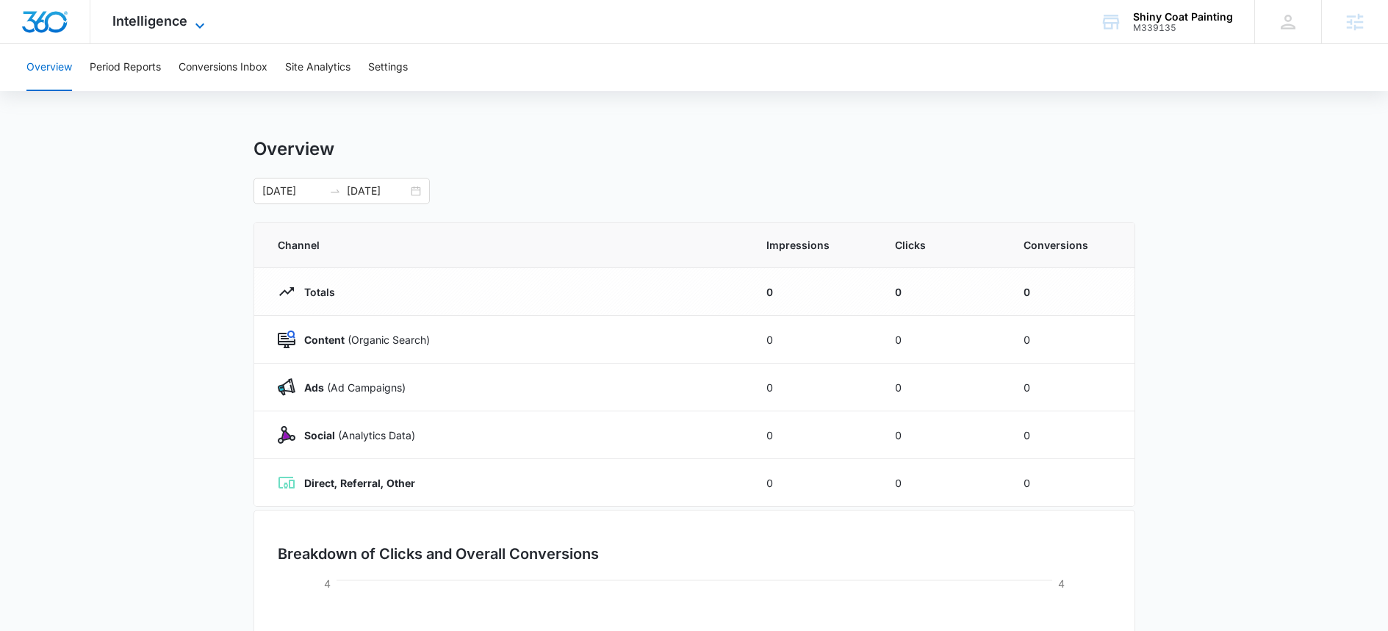
click at [176, 24] on span "Intelligence" at bounding box center [149, 20] width 75 height 15
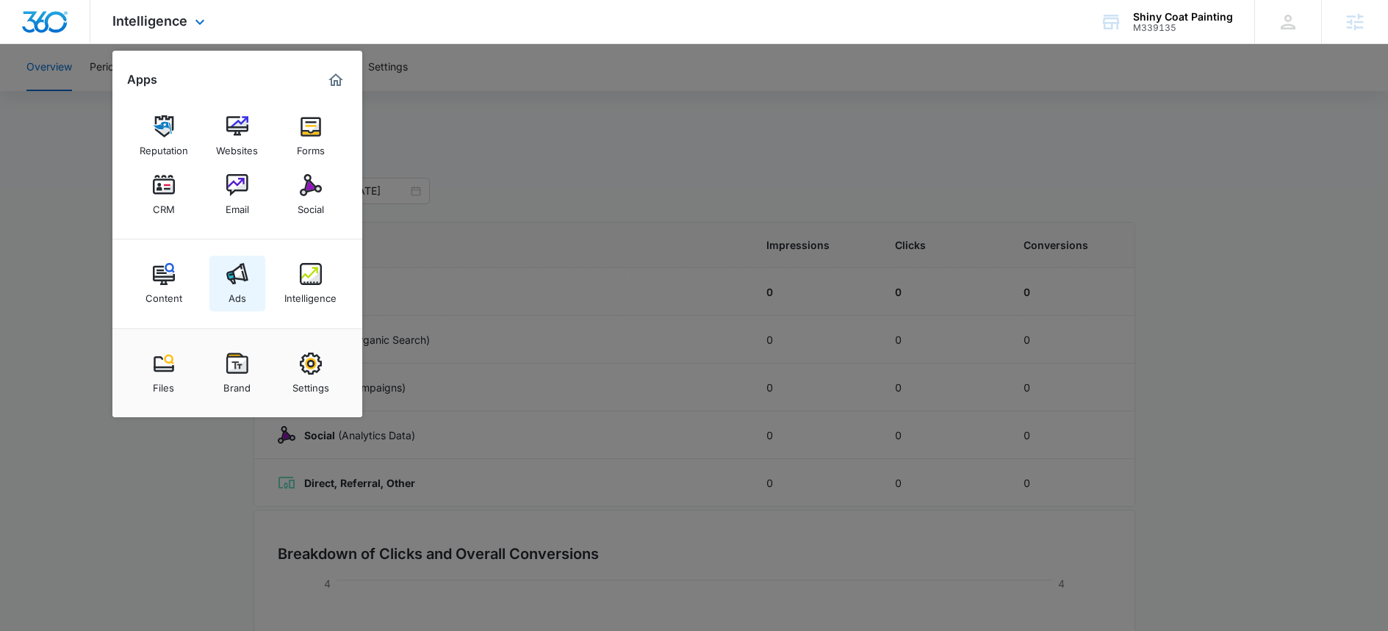
click at [231, 289] on div "Ads" at bounding box center [237, 294] width 18 height 19
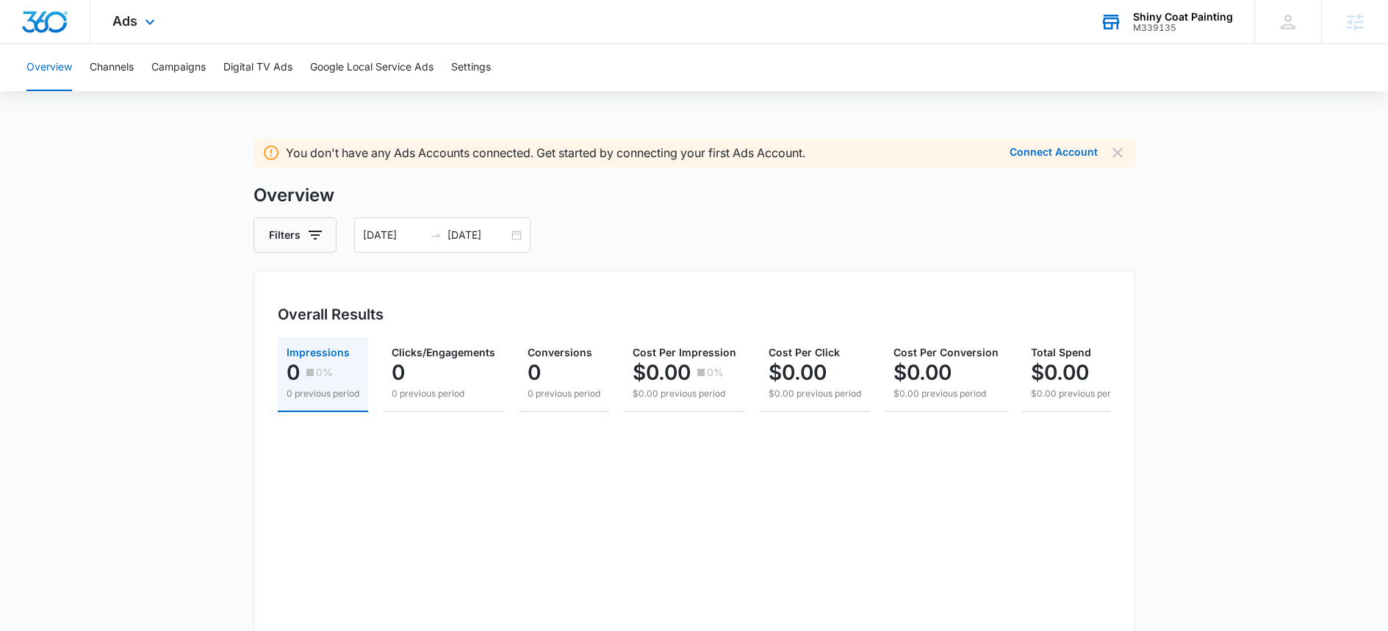
click at [1163, 29] on div "M339135" at bounding box center [1183, 28] width 100 height 10
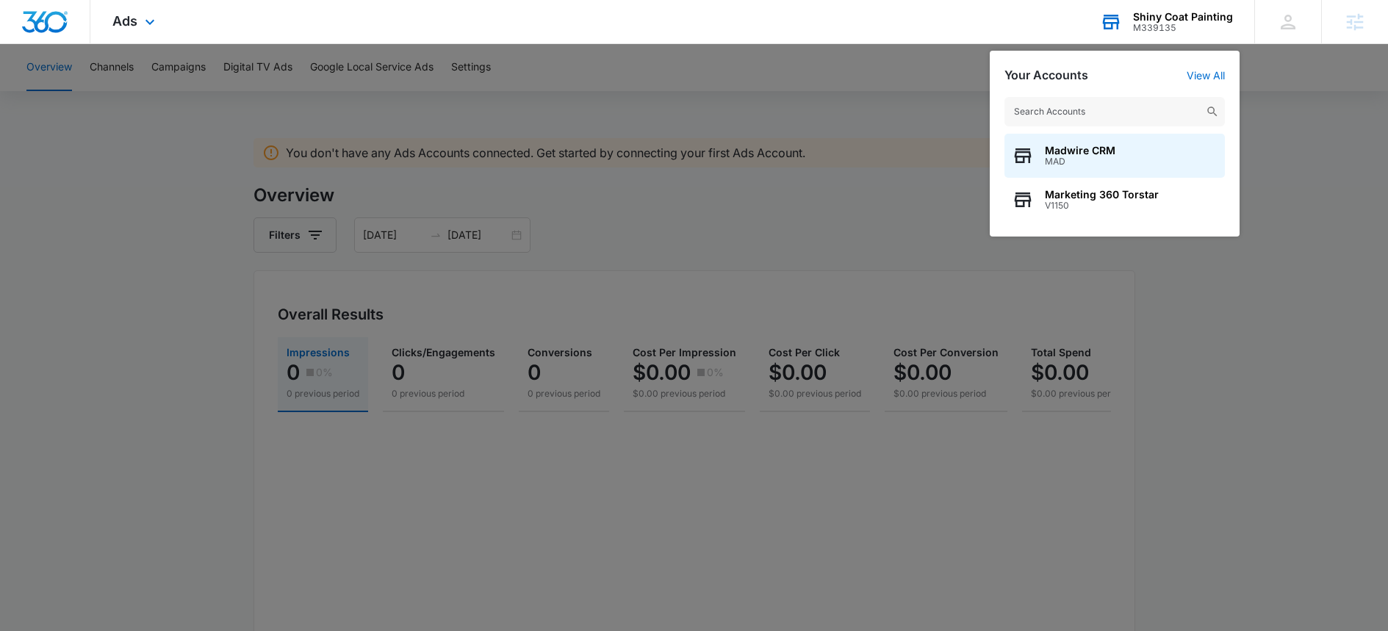
click at [1063, 115] on input "text" at bounding box center [1114, 111] width 220 height 29
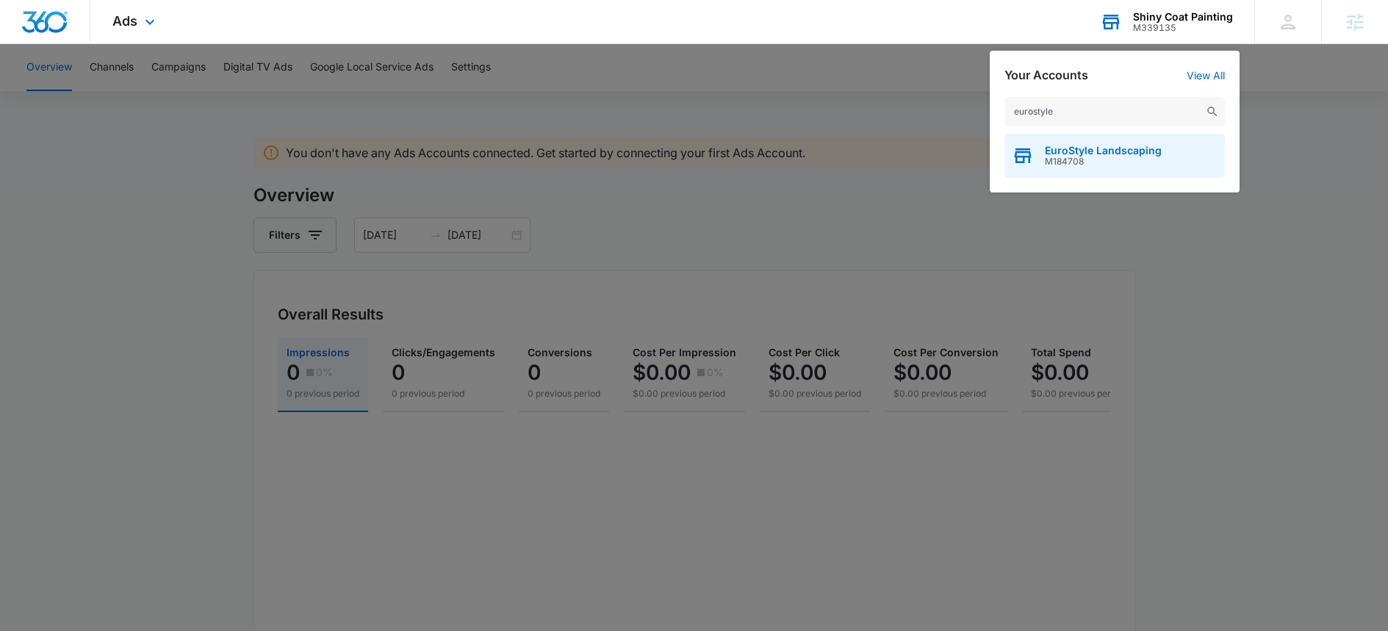
type input "eurostyle"
drag, startPoint x: 1045, startPoint y: 171, endPoint x: 1028, endPoint y: 170, distance: 16.2
click at [1045, 172] on div "EuroStyle Landscaping M184708" at bounding box center [1114, 156] width 220 height 44
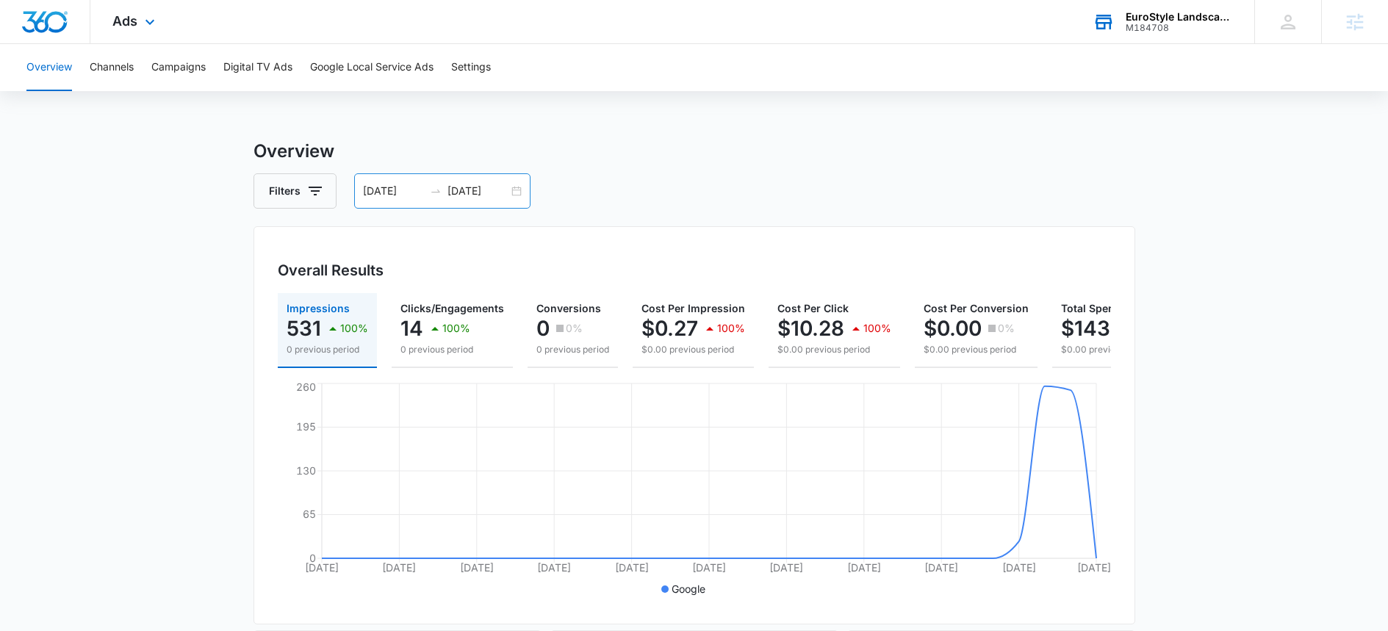
click at [403, 195] on input "09/12/2025" at bounding box center [393, 191] width 61 height 16
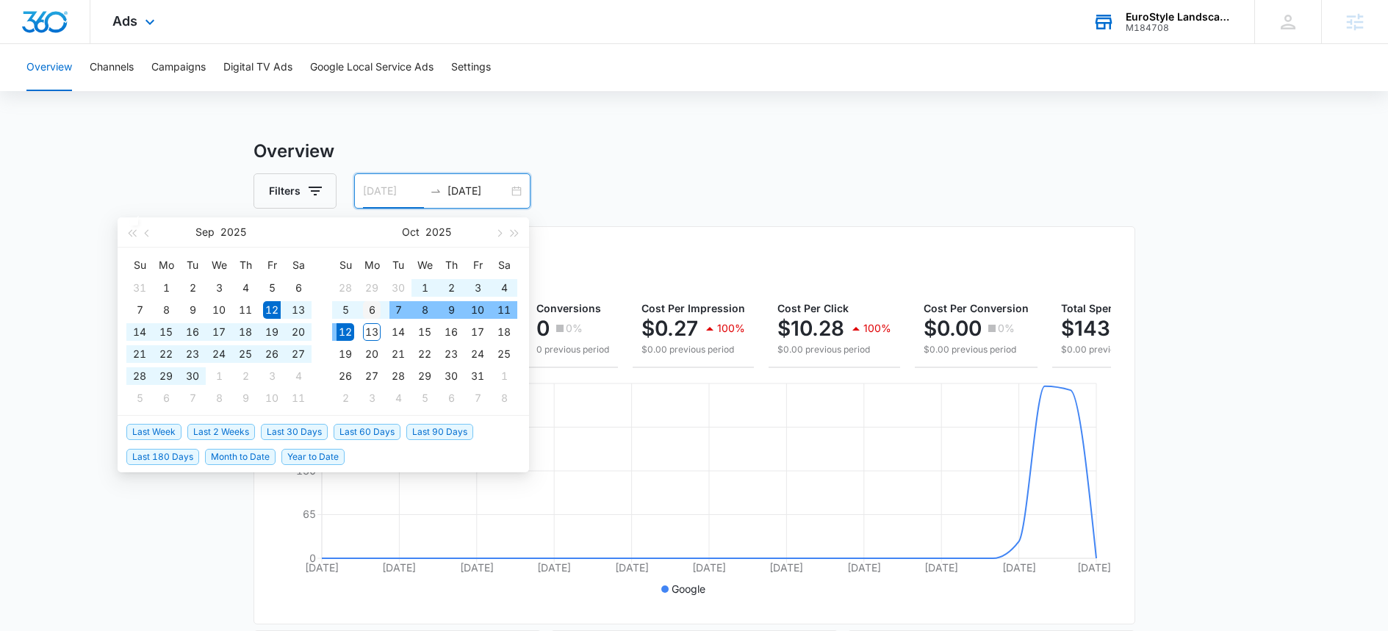
type input "[DATE]"
click at [375, 306] on div "6" at bounding box center [372, 310] width 18 height 18
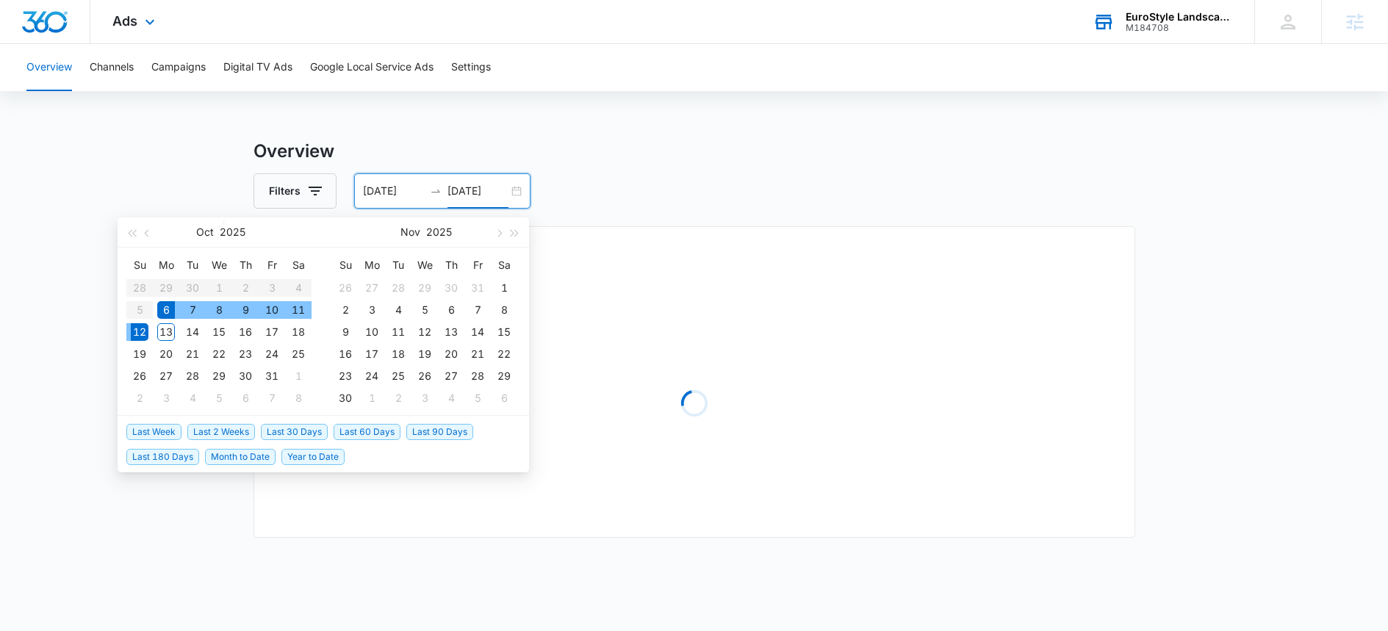
type input "10/12/2025"
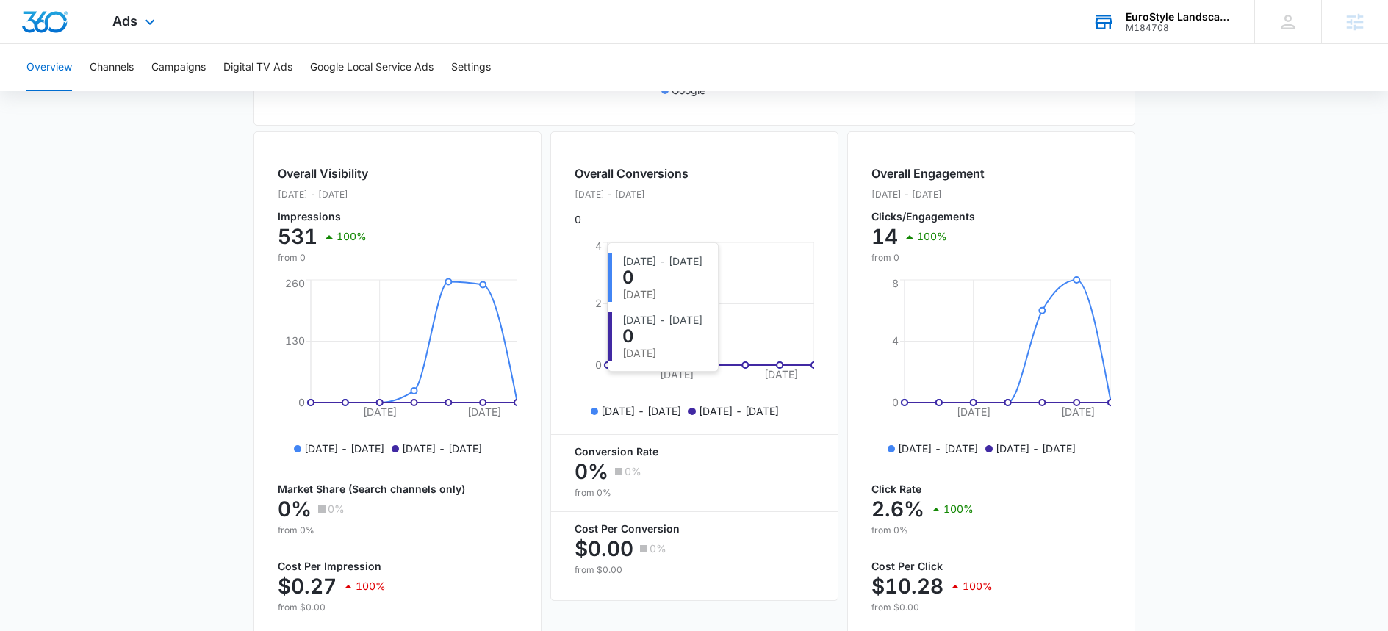
scroll to position [573, 0]
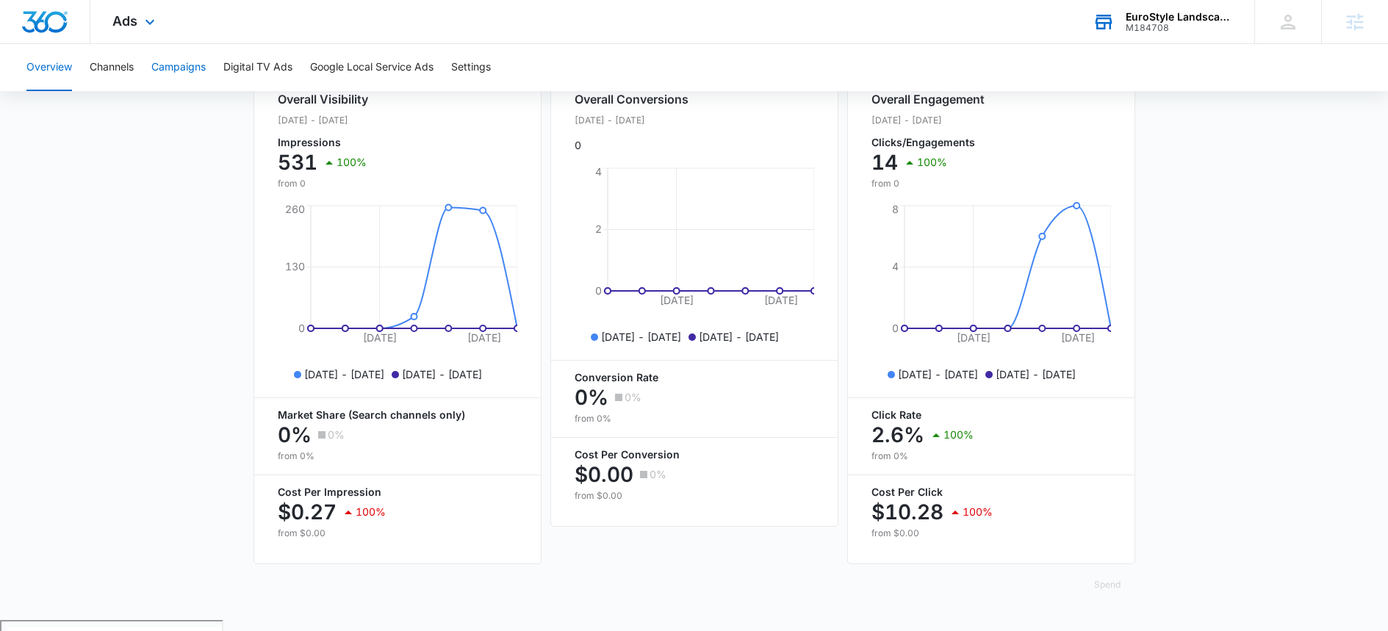
click at [200, 58] on button "Campaigns" at bounding box center [178, 67] width 54 height 47
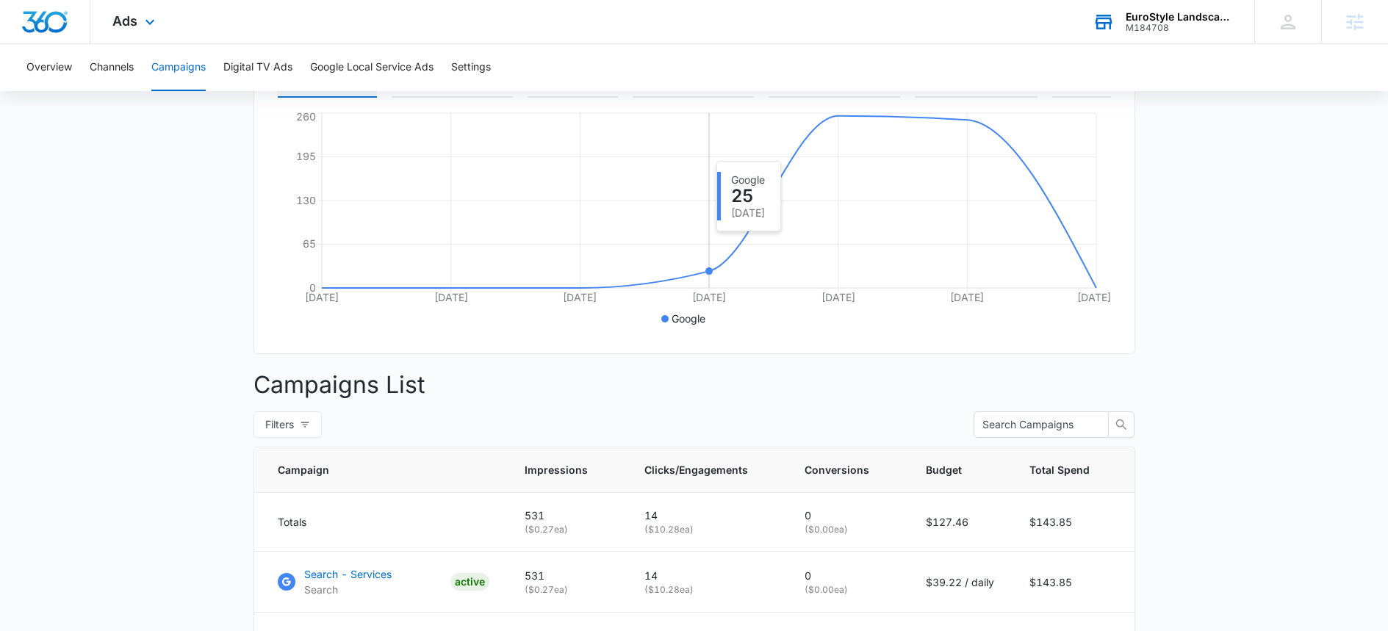
scroll to position [428, 0]
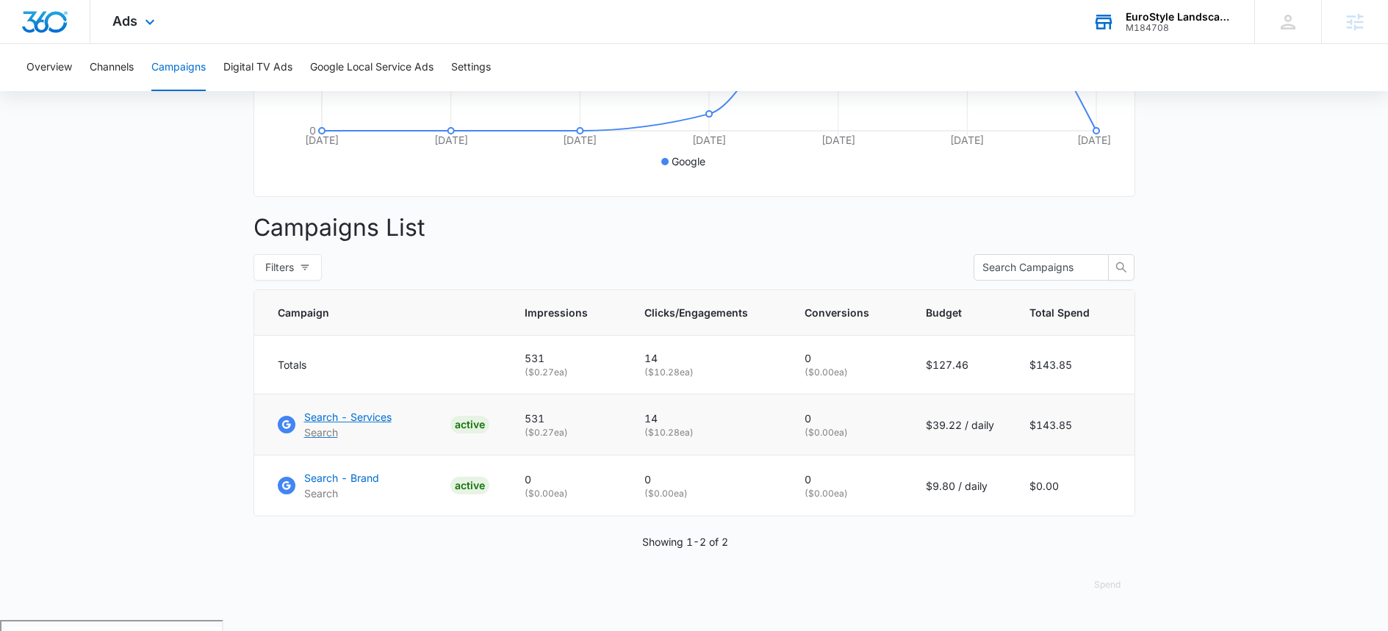
click at [345, 425] on p "Search - Services" at bounding box center [347, 416] width 87 height 15
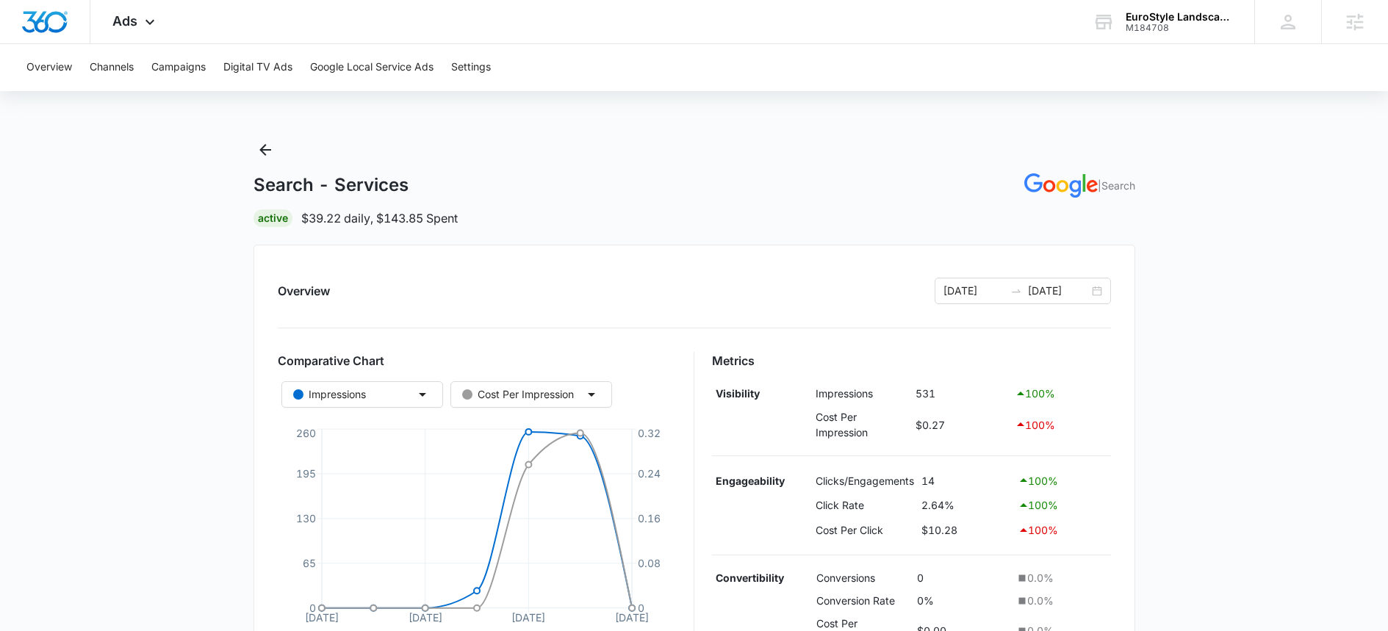
scroll to position [32, 0]
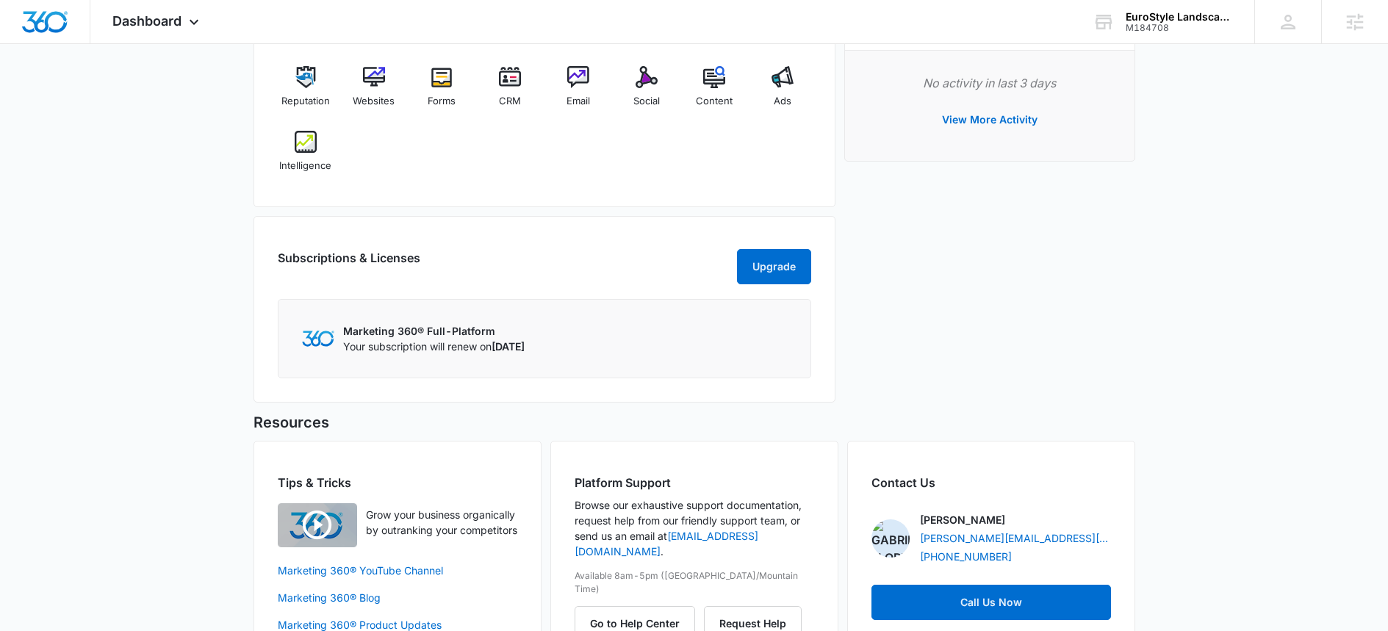
scroll to position [832, 0]
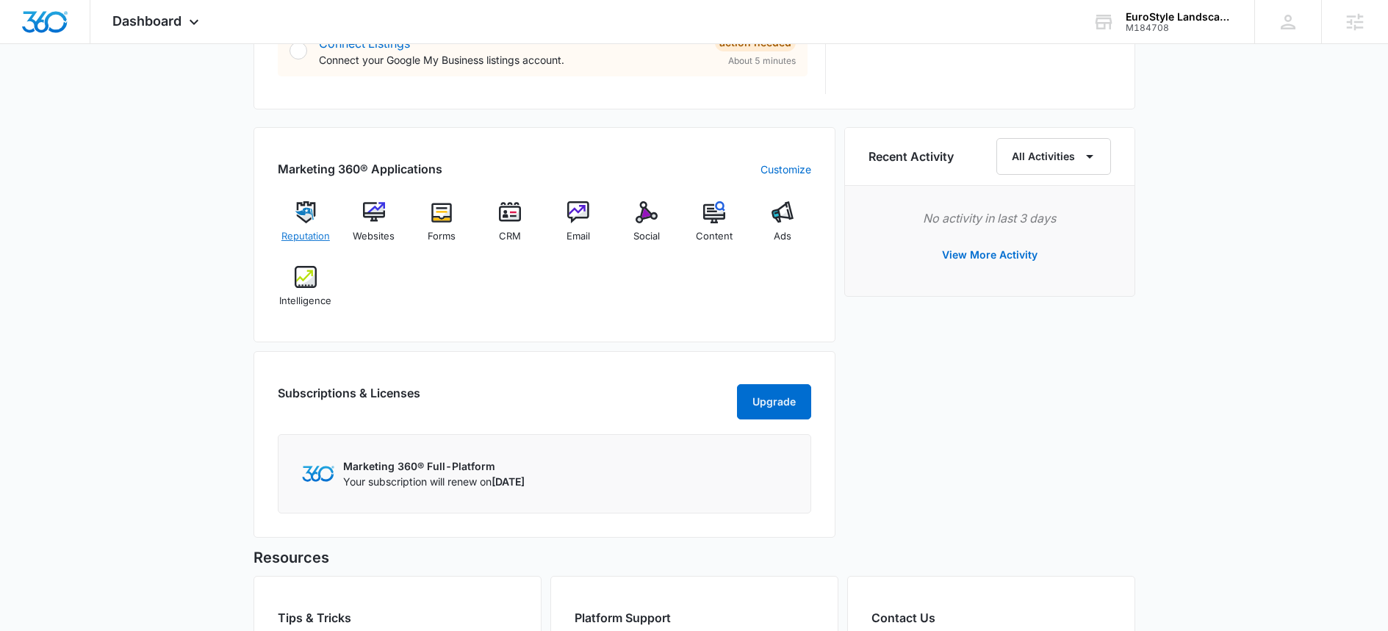
click at [325, 223] on div "Reputation" at bounding box center [306, 227] width 57 height 53
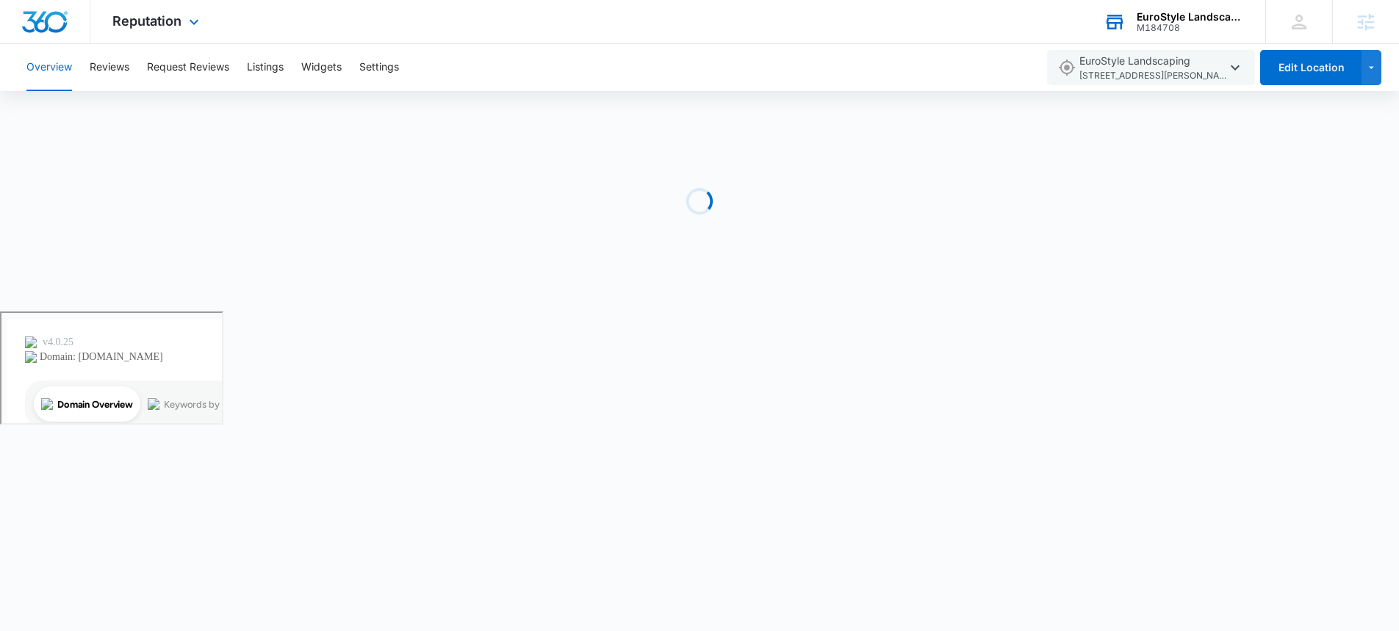
click at [1140, 17] on div "EuroStyle Landscaping" at bounding box center [1189, 17] width 107 height 12
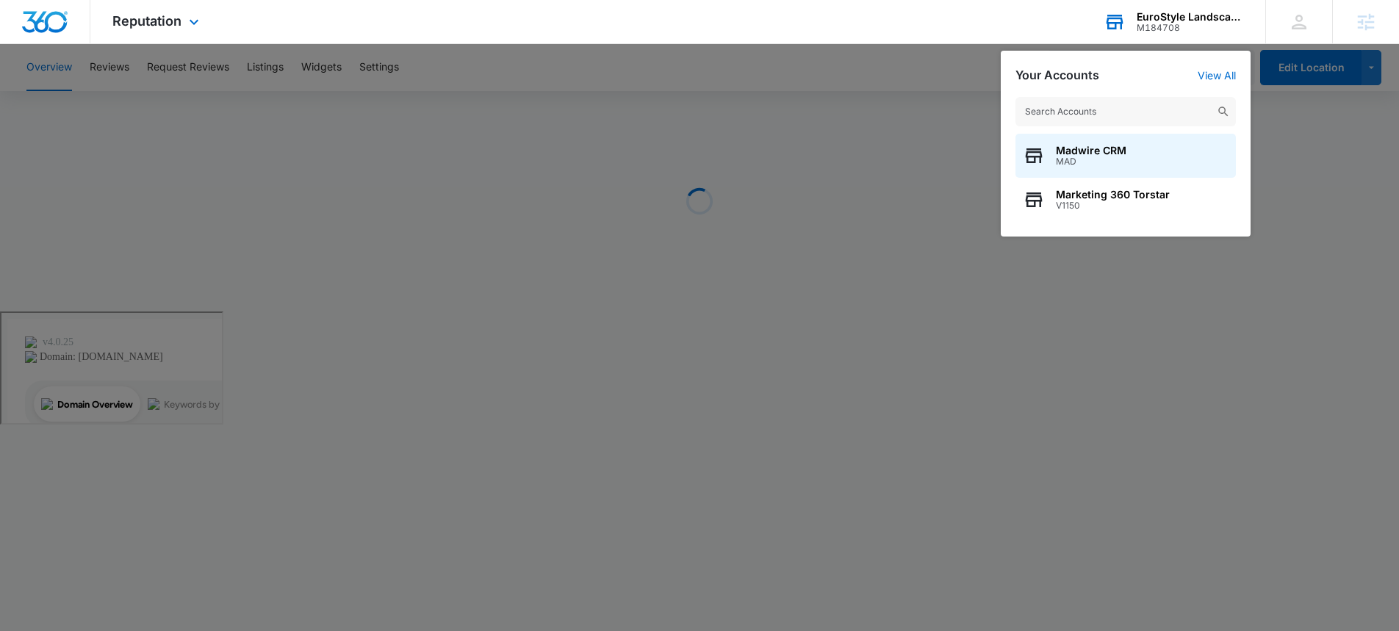
click at [1131, 118] on input "text" at bounding box center [1125, 111] width 220 height 29
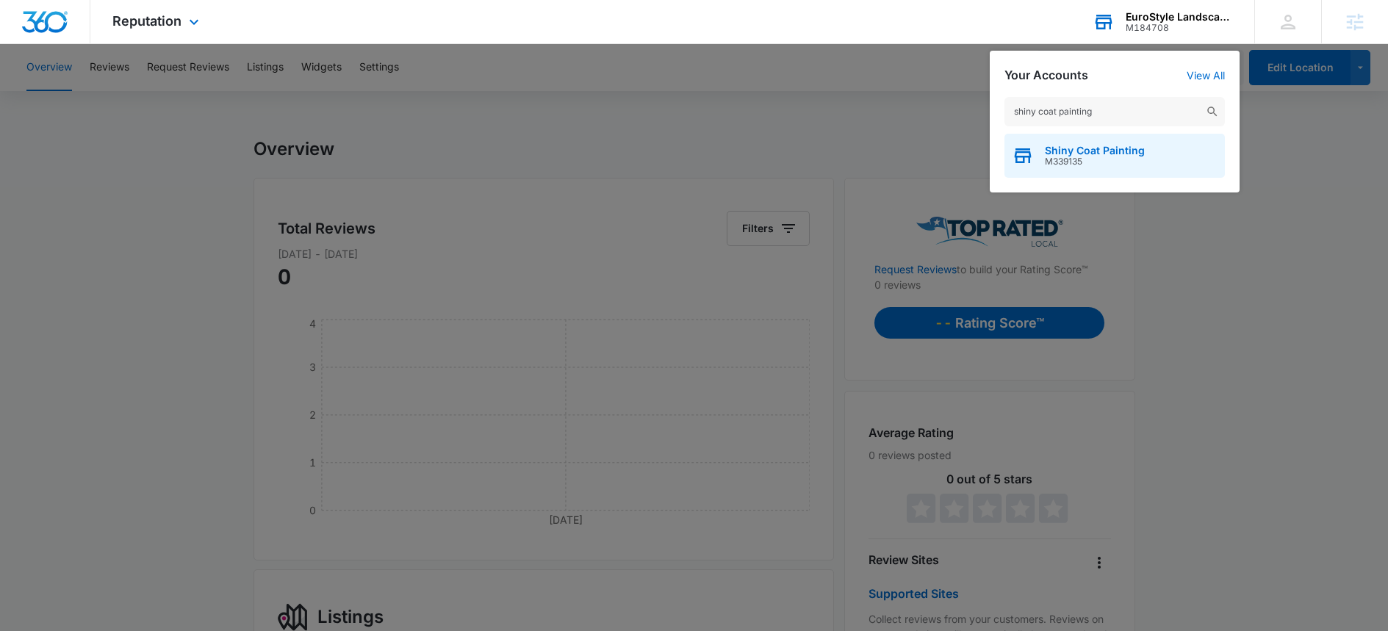
type input "shiny coat painting"
click at [1100, 170] on div "Shiny Coat Painting M339135" at bounding box center [1114, 156] width 220 height 44
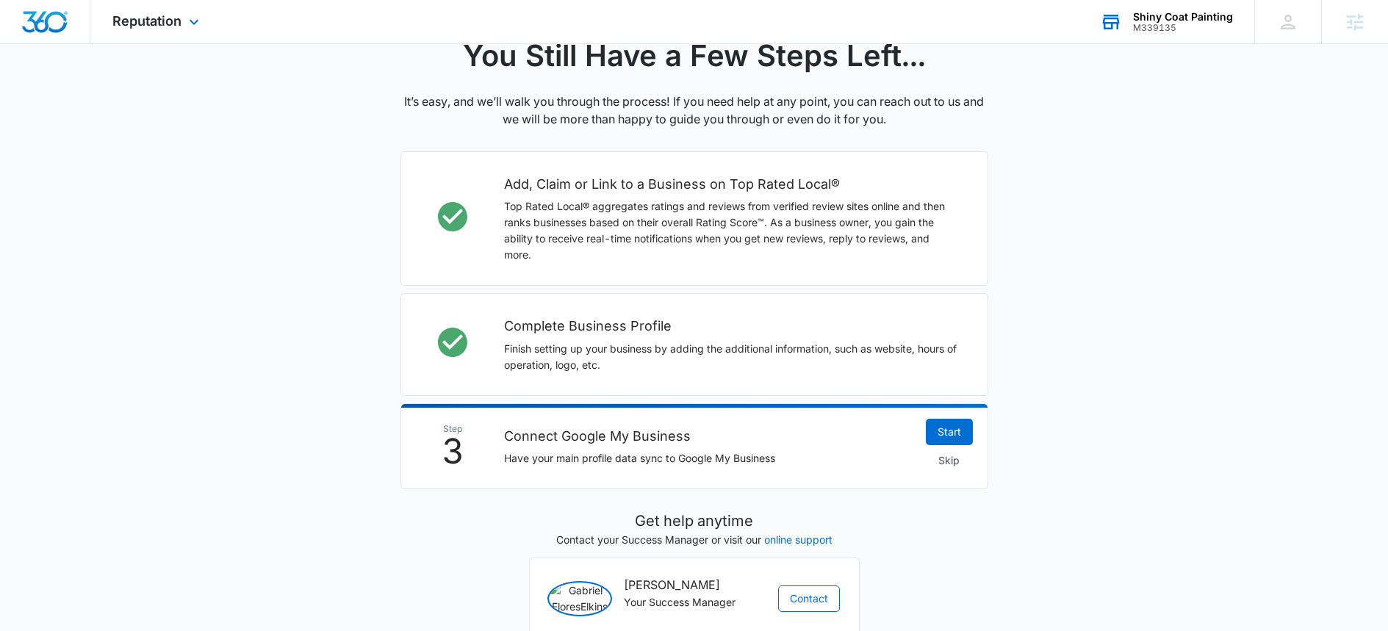
scroll to position [417, 0]
